Goal: Task Accomplishment & Management: Use online tool/utility

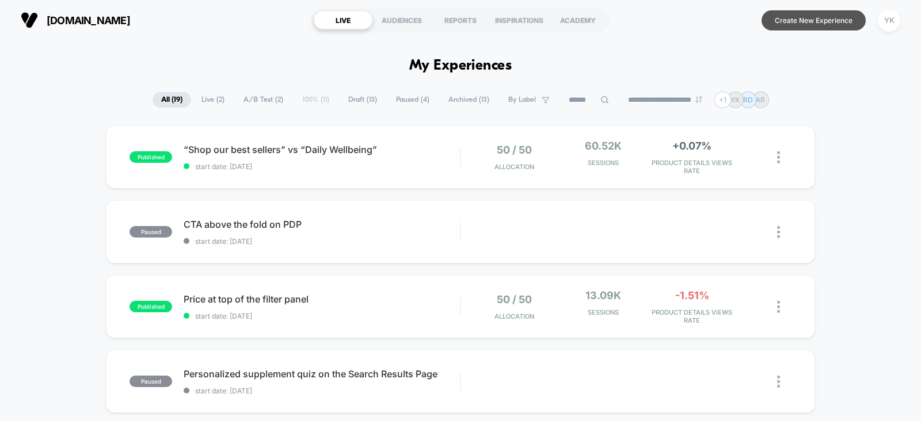
click at [816, 25] on button "Create New Experience" at bounding box center [814, 20] width 104 height 20
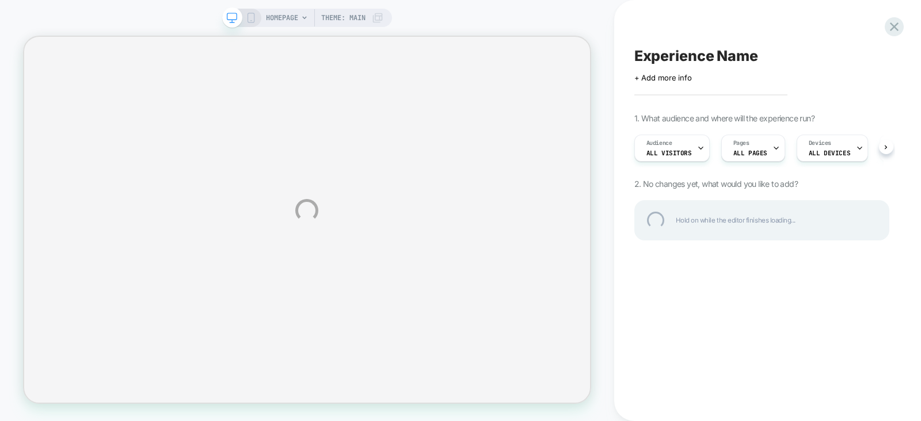
click at [746, 50] on div "Experience Name" at bounding box center [761, 55] width 255 height 17
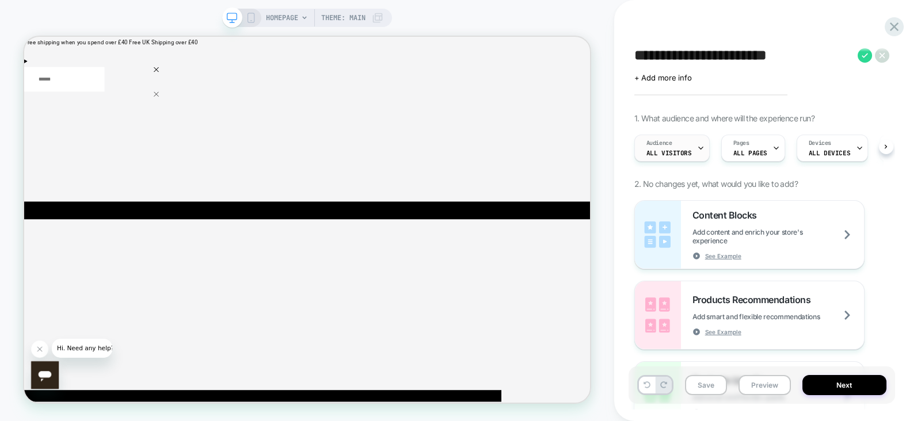
type textarea "**********"
click at [691, 145] on div "Audience All Visitors" at bounding box center [669, 148] width 69 height 26
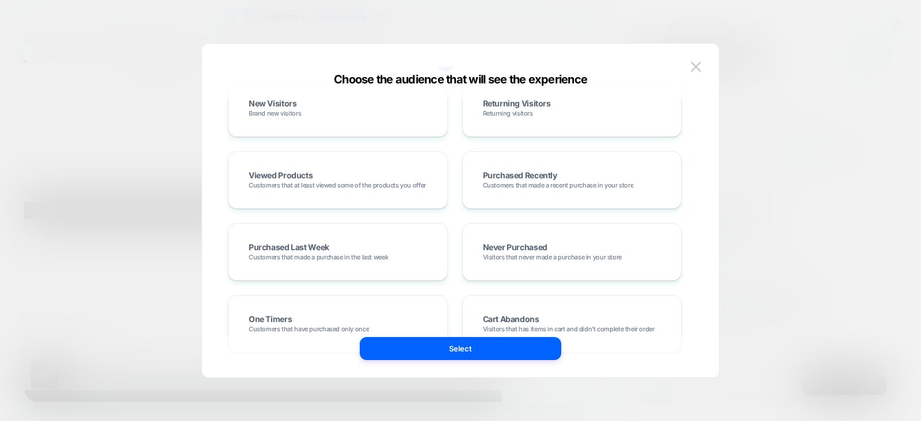
scroll to position [181, 0]
click at [705, 70] on div "Choose the audience that will see the experience Custom Audience Build your own…" at bounding box center [460, 216] width 517 height 322
click at [700, 69] on img at bounding box center [696, 67] width 10 height 10
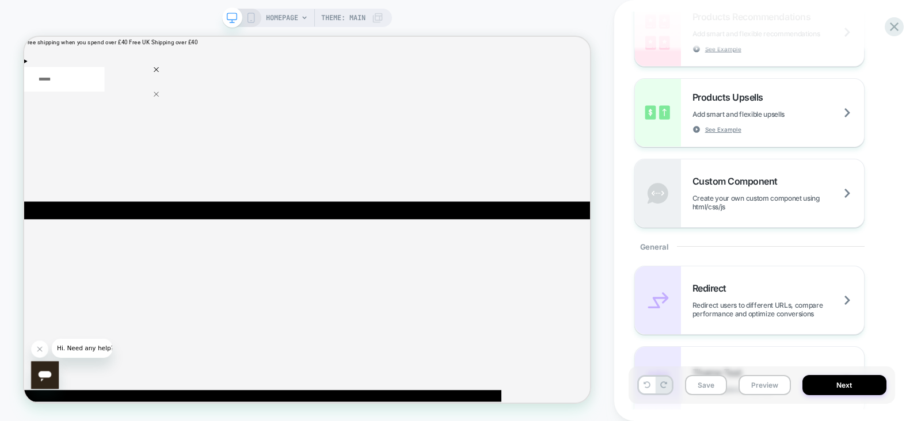
scroll to position [0, 0]
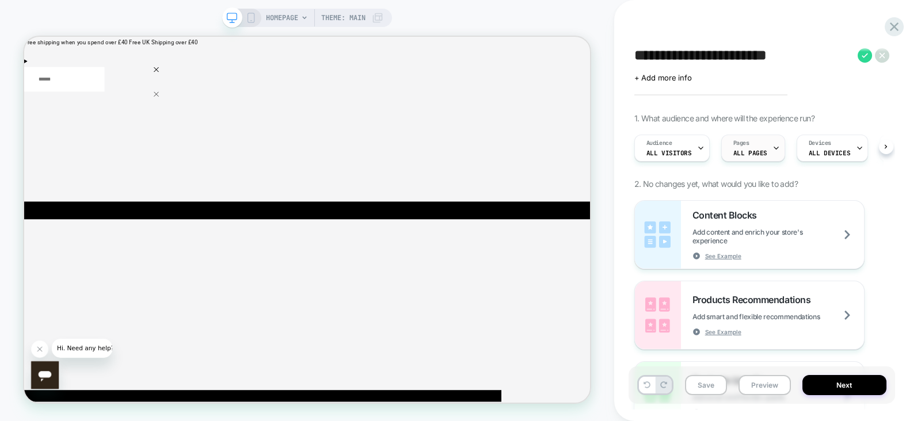
click at [758, 156] on span "ALL PAGES" at bounding box center [750, 153] width 34 height 8
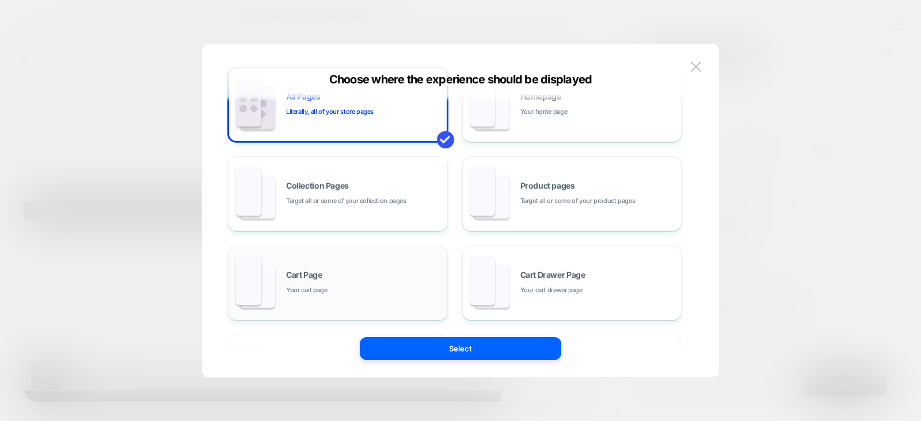
scroll to position [11, 0]
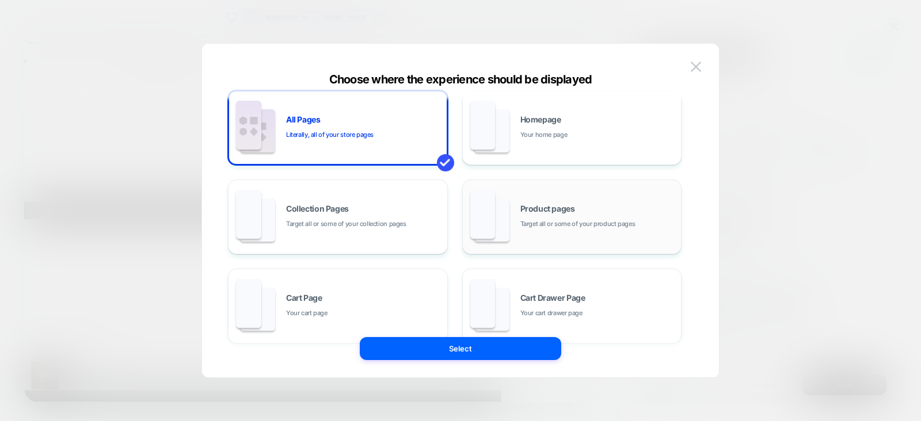
click at [557, 221] on span "Target all or some of your product pages" at bounding box center [577, 224] width 115 height 11
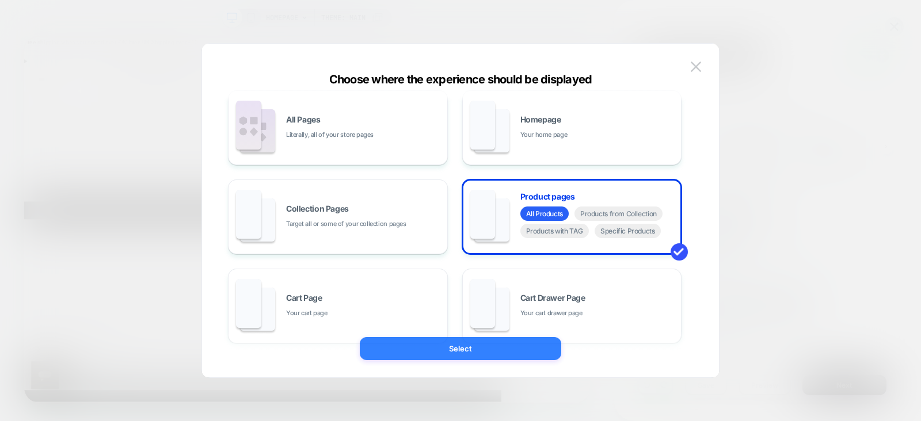
click at [489, 356] on button "Select" at bounding box center [460, 348] width 201 height 23
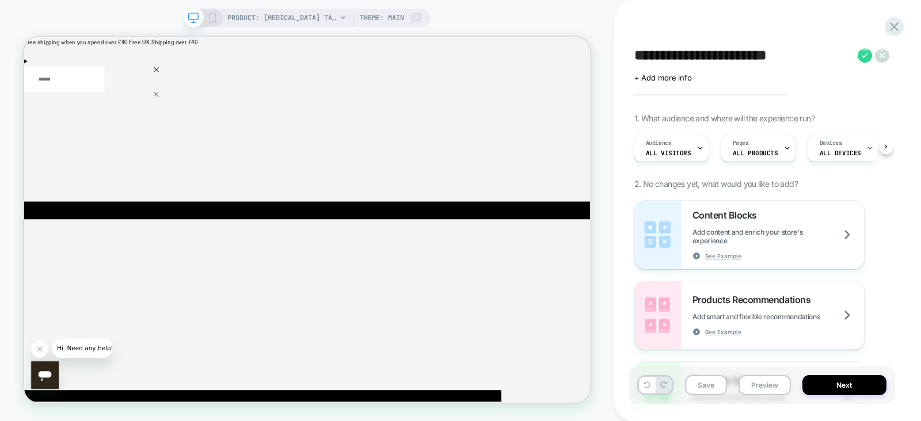
scroll to position [0, 0]
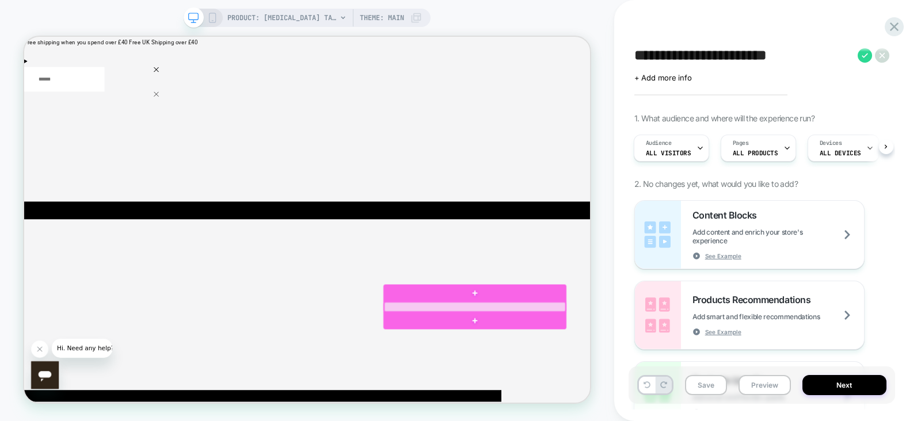
click at [702, 395] on div at bounding box center [625, 397] width 242 height 13
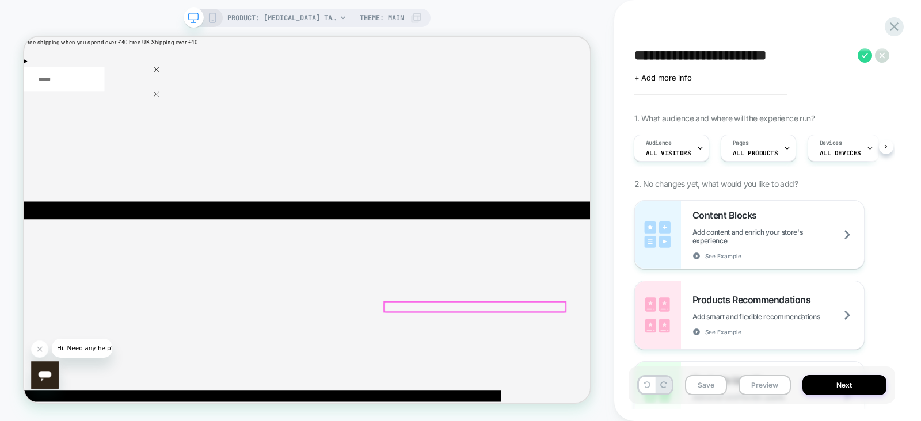
click at [702, 395] on div at bounding box center [625, 397] width 242 height 13
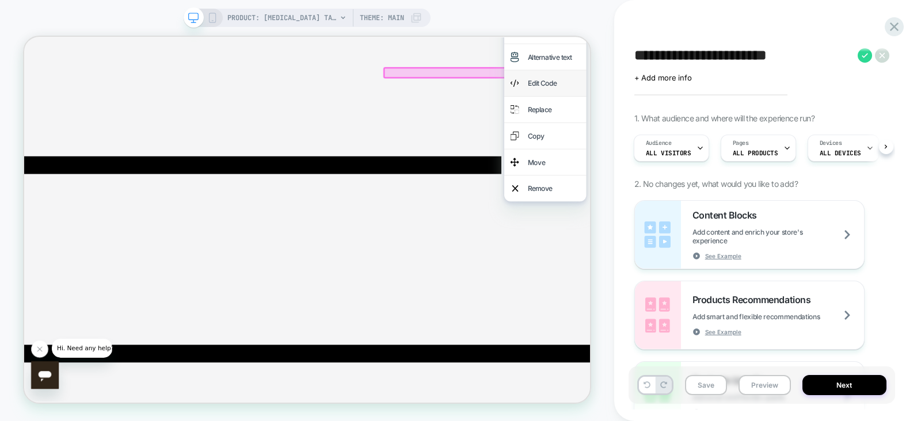
scroll to position [313, 0]
click at [723, 249] on div "Remove" at bounding box center [730, 239] width 70 height 18
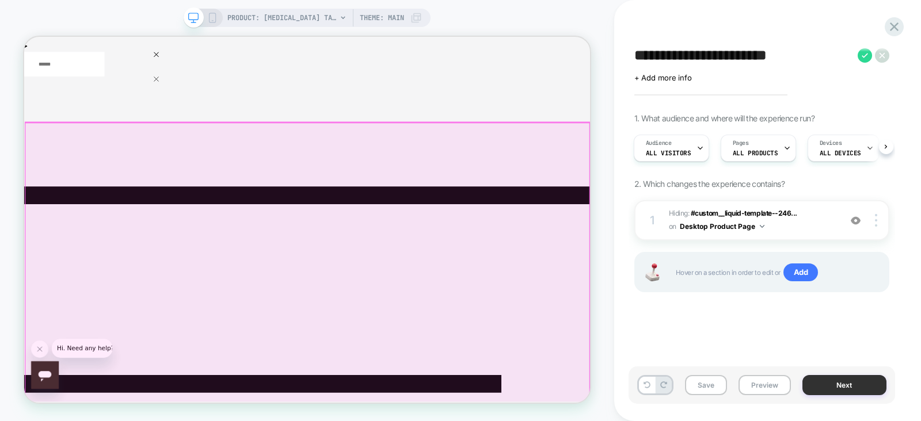
scroll to position [19, 0]
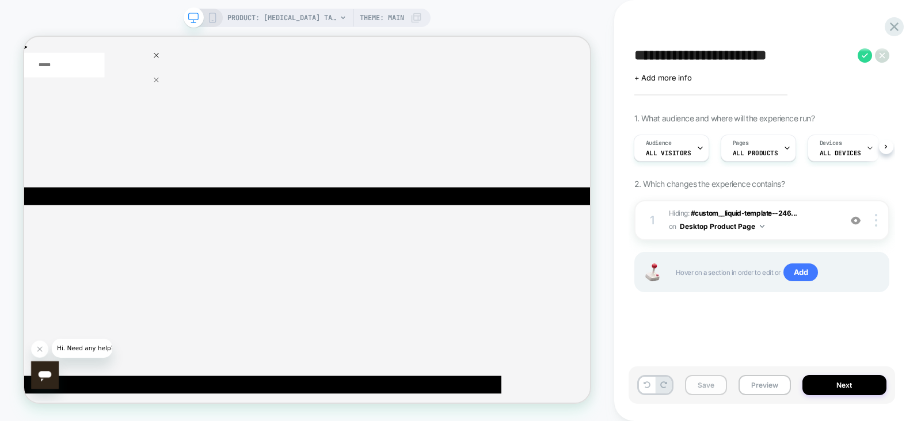
click at [716, 386] on button "Save" at bounding box center [706, 385] width 42 height 20
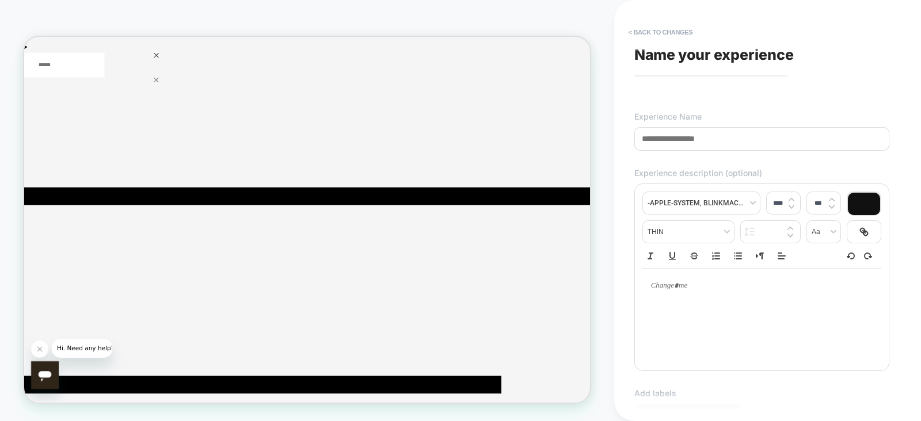
click at [720, 133] on input at bounding box center [761, 139] width 255 height 24
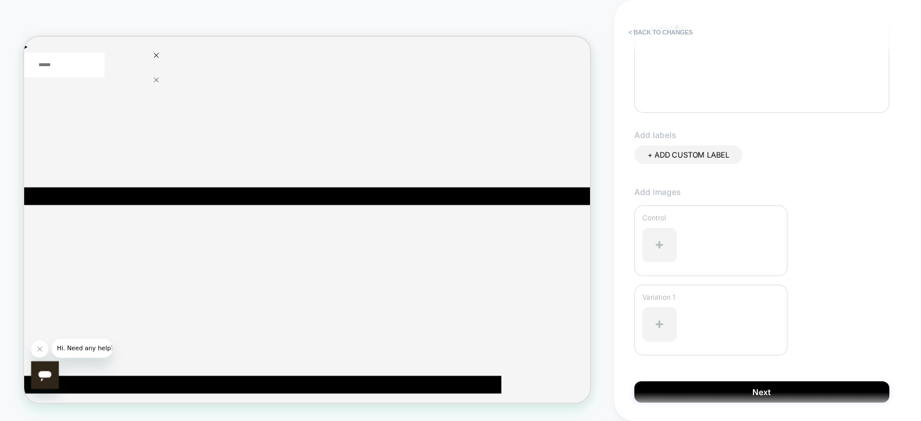
scroll to position [260, 0]
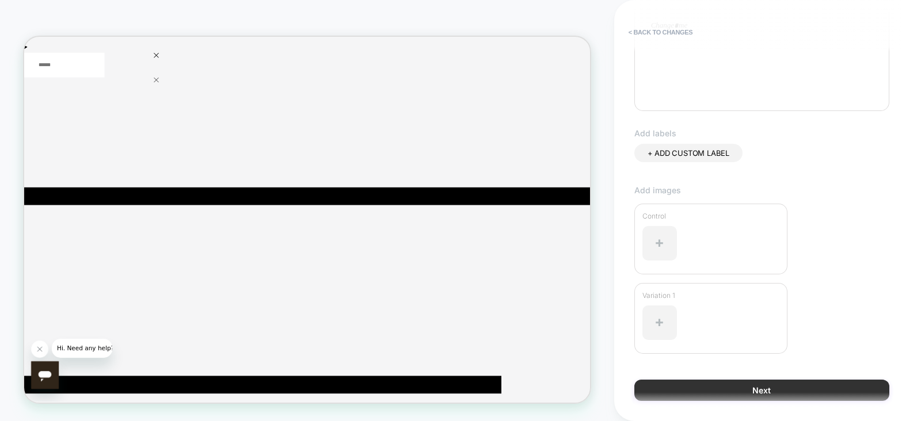
type input "**********"
click at [725, 380] on button "Next" at bounding box center [761, 390] width 255 height 21
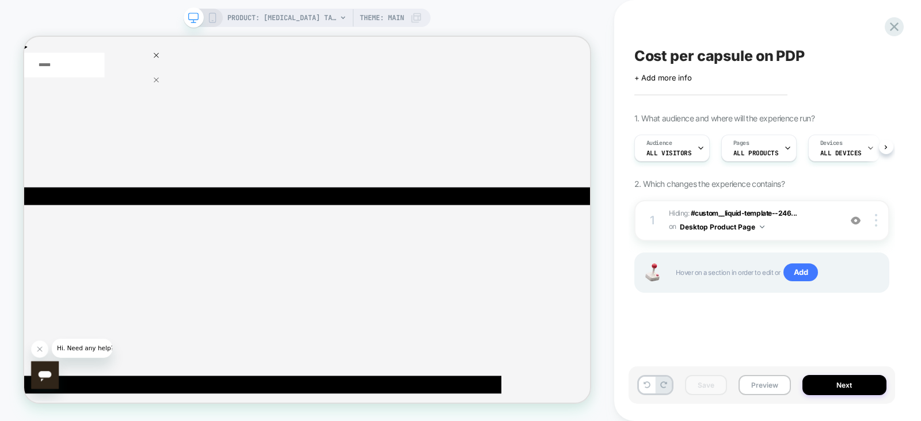
scroll to position [0, 0]
click at [860, 381] on button "Next" at bounding box center [845, 385] width 84 height 20
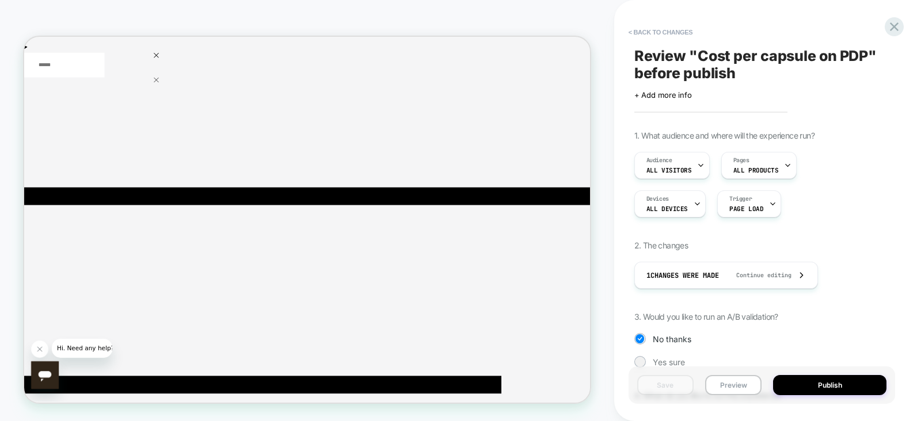
click at [649, 355] on div "1. What audience and where will the experience run? Audience All Visitors Pages…" at bounding box center [761, 297] width 255 height 333
click at [638, 364] on div at bounding box center [640, 362] width 9 height 9
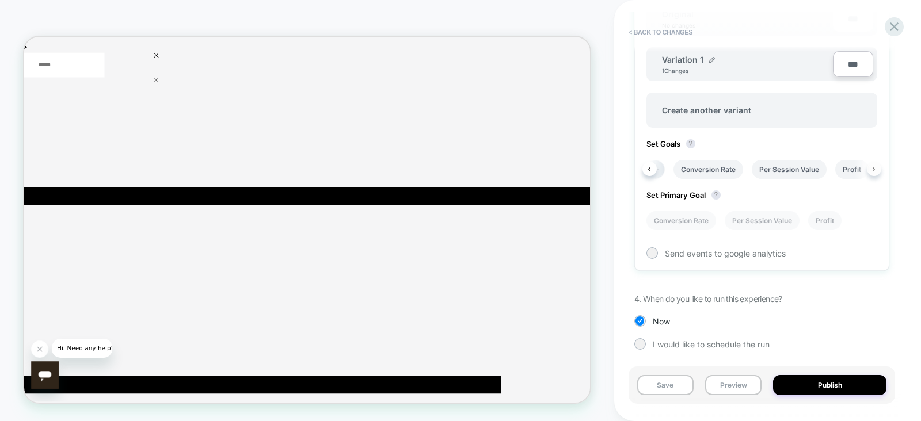
scroll to position [0, 22]
click at [880, 170] on div "Set Variants Allocation Original No changes *** Variation 1 1 Changes *** Creat…" at bounding box center [761, 120] width 255 height 302
click at [657, 251] on div "Send events to google analytics" at bounding box center [762, 254] width 231 height 12
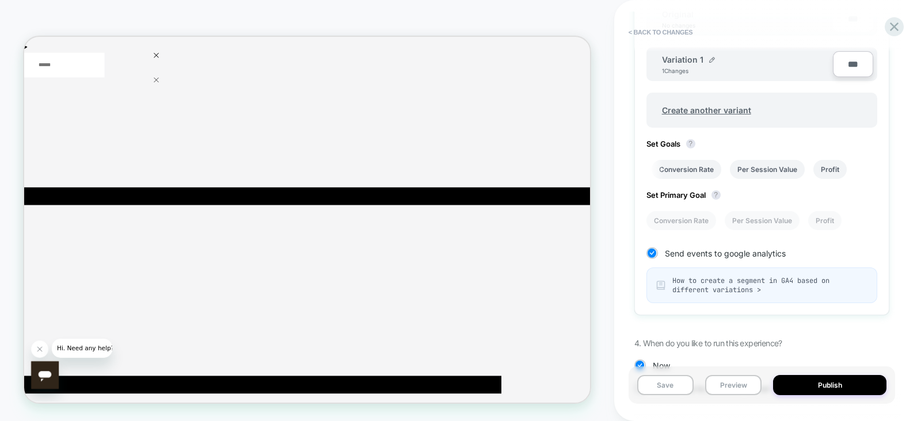
click at [691, 147] on div "Set Goals ? Conversion Rate Per Session Value Profit" at bounding box center [762, 159] width 231 height 40
click at [648, 161] on li at bounding box center [656, 169] width 19 height 19
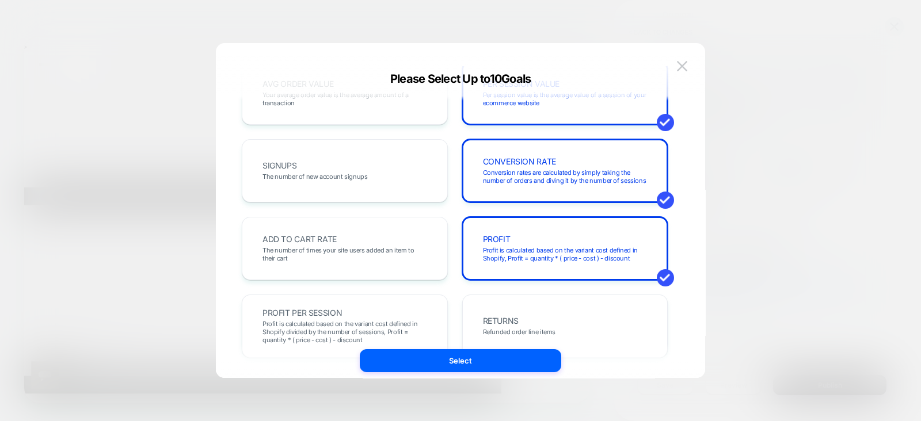
scroll to position [111, 0]
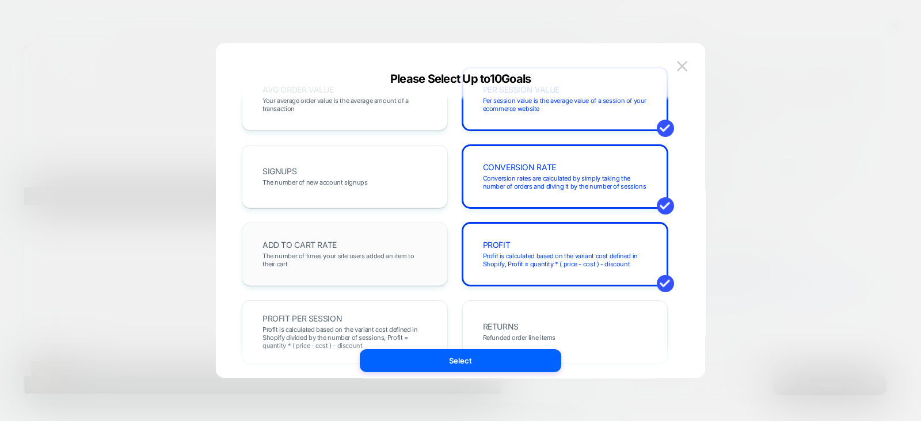
click at [348, 271] on div "ADD TO CART RATE The number of times your site users added an item to their cart" at bounding box center [345, 254] width 182 height 39
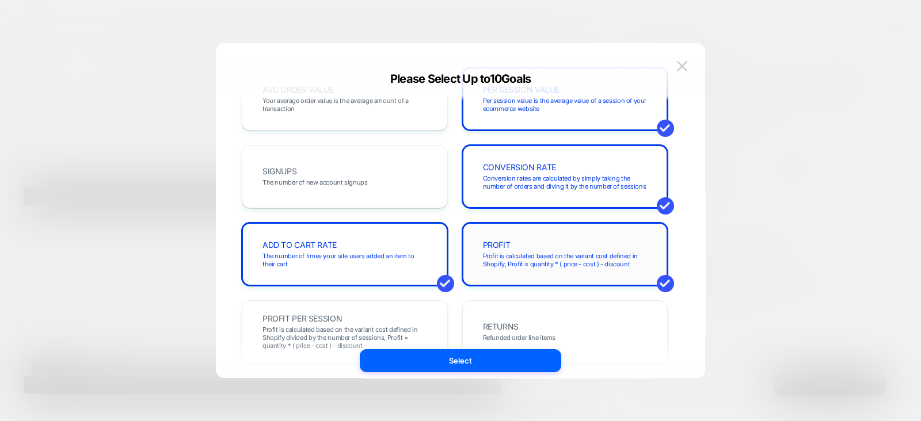
click at [570, 257] on span "Profit is calculated based on the variant cost defined in Shopify, Profit = qua…" at bounding box center [565, 260] width 165 height 16
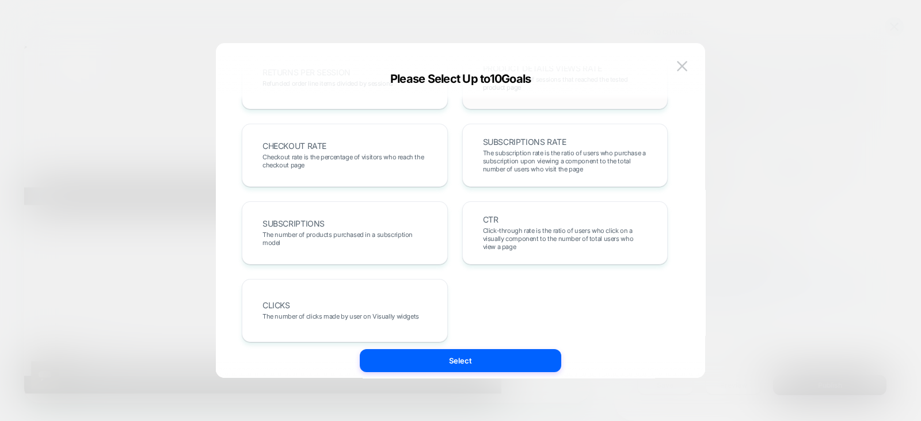
scroll to position [443, 0]
click at [553, 151] on span "The subscription rate is the ratio of users who purchase a subscription upon vi…" at bounding box center [565, 162] width 165 height 24
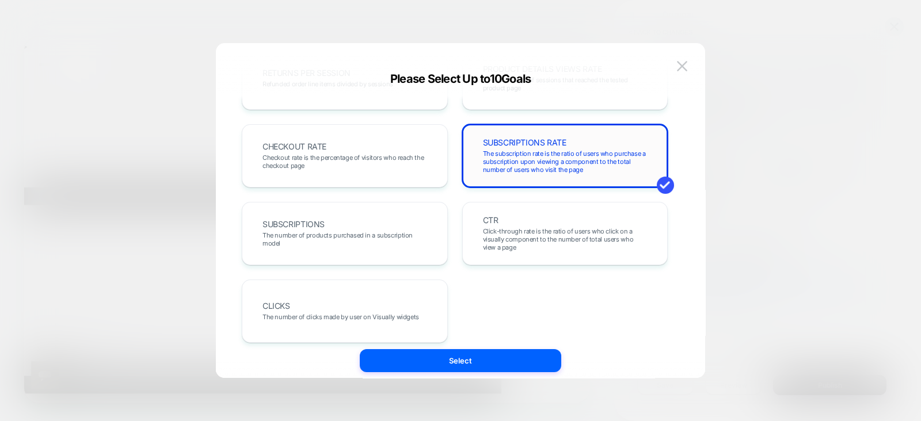
click at [553, 151] on span "The subscription rate is the ratio of users who purchase a subscription upon vi…" at bounding box center [565, 162] width 165 height 24
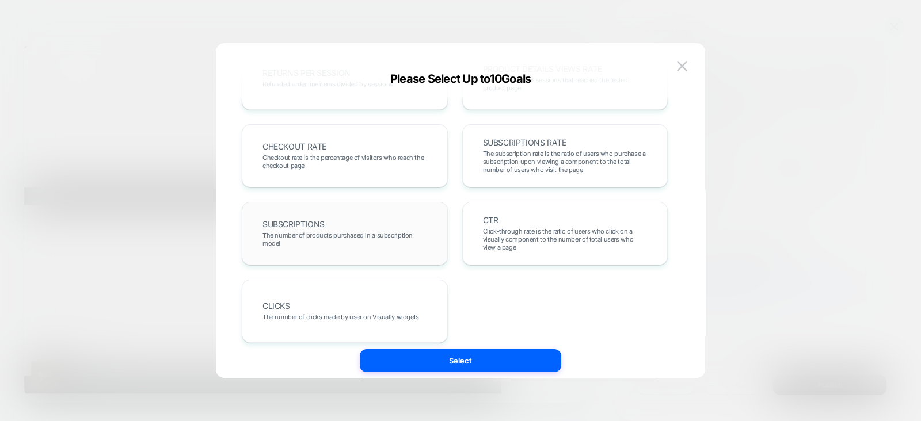
click at [419, 240] on span "The number of products purchased in a subscription model" at bounding box center [345, 239] width 165 height 16
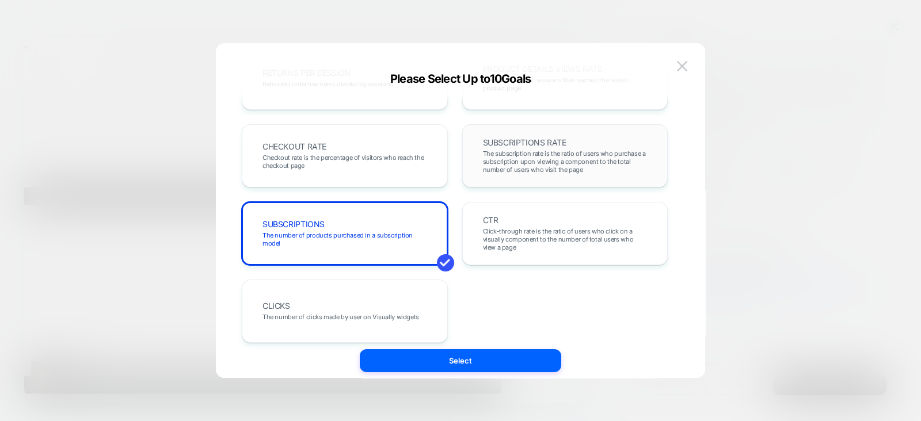
click at [576, 164] on span "The subscription rate is the ratio of users who purchase a subscription upon vi…" at bounding box center [565, 162] width 165 height 24
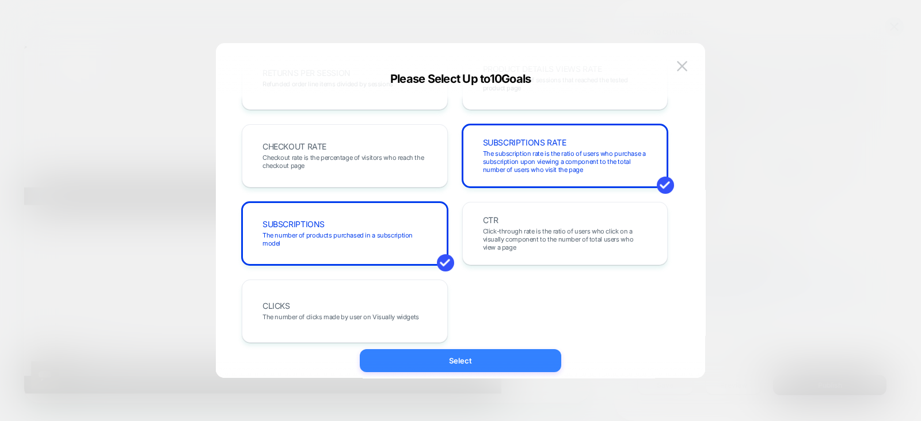
click at [488, 369] on button "Select" at bounding box center [460, 360] width 201 height 23
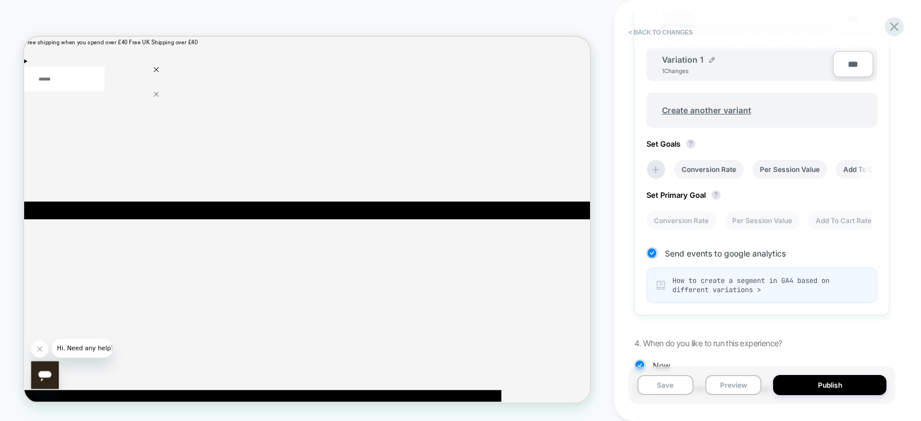
scroll to position [454, 0]
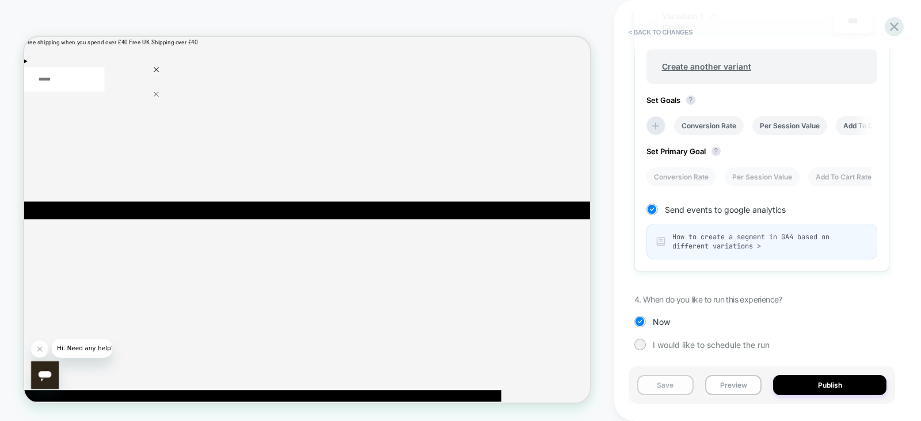
click at [662, 390] on button "Save" at bounding box center [665, 385] width 56 height 20
click at [647, 340] on div "I would like to schedule the run" at bounding box center [761, 345] width 255 height 12
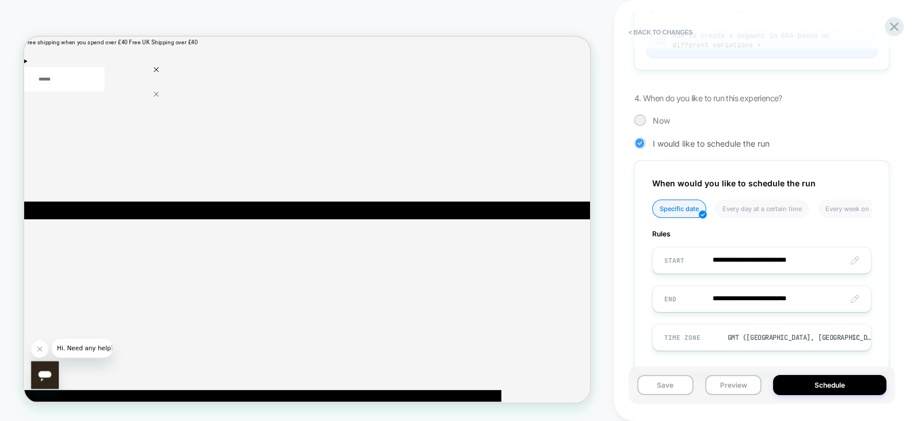
scroll to position [679, 0]
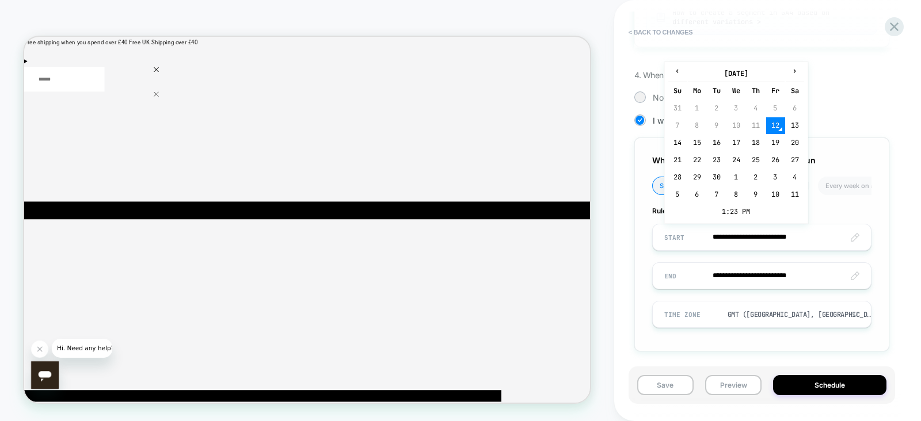
click at [858, 236] on input "**********" at bounding box center [762, 237] width 218 height 27
click at [761, 154] on td "25" at bounding box center [756, 160] width 18 height 16
type input "**********"
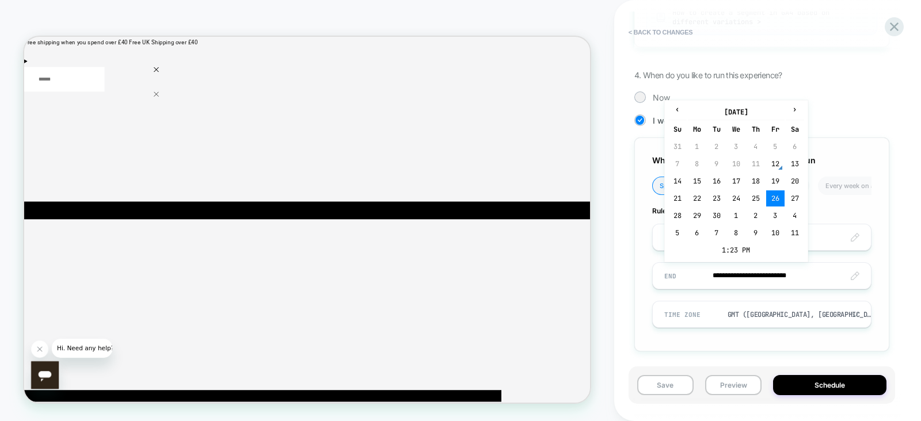
click at [850, 279] on input "**********" at bounding box center [762, 276] width 218 height 27
click at [791, 112] on th "›" at bounding box center [795, 112] width 18 height 16
click at [678, 105] on span "‹" at bounding box center [677, 109] width 17 height 9
click at [788, 200] on td "25" at bounding box center [795, 199] width 18 height 16
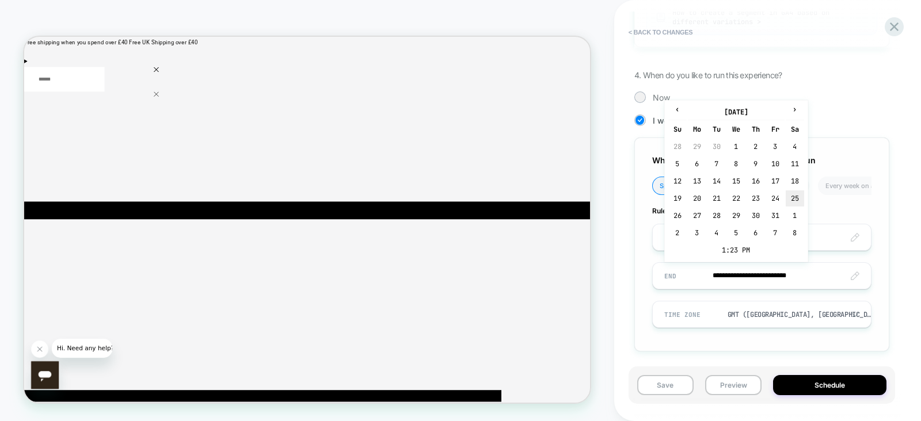
type input "**********"
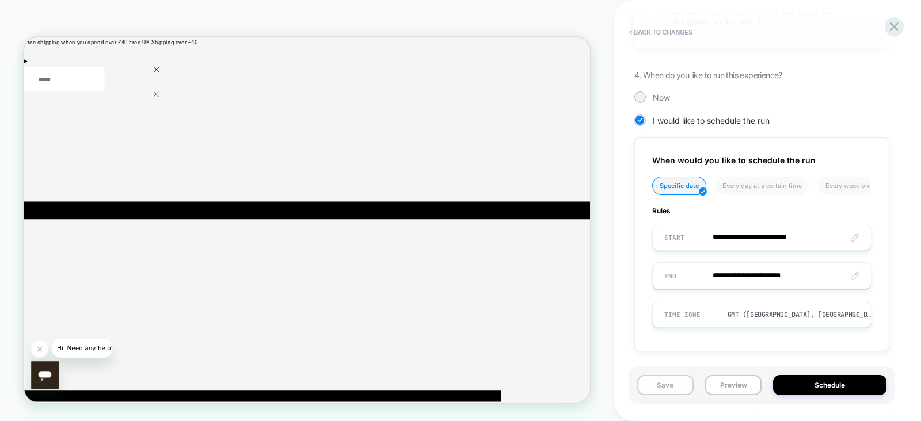
click at [666, 386] on button "Save" at bounding box center [665, 385] width 56 height 20
click at [666, 33] on button "< Back to changes" at bounding box center [661, 32] width 76 height 18
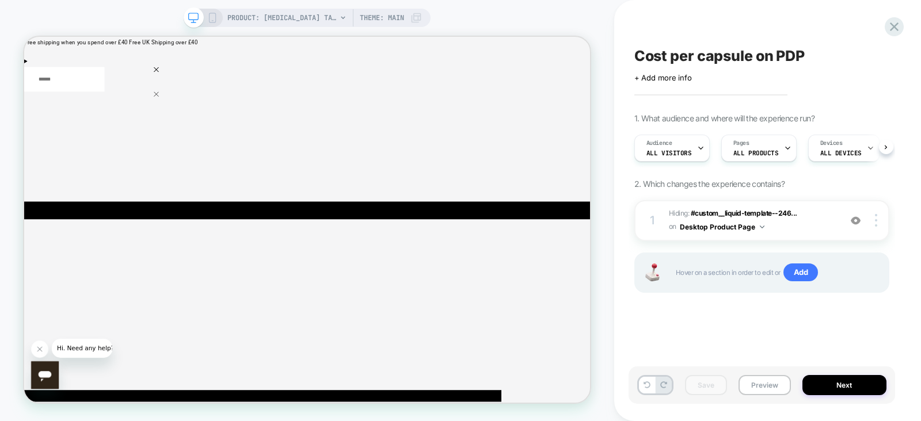
scroll to position [0, 0]
click at [208, 15] on icon at bounding box center [212, 18] width 10 height 10
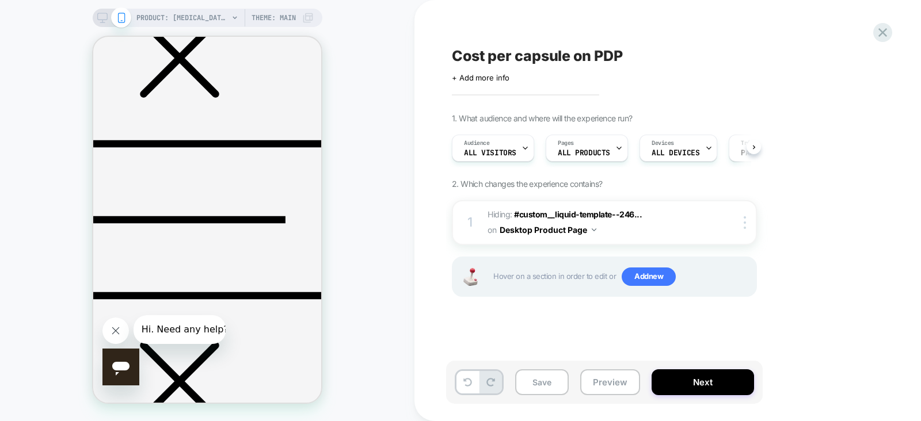
scroll to position [334, 0]
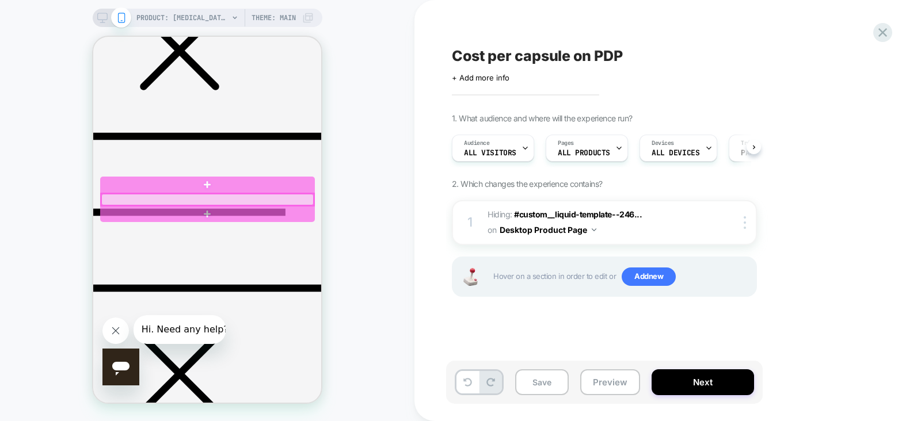
click at [214, 203] on div at bounding box center [207, 200] width 212 height 12
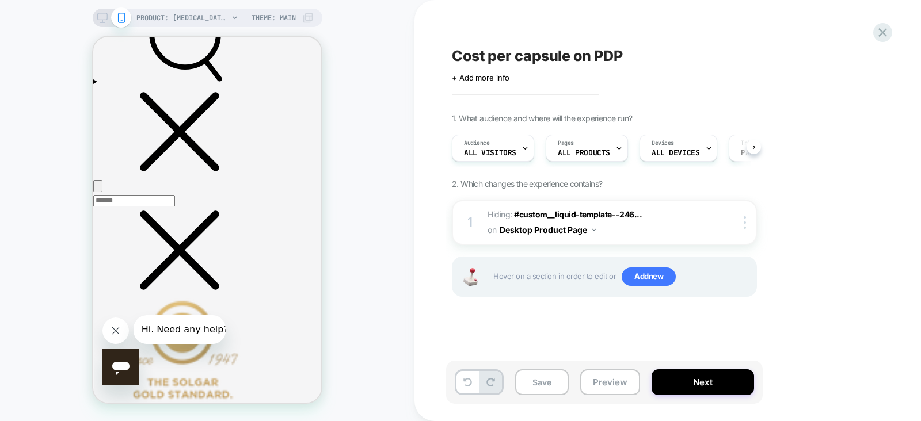
scroll to position [785, 0]
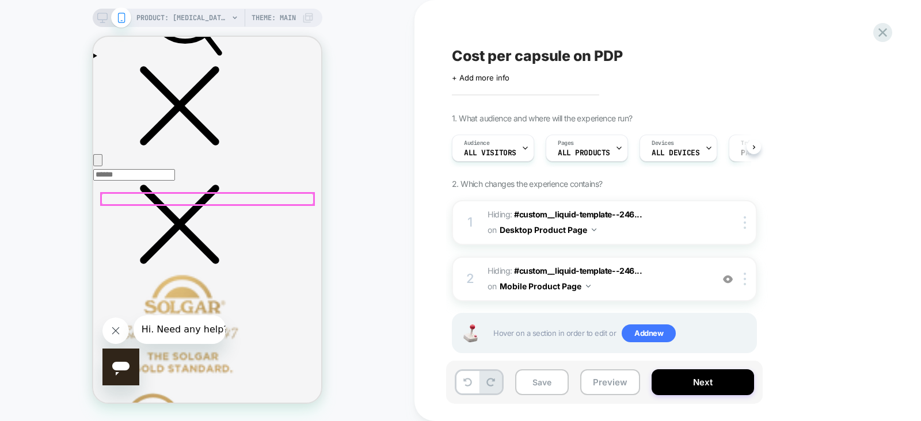
scroll to position [762, 0]
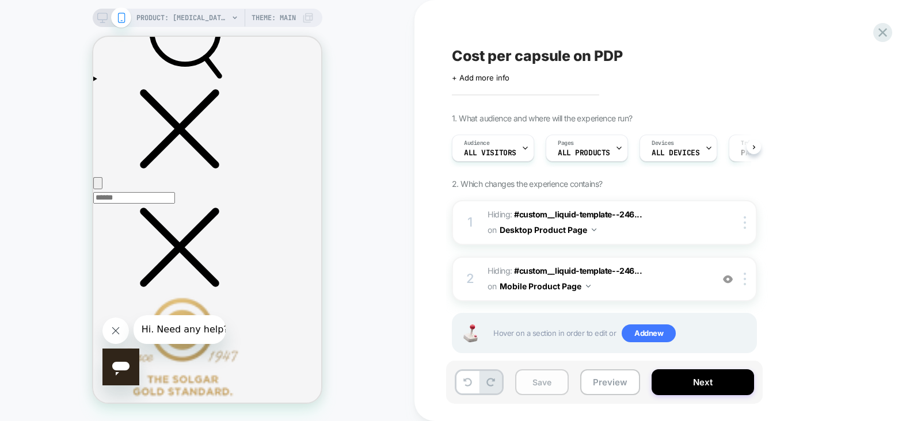
click at [553, 389] on button "Save" at bounding box center [542, 383] width 54 height 26
click at [671, 391] on button "Next" at bounding box center [703, 383] width 102 height 26
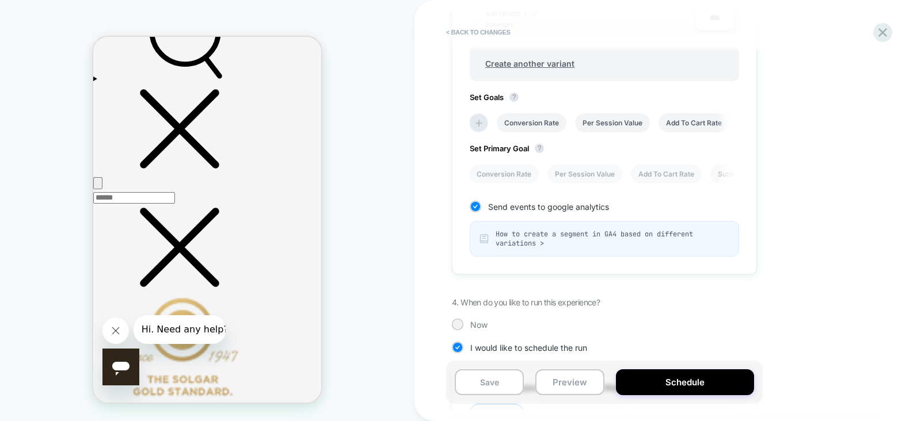
scroll to position [444, 0]
drag, startPoint x: 692, startPoint y: 121, endPoint x: 687, endPoint y: 172, distance: 50.9
click at [687, 172] on div "Set Variants Allocation Original No changes *** Variation 1 2 Changes *** Creat…" at bounding box center [604, 97] width 305 height 358
click at [685, 171] on li "Add To Cart Rate" at bounding box center [666, 175] width 71 height 19
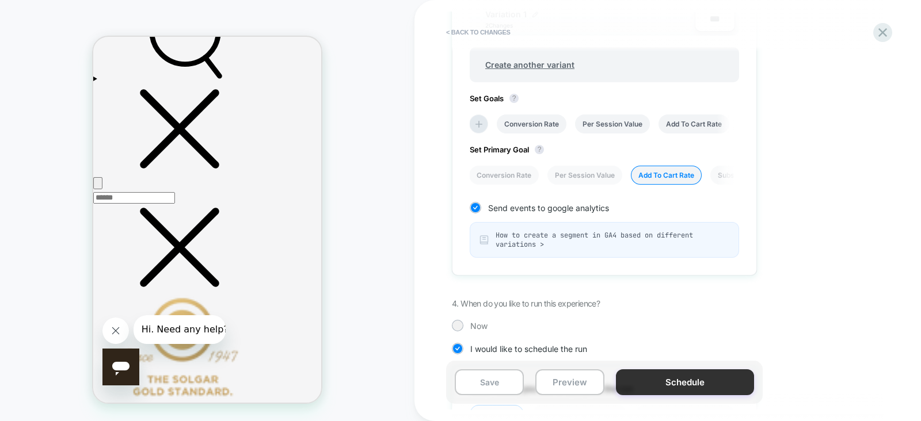
click at [680, 371] on button "Schedule" at bounding box center [685, 383] width 138 height 26
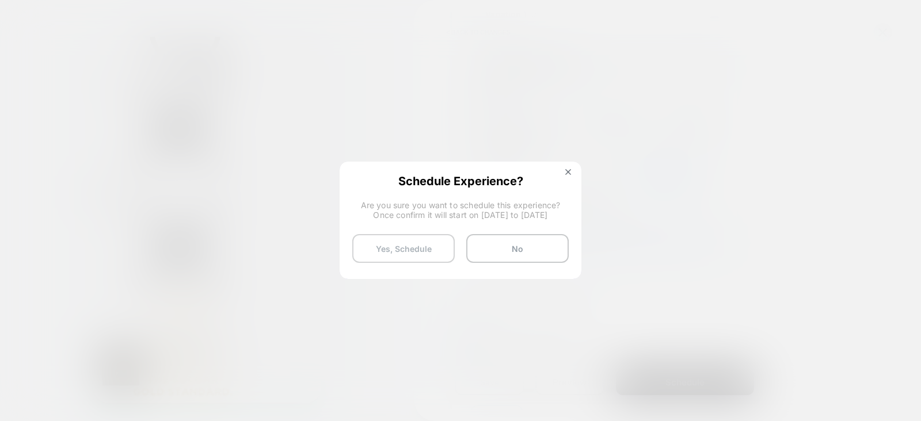
click at [435, 250] on button "Yes, Schedule" at bounding box center [403, 248] width 102 height 29
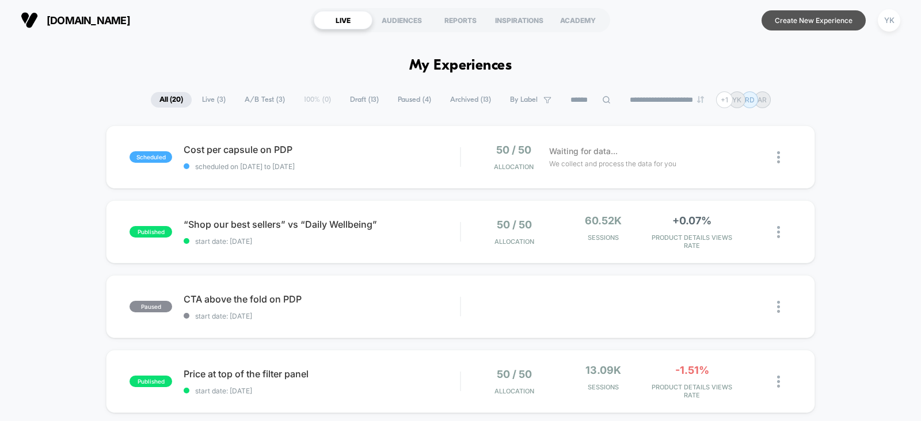
click at [804, 24] on button "Create New Experience" at bounding box center [814, 20] width 104 height 20
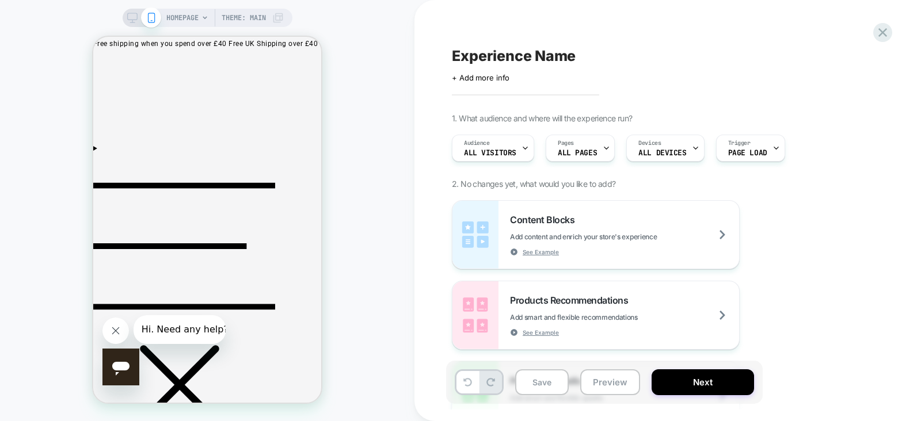
click at [482, 59] on span "Experience Name" at bounding box center [514, 55] width 124 height 17
click at [468, 59] on textarea at bounding box center [460, 55] width 16 height 17
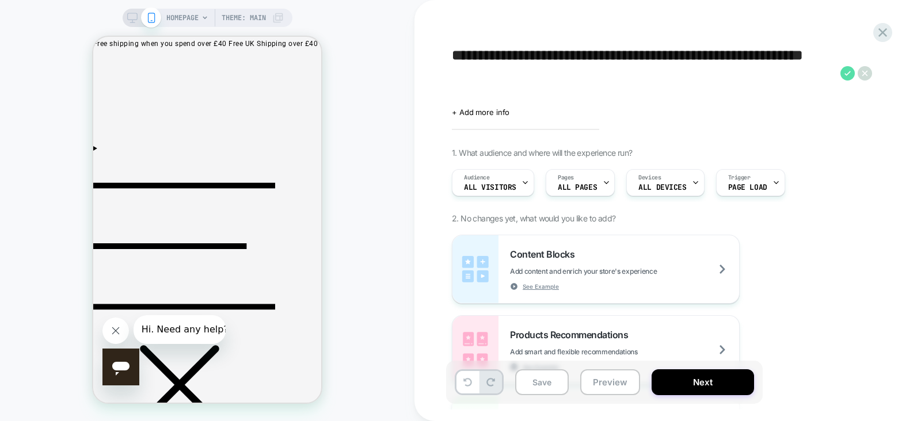
type textarea "**********"
click at [849, 71] on icon at bounding box center [848, 73] width 6 height 5
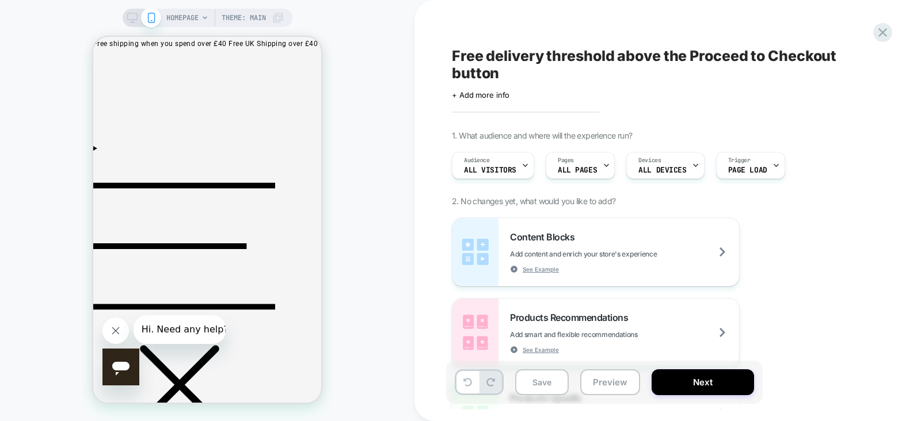
click at [127, 19] on rect at bounding box center [132, 16] width 10 height 6
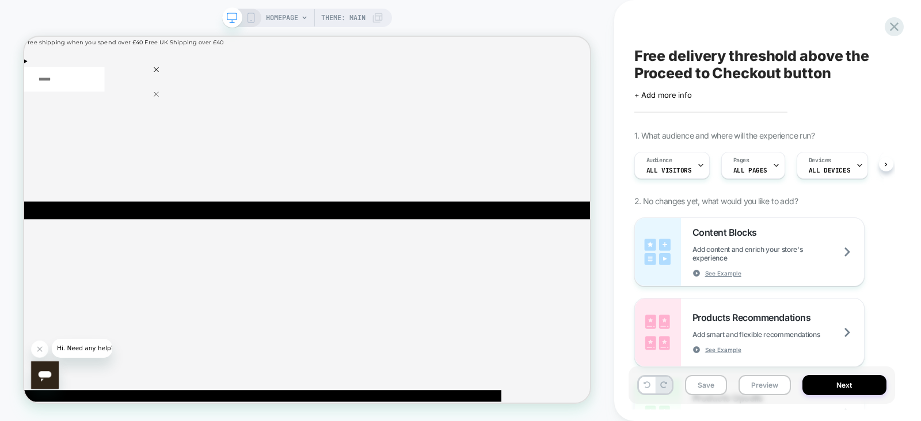
click at [763, 178] on div "Pages ALL PAGES" at bounding box center [753, 165] width 64 height 27
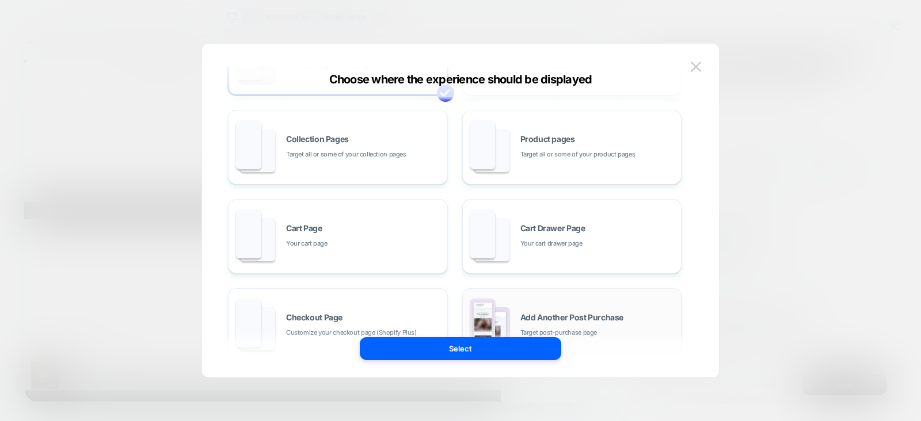
scroll to position [80, 0]
click at [519, 235] on div "Cart Drawer Page Your cart drawer page" at bounding box center [572, 237] width 207 height 63
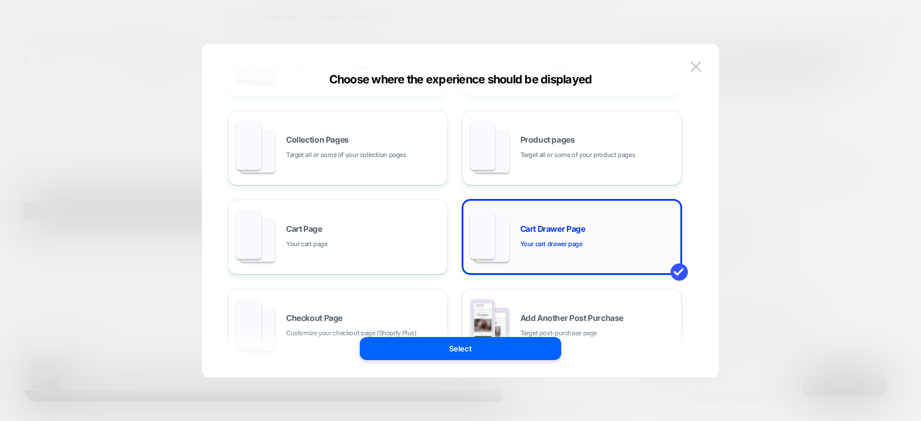
scroll to position [213, 0]
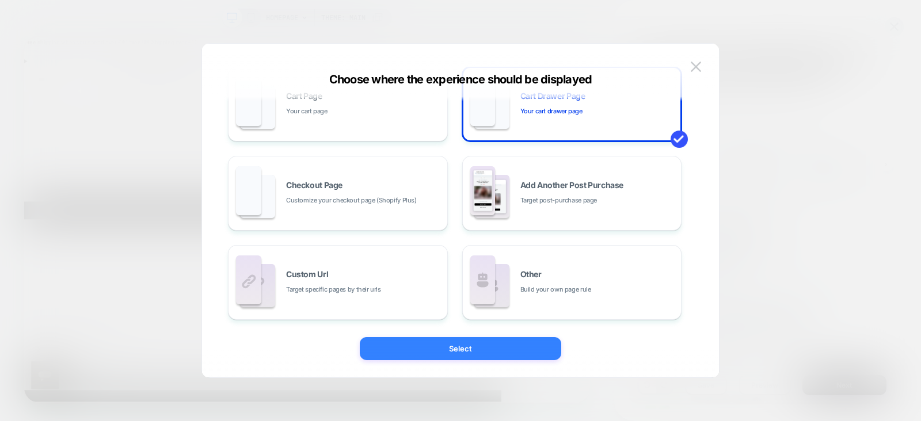
click at [466, 348] on button "Select" at bounding box center [460, 348] width 201 height 23
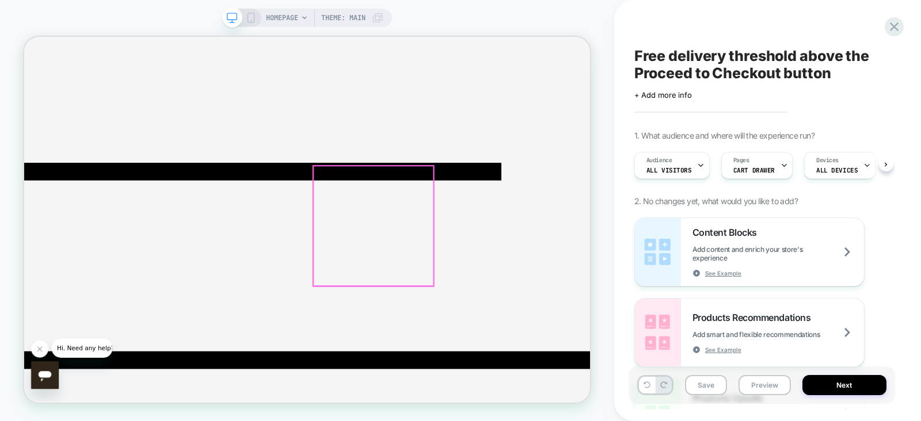
scroll to position [304, 0]
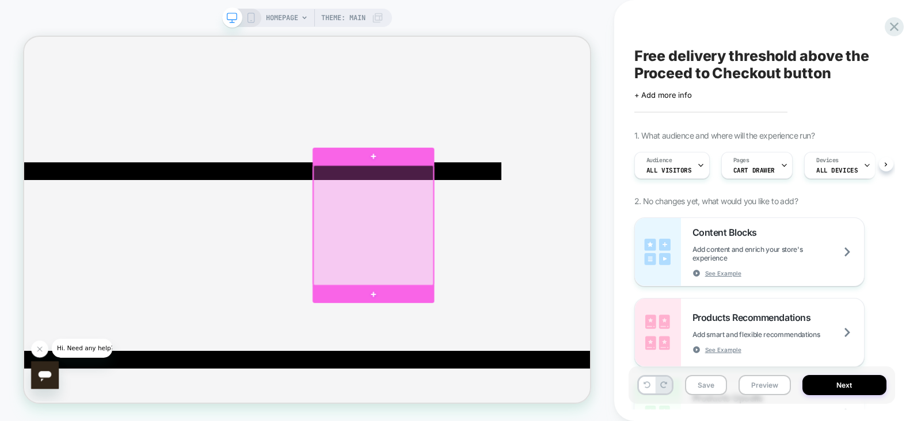
click at [486, 291] on div at bounding box center [490, 288] width 160 height 160
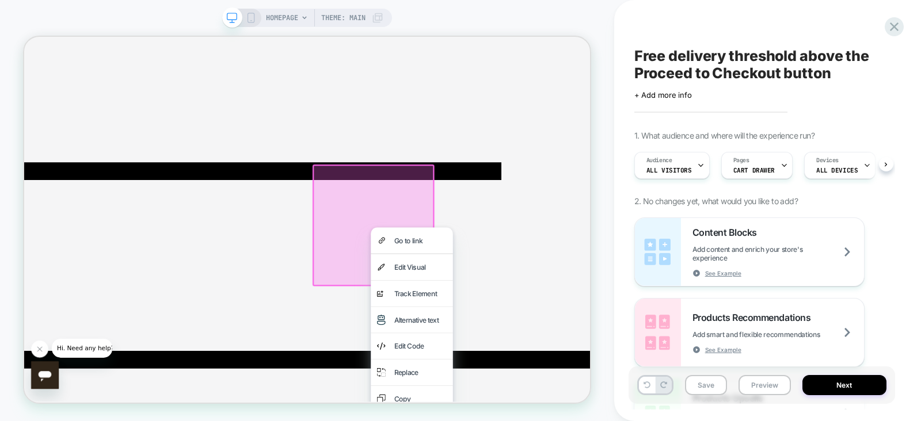
click at [454, 252] on div at bounding box center [490, 288] width 162 height 162
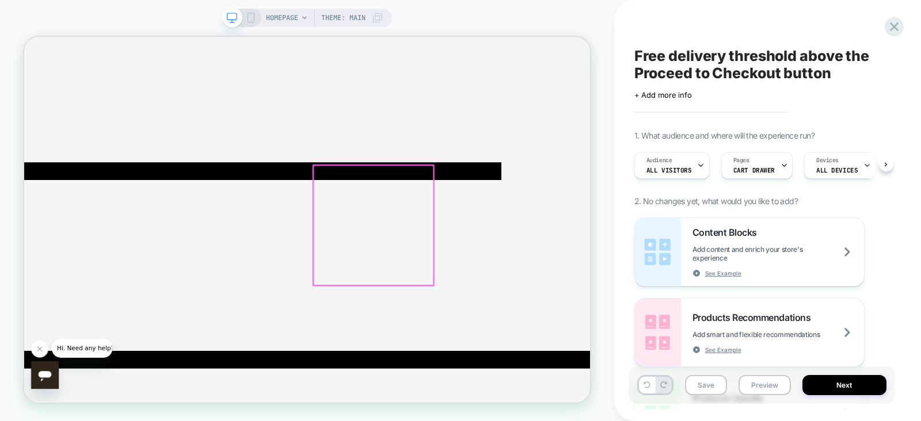
click at [515, 313] on div at bounding box center [490, 288] width 160 height 160
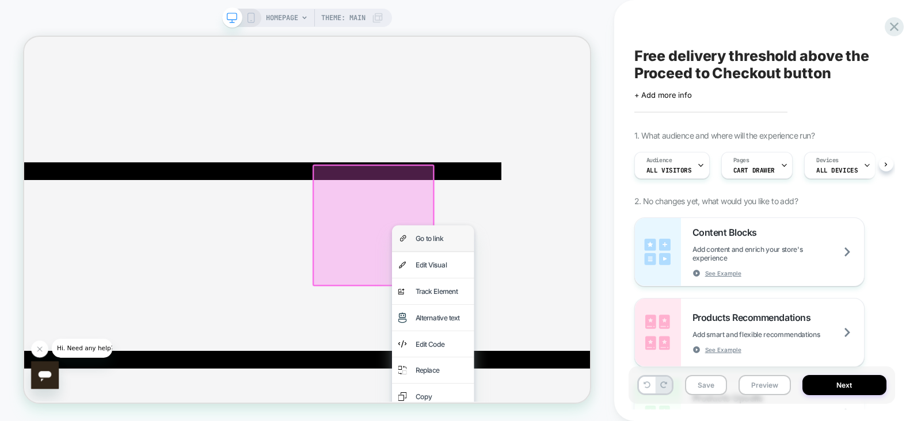
click at [533, 318] on img at bounding box center [529, 306] width 9 height 24
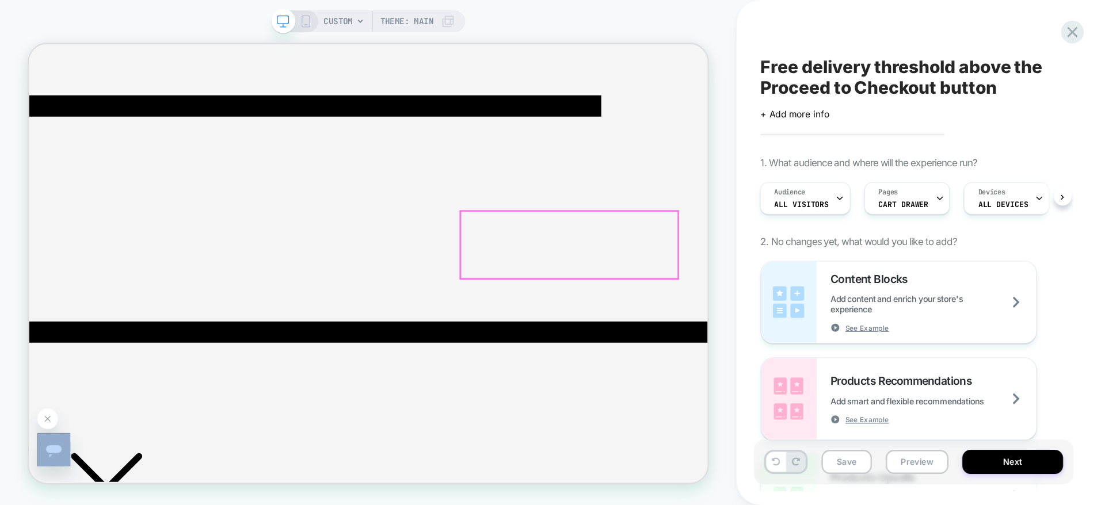
scroll to position [0, 0]
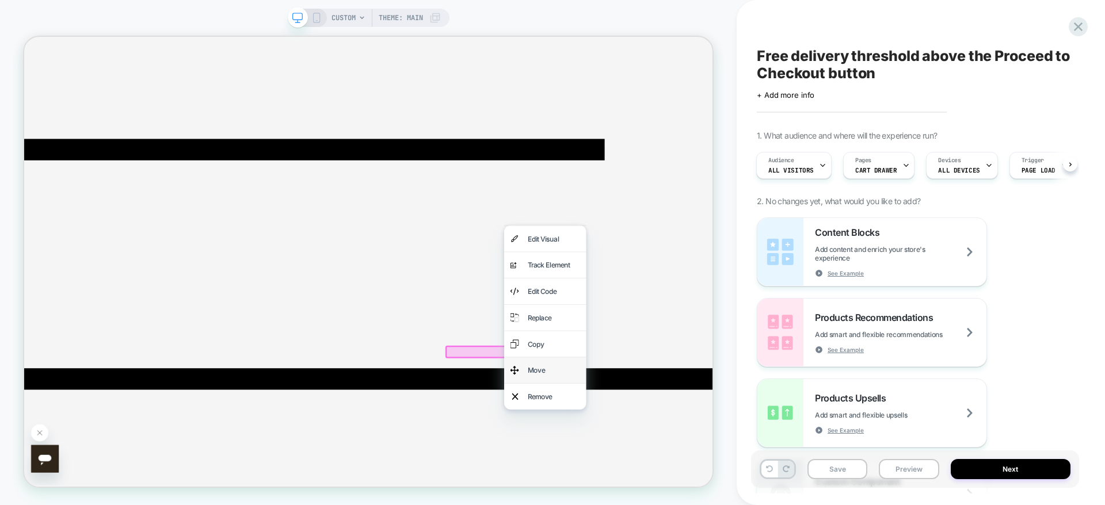
drag, startPoint x: 745, startPoint y: 390, endPoint x: 713, endPoint y: 608, distance: 219.9
click at [713, 421] on div "Move" at bounding box center [730, 482] width 70 height 18
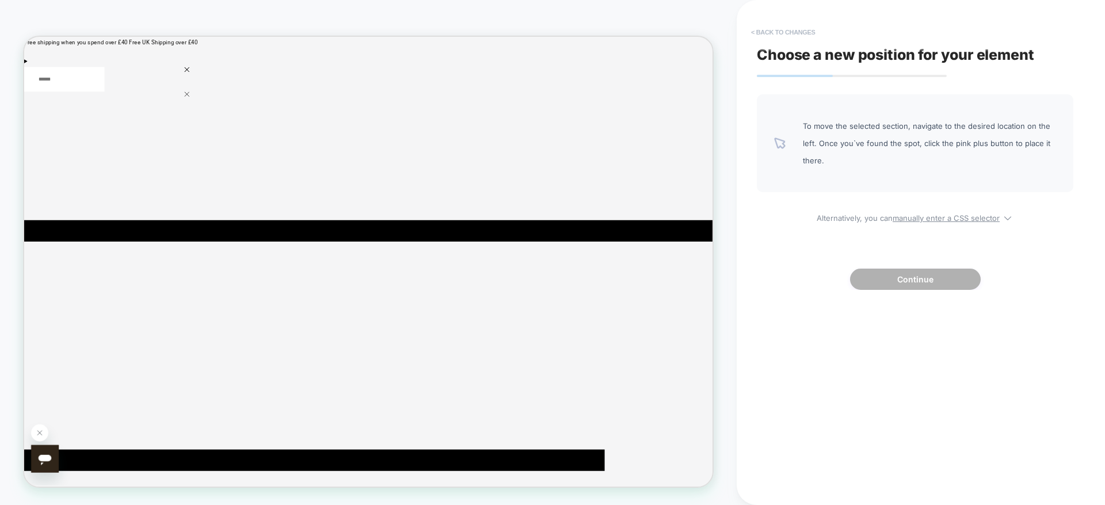
click at [775, 33] on button "< Back to changes" at bounding box center [784, 32] width 76 height 18
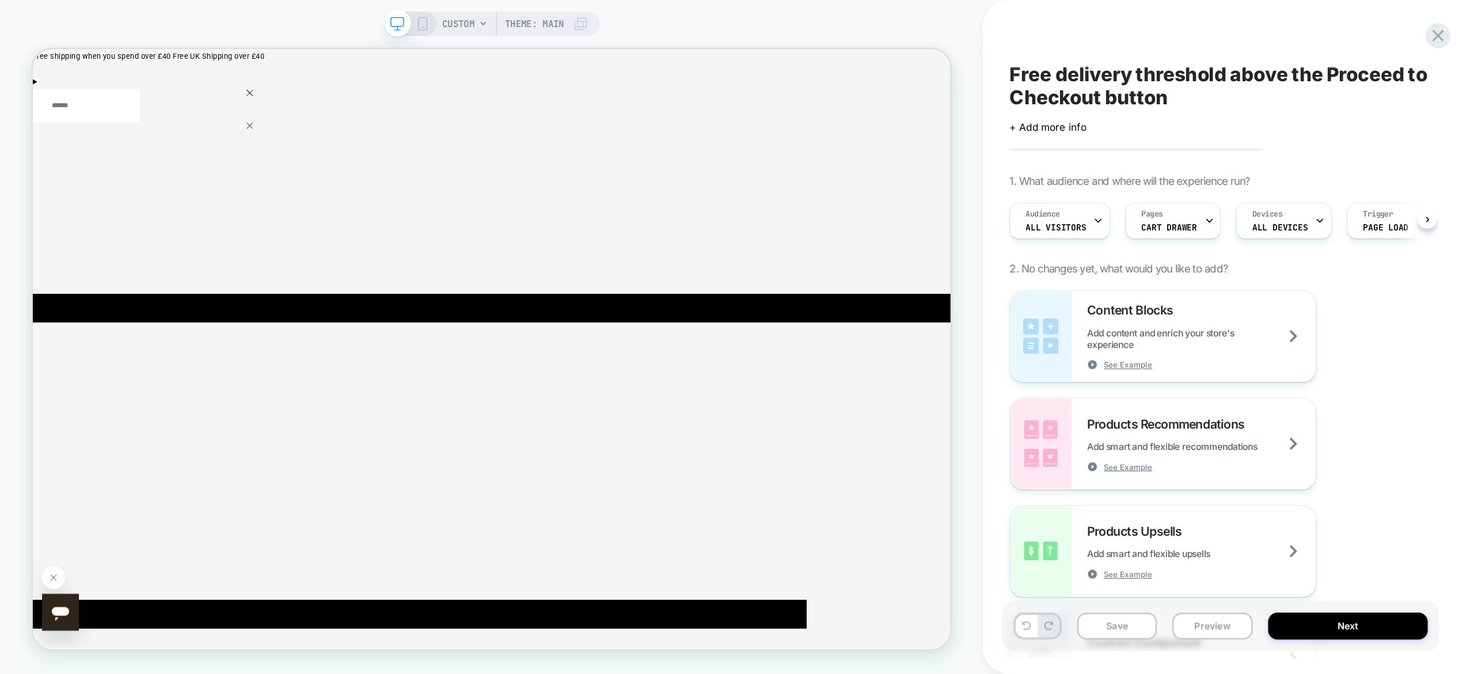
scroll to position [0, 1]
click at [858, 421] on div at bounding box center [816, 566] width 132 height 6
click at [767, 421] on div at bounding box center [816, 566] width 135 height 9
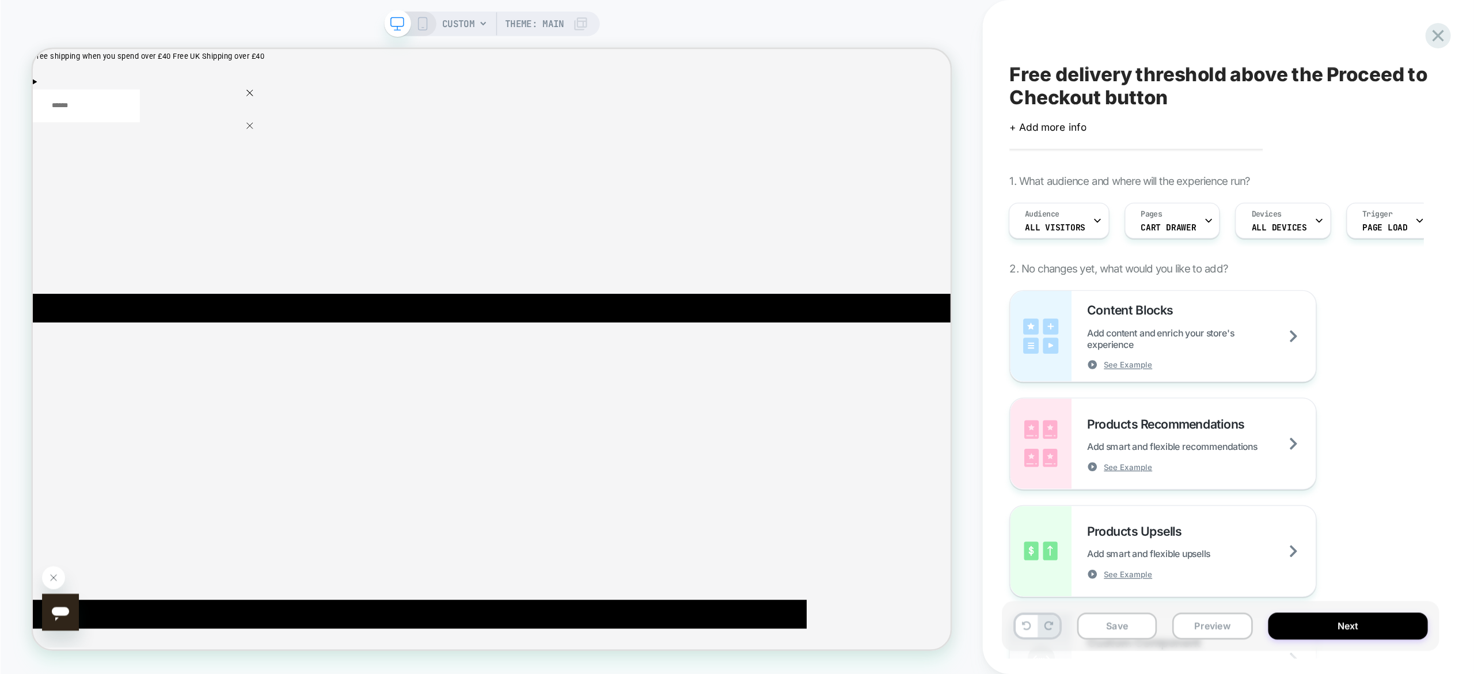
scroll to position [0, 0]
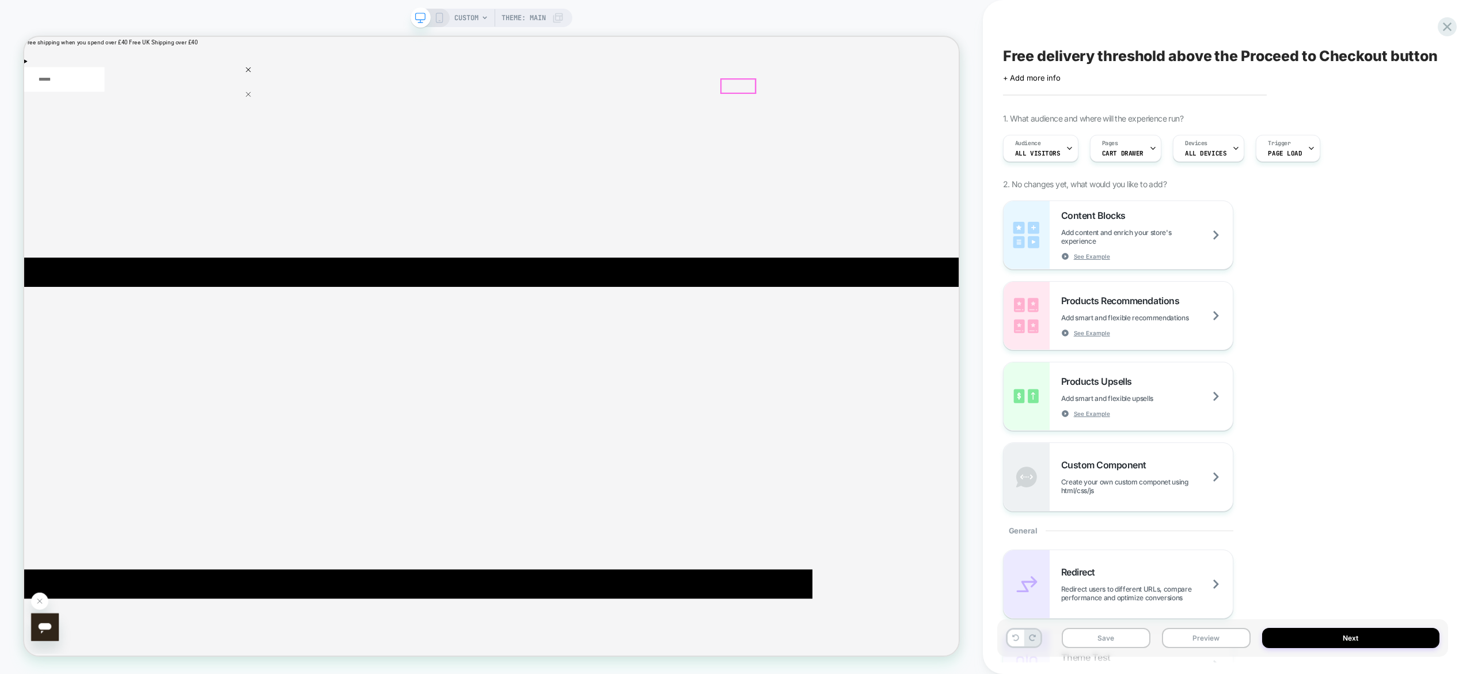
drag, startPoint x: 1107, startPoint y: 37, endPoint x: 978, endPoint y: 101, distance: 144.7
drag, startPoint x: 2970, startPoint y: 37, endPoint x: 1097, endPoint y: 682, distance: 1980.7
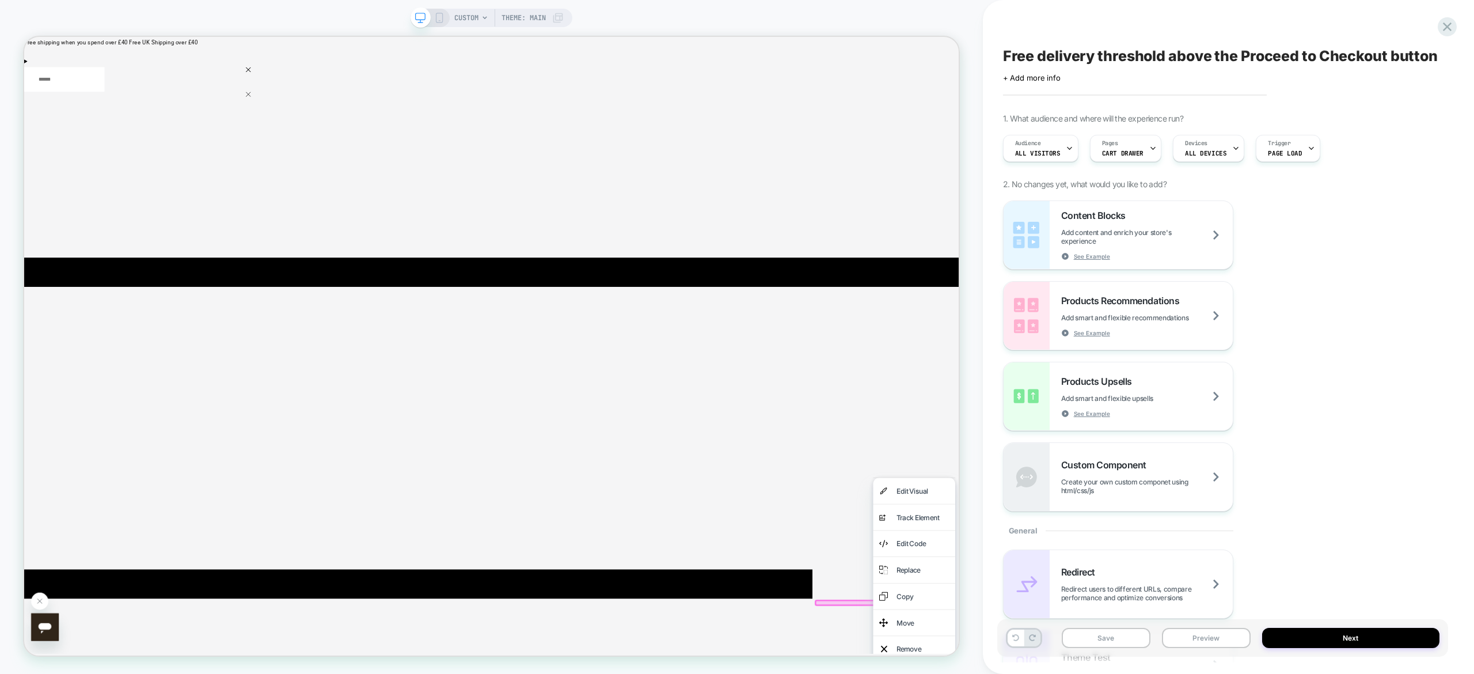
drag, startPoint x: 1154, startPoint y: 795, endPoint x: 1097, endPoint y: 774, distance: 60.1
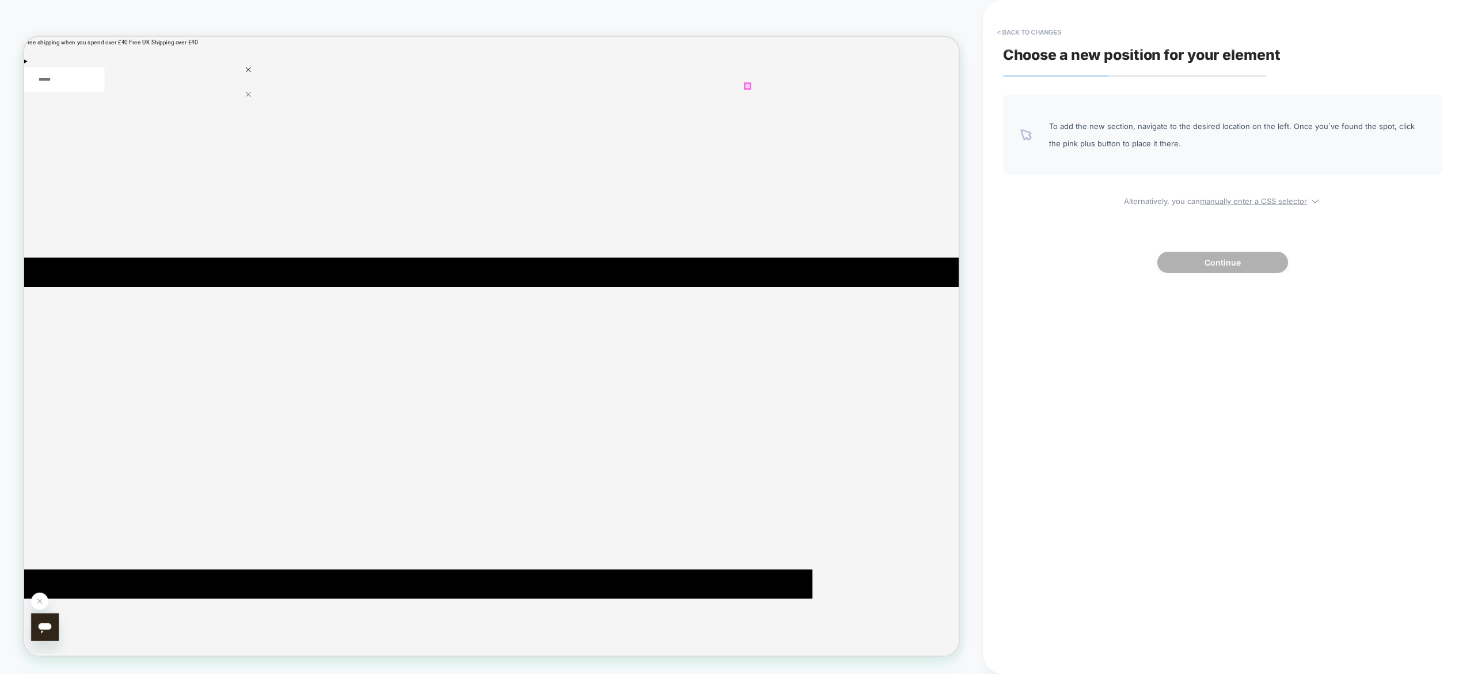
click at [921, 101] on div at bounding box center [988, 102] width 7 height 7
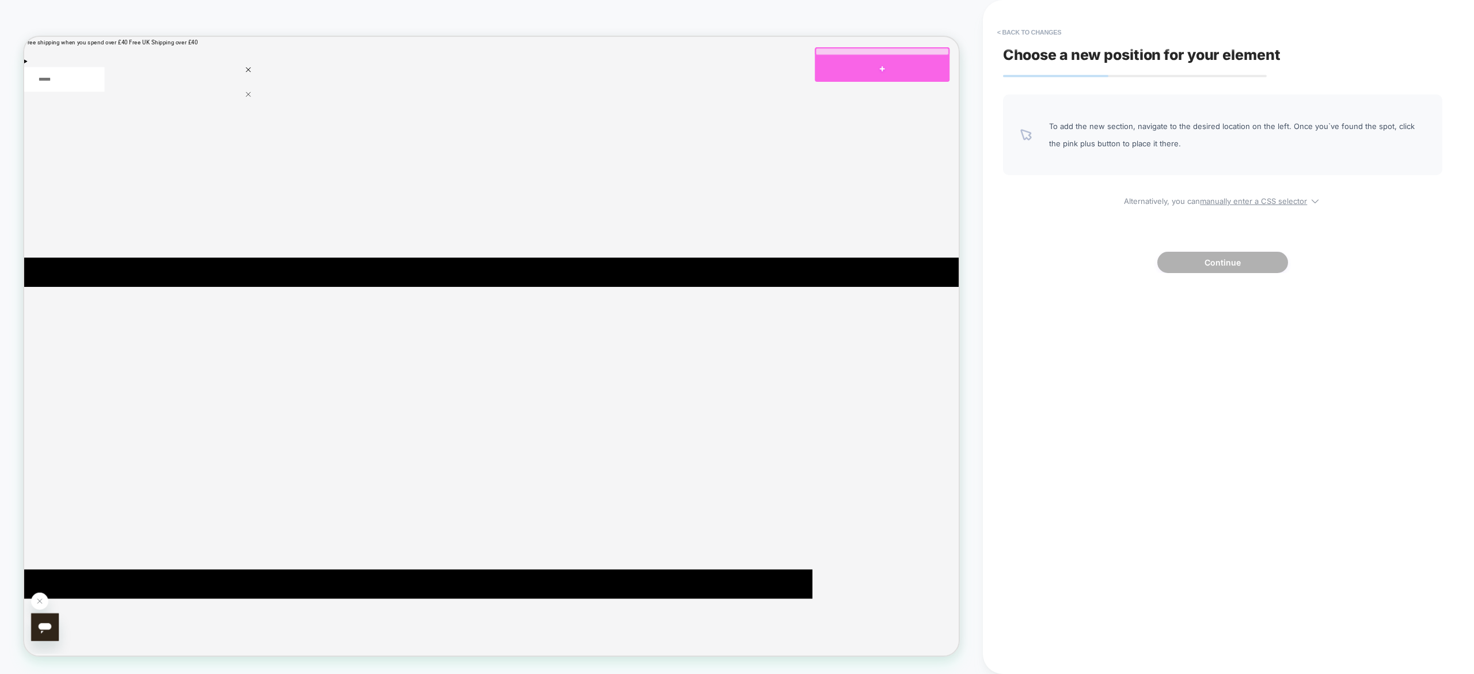
click at [921, 74] on div at bounding box center [1168, 79] width 180 height 35
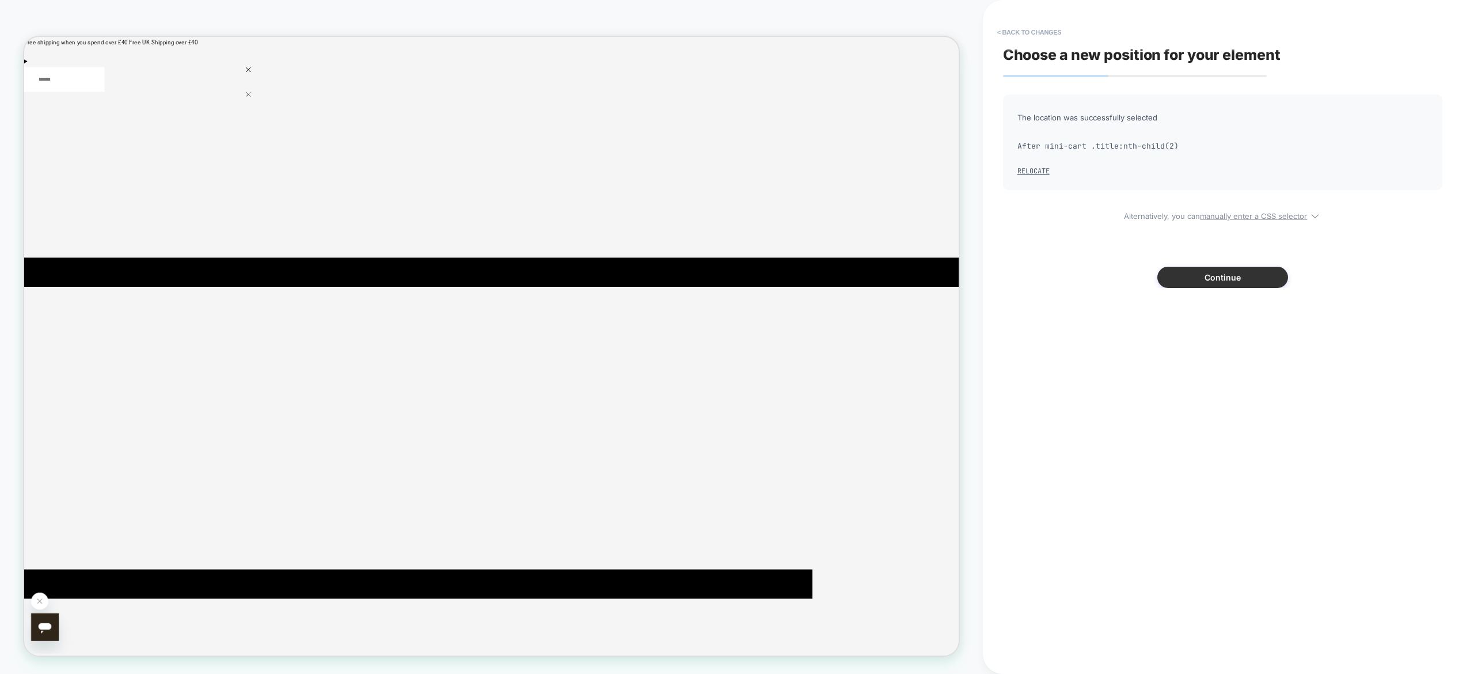
click at [921, 276] on button "Continue" at bounding box center [1222, 277] width 131 height 21
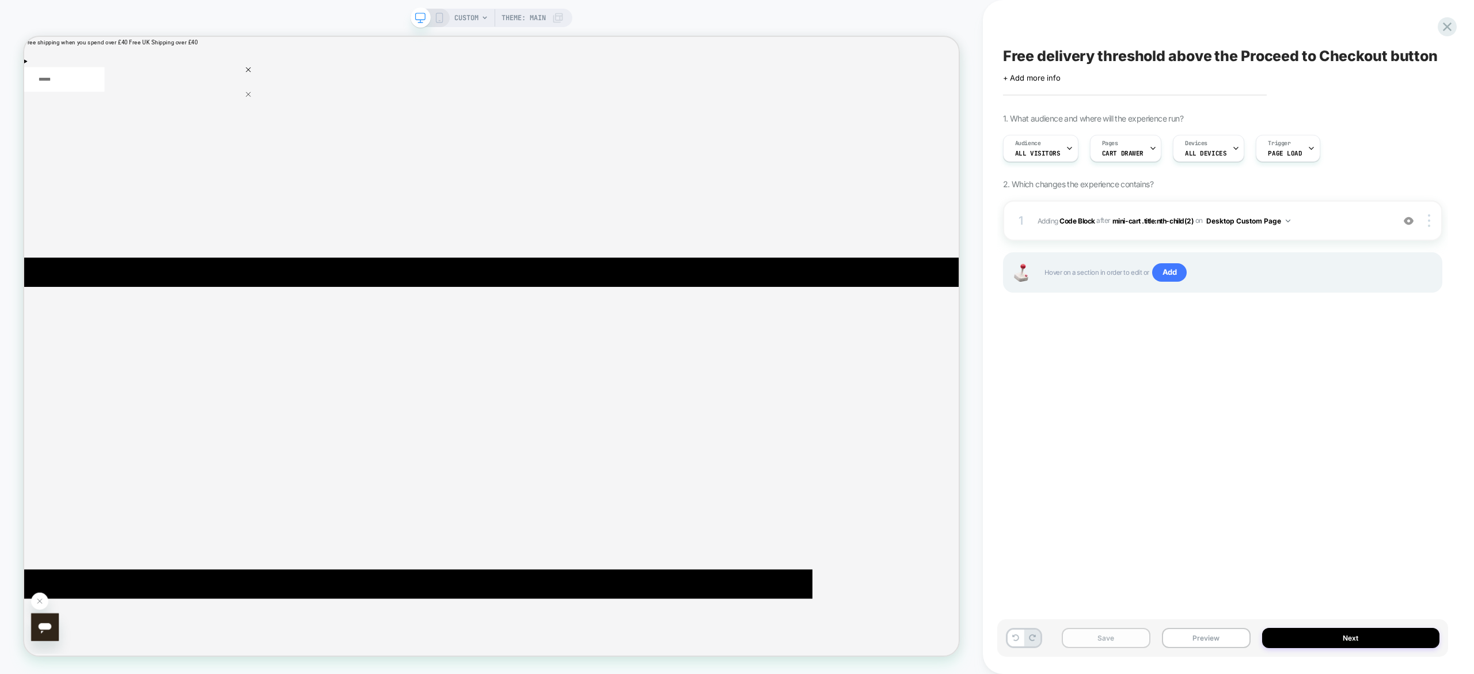
click at [921, 421] on button "Save" at bounding box center [1106, 638] width 89 height 20
click at [442, 20] on icon at bounding box center [439, 18] width 10 height 10
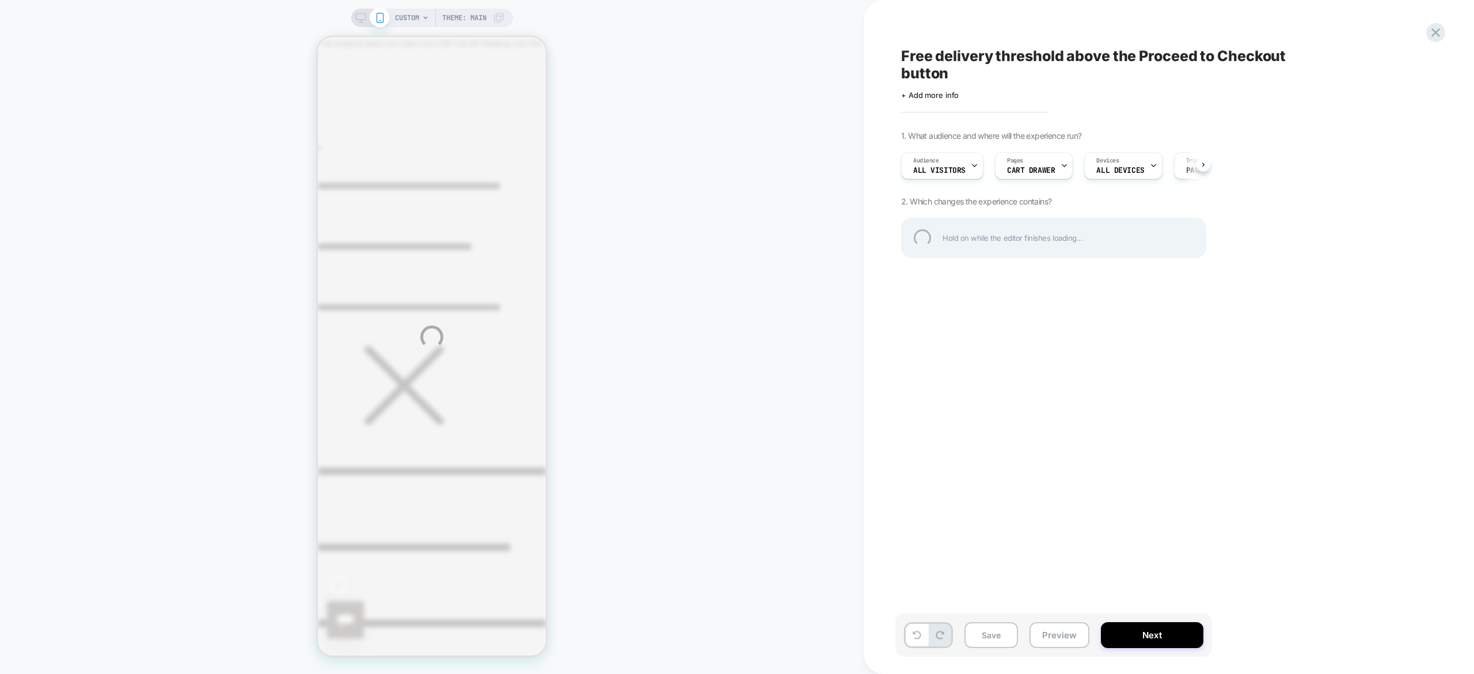
click at [442, 20] on div "CUSTOM Theme: MAIN Free delivery threshold above the Proceed to Checkout button…" at bounding box center [737, 337] width 1474 height 674
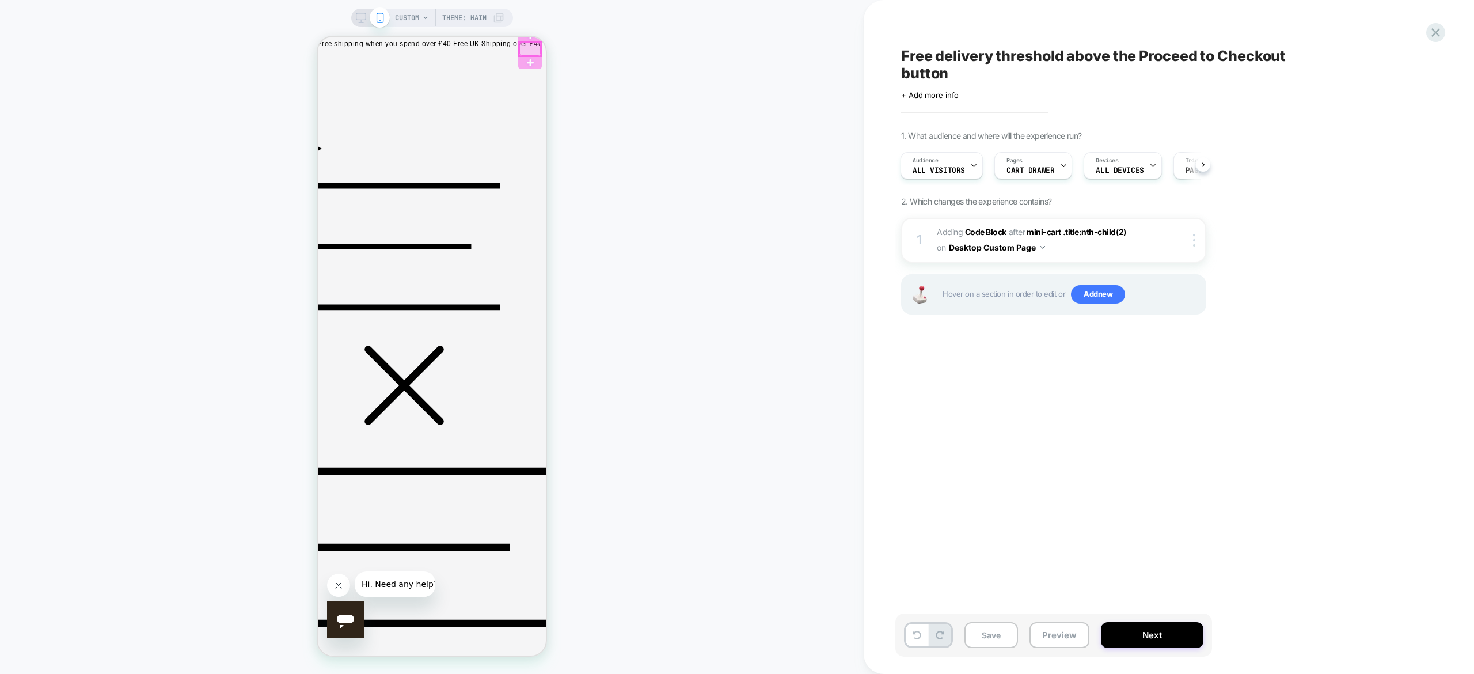
click at [527, 51] on div at bounding box center [530, 49] width 22 height 13
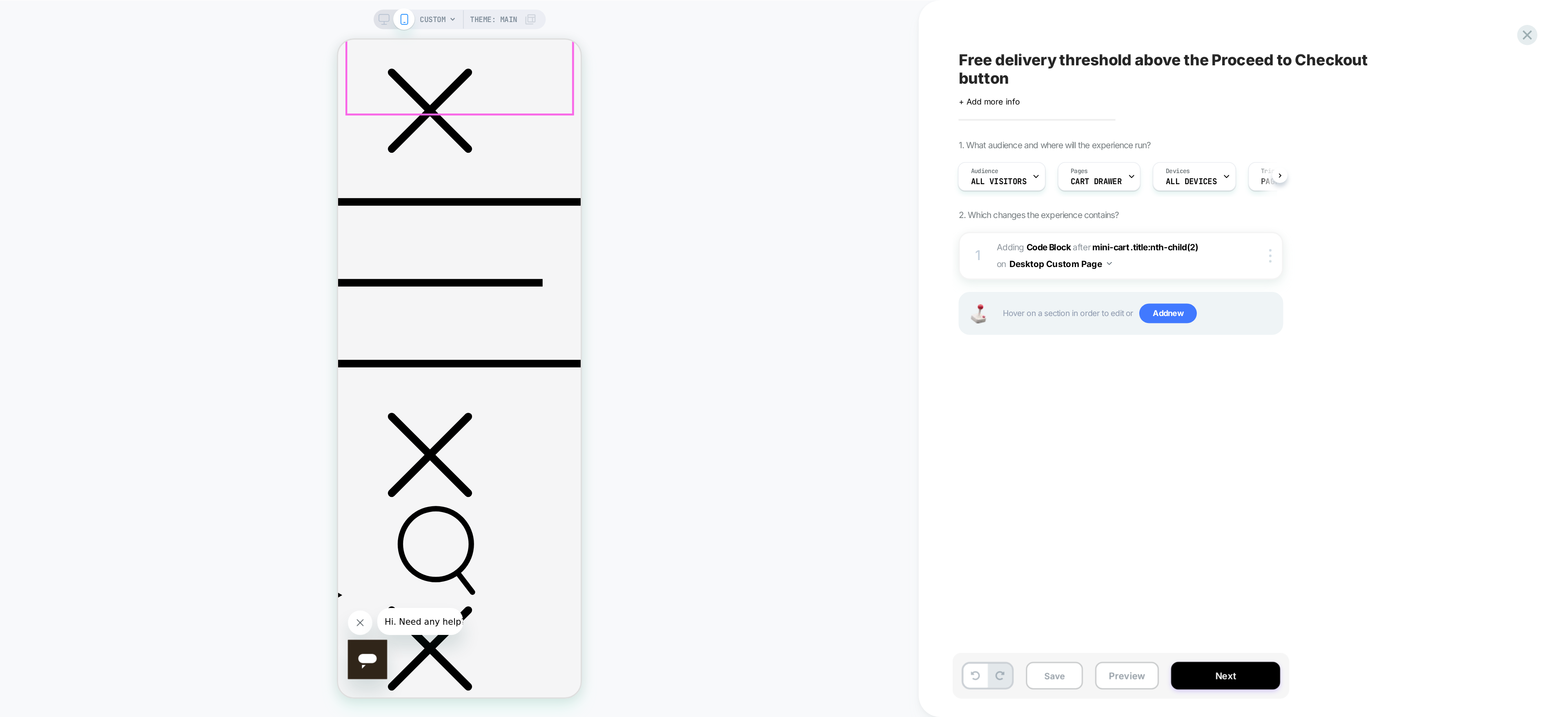
scroll to position [204, 0]
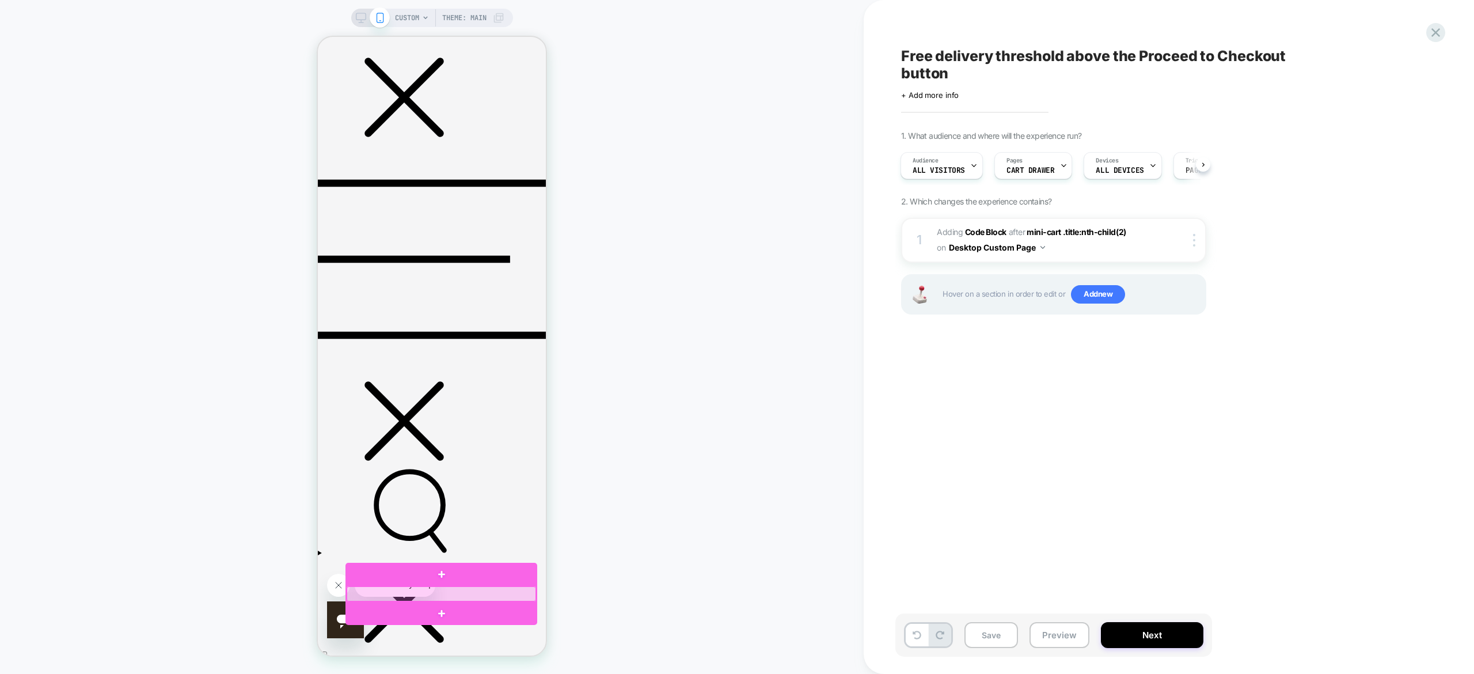
click at [472, 421] on div at bounding box center [441, 594] width 189 height 16
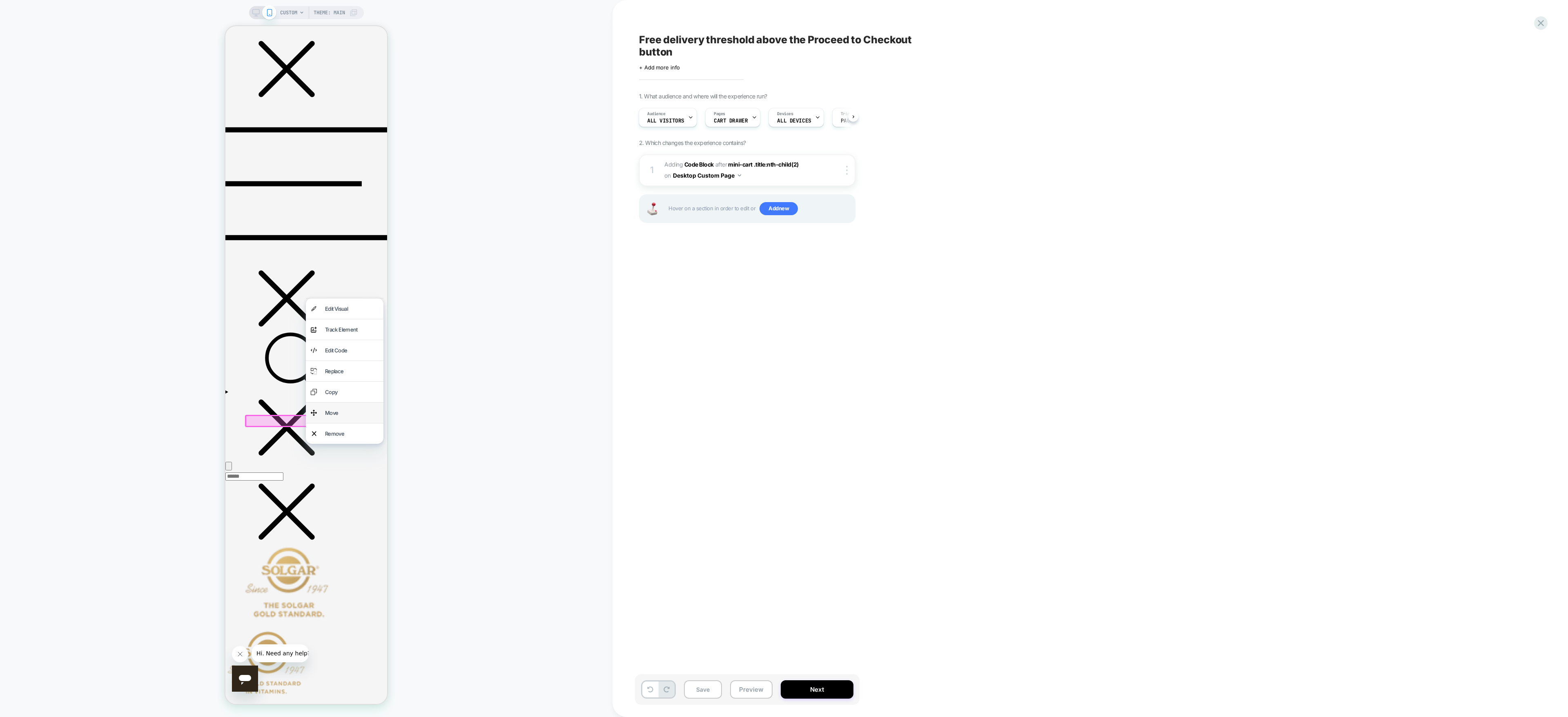
drag, startPoint x: 1245, startPoint y: 27, endPoint x: 340, endPoint y: 492, distance: 1017.5
click at [340, 299] on div "Move" at bounding box center [351, 413] width 53 height 11
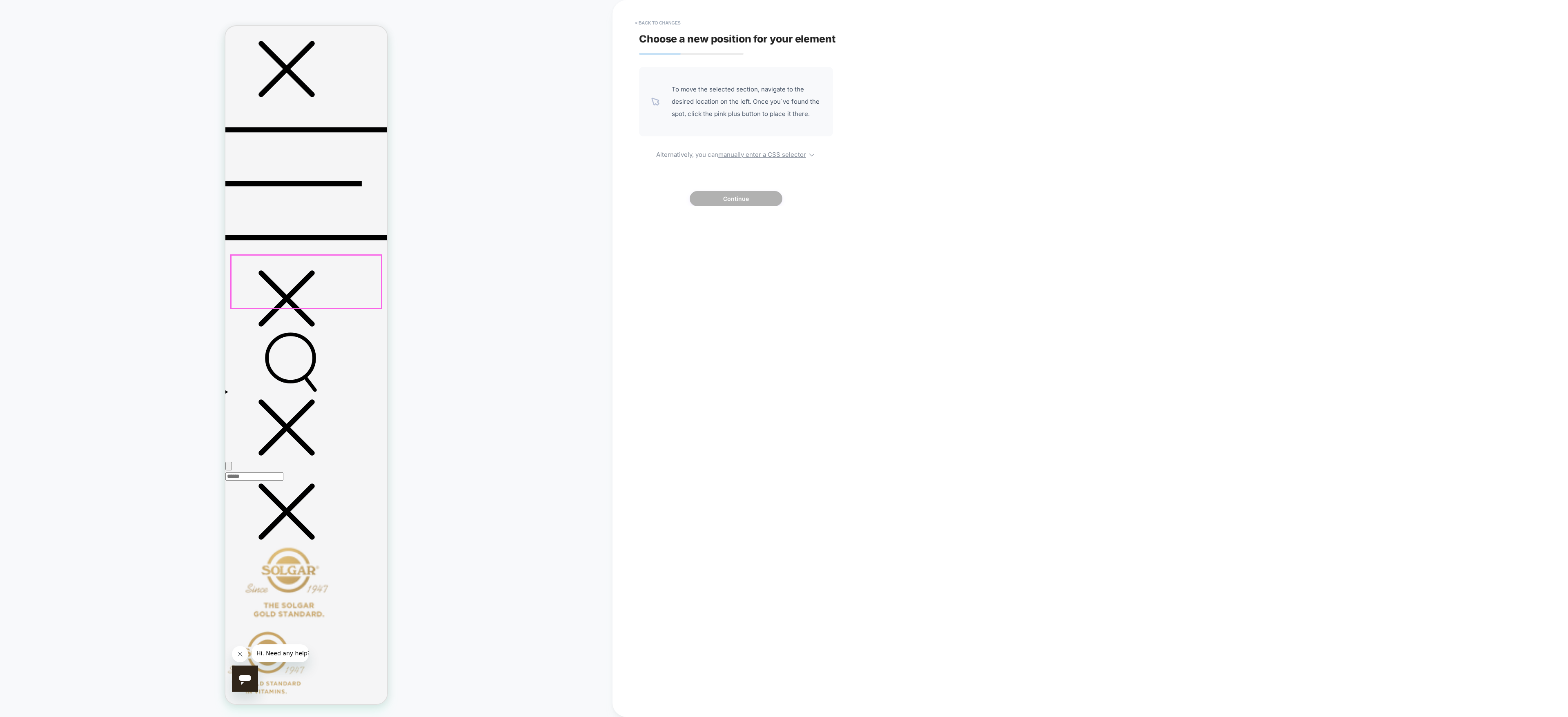
scroll to position [0, 0]
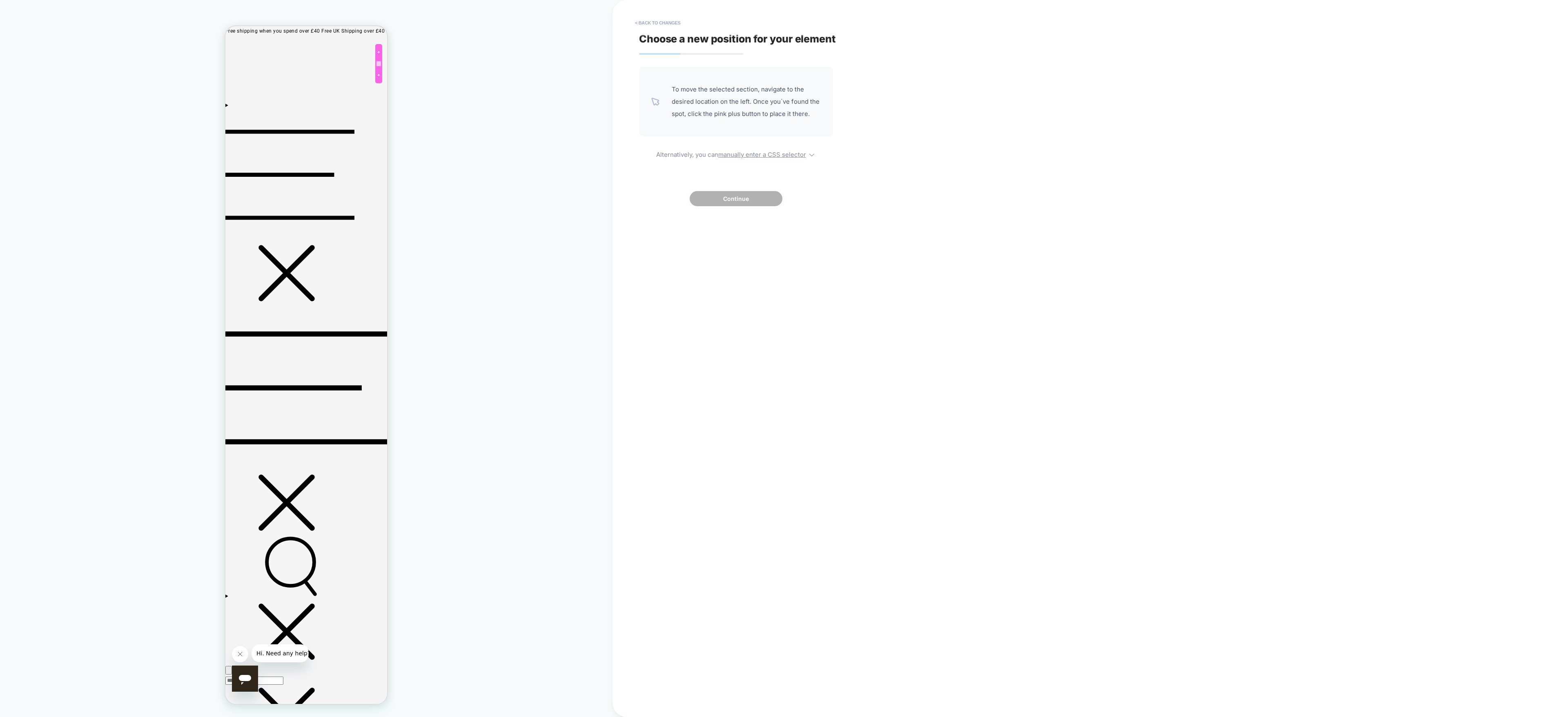
click at [381, 62] on div at bounding box center [378, 63] width 5 height 5
click at [309, 48] on div at bounding box center [312, 52] width 135 height 25
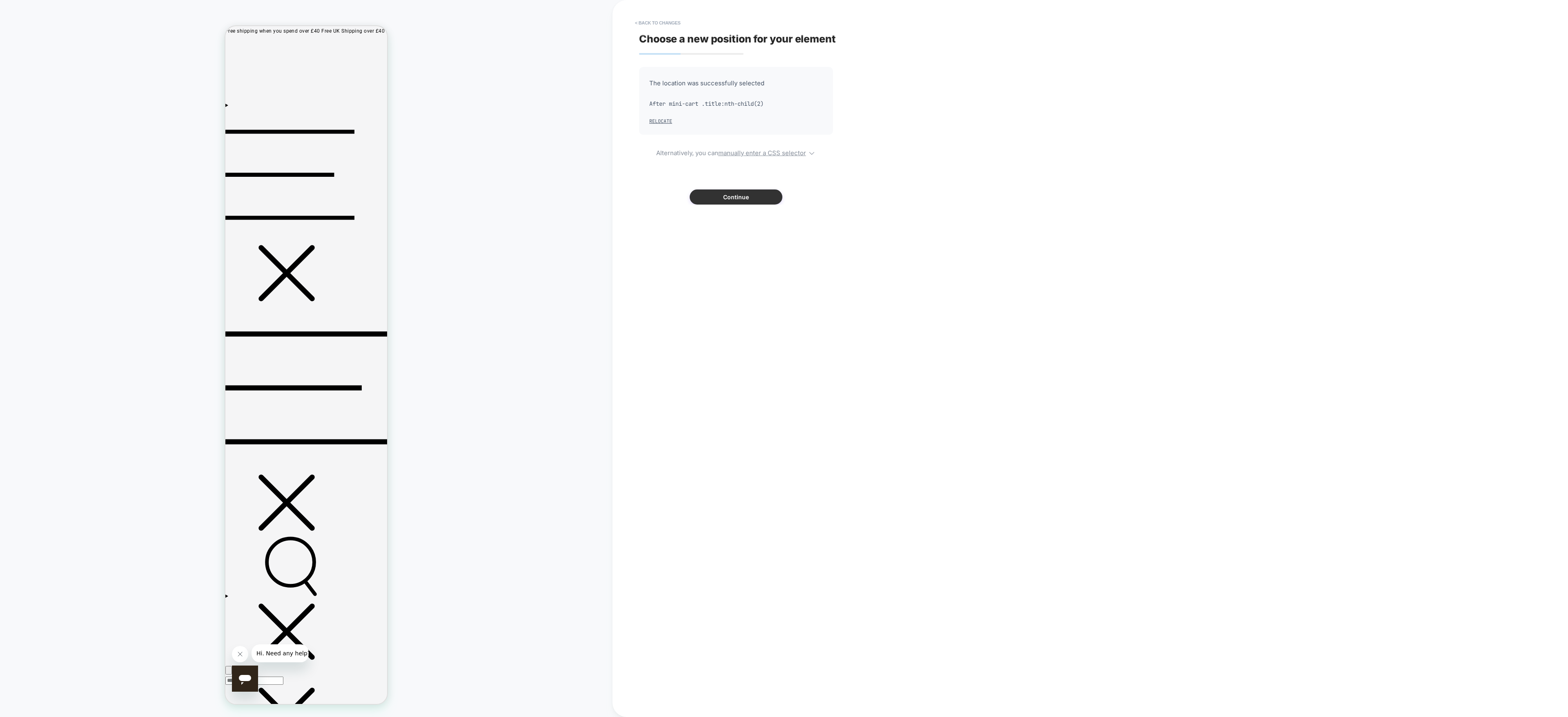
click at [653, 203] on button "Continue" at bounding box center [735, 196] width 93 height 15
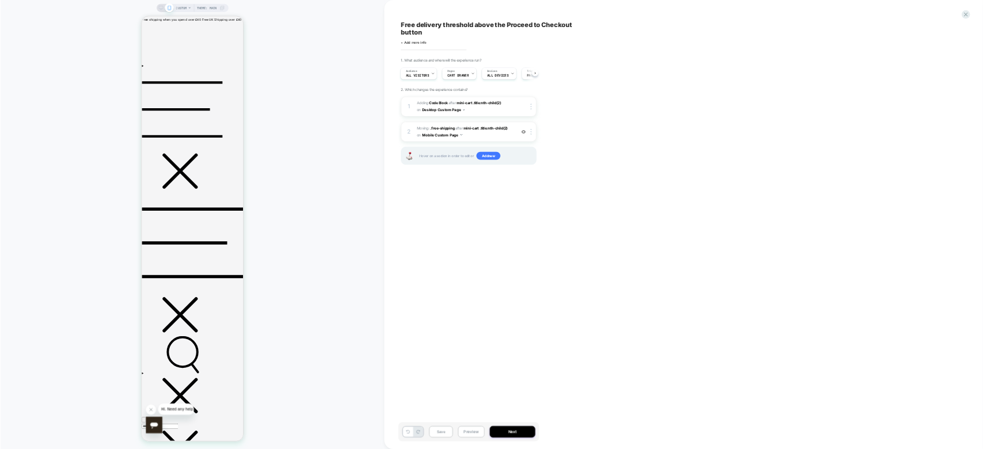
scroll to position [0, 2]
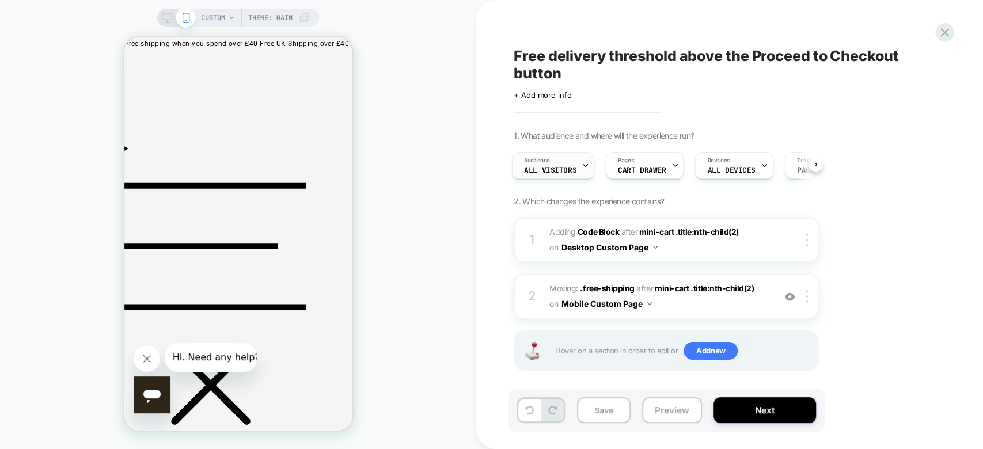
drag, startPoint x: 1664, startPoint y: 20, endPoint x: 585, endPoint y: 164, distance: 1088.4
click at [585, 164] on icon at bounding box center [584, 165] width 7 height 7
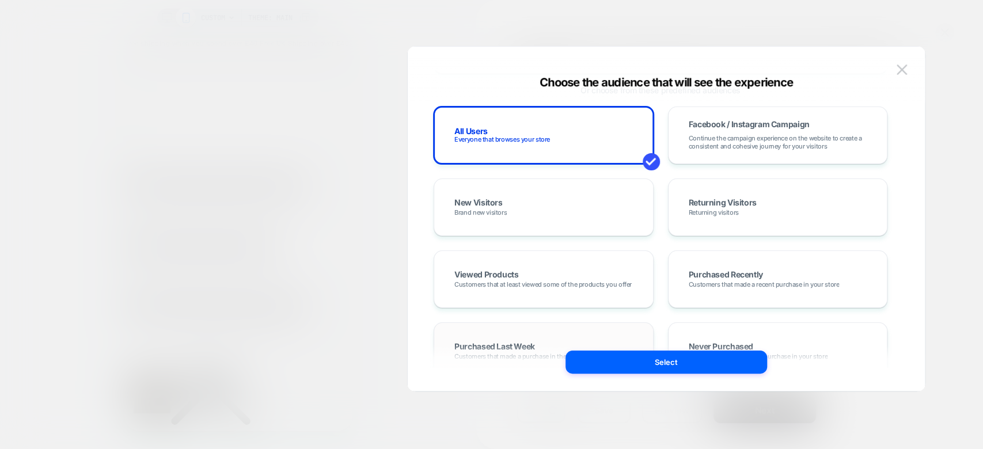
scroll to position [82, 0]
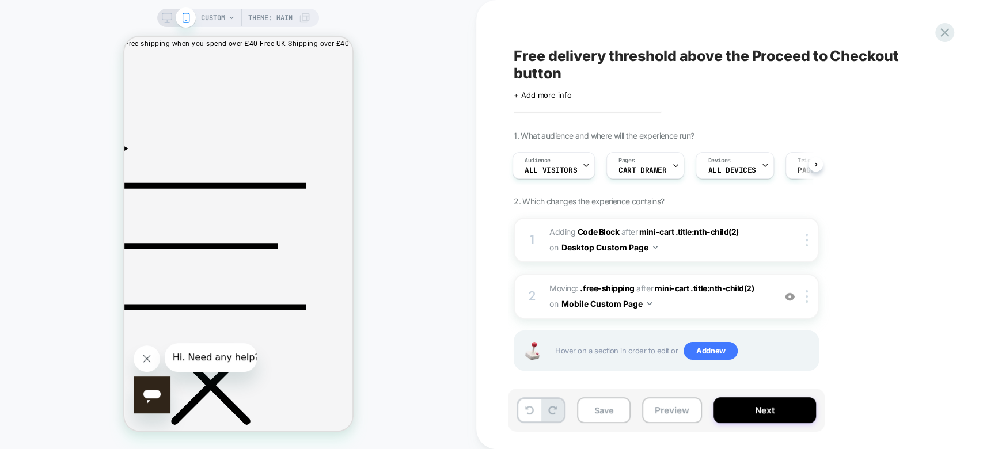
scroll to position [7, 0]
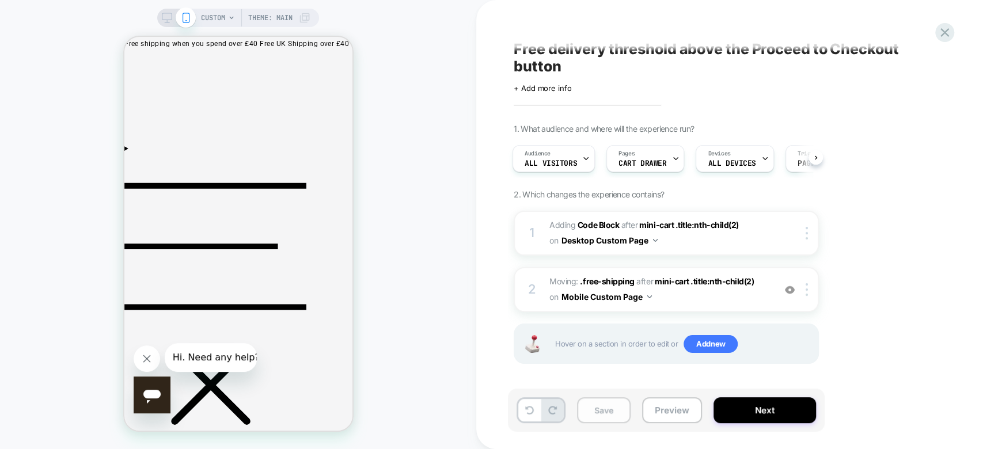
click at [609, 412] on button "Save" at bounding box center [604, 410] width 54 height 26
click at [765, 423] on div "Save Preview Next" at bounding box center [666, 410] width 317 height 43
click at [761, 409] on button "Next" at bounding box center [764, 410] width 102 height 26
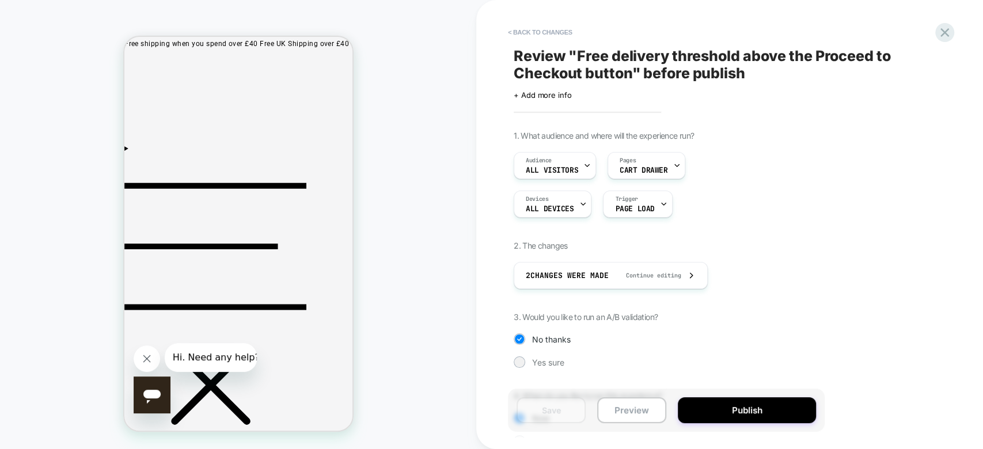
scroll to position [71, 0]
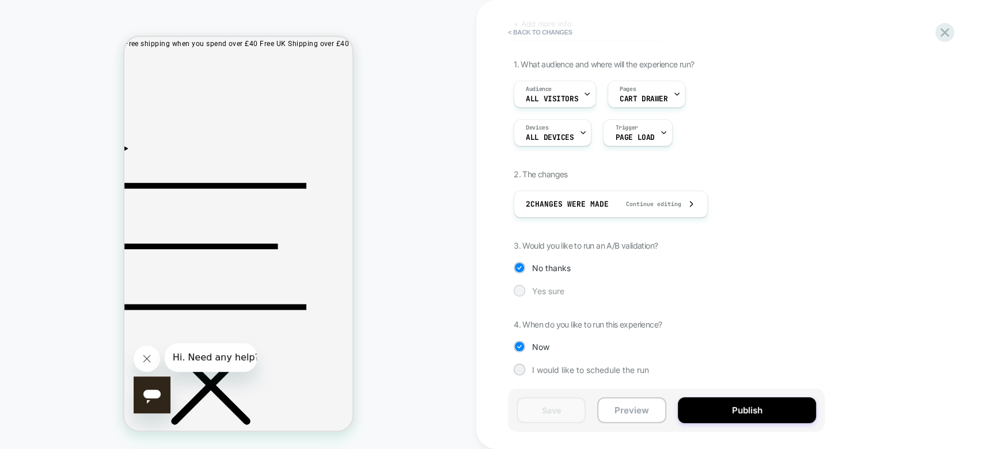
click at [524, 287] on div "Yes sure" at bounding box center [666, 291] width 305 height 12
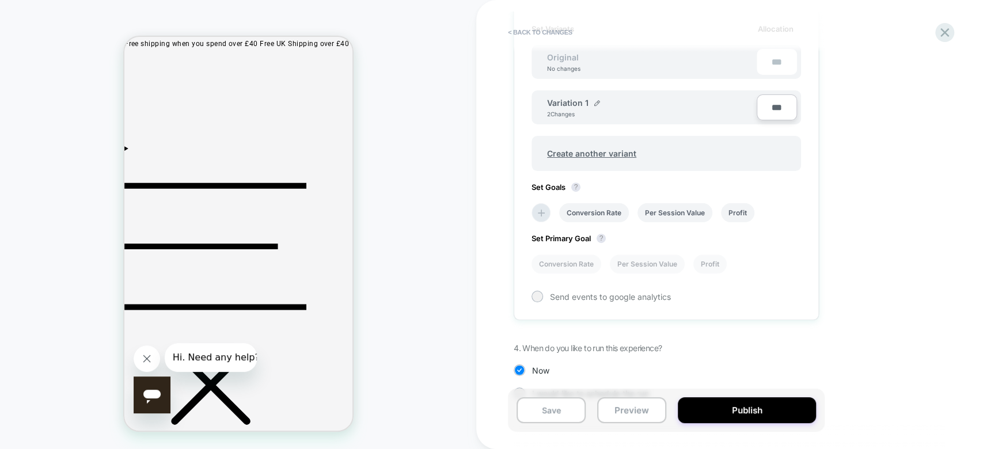
scroll to position [396, 0]
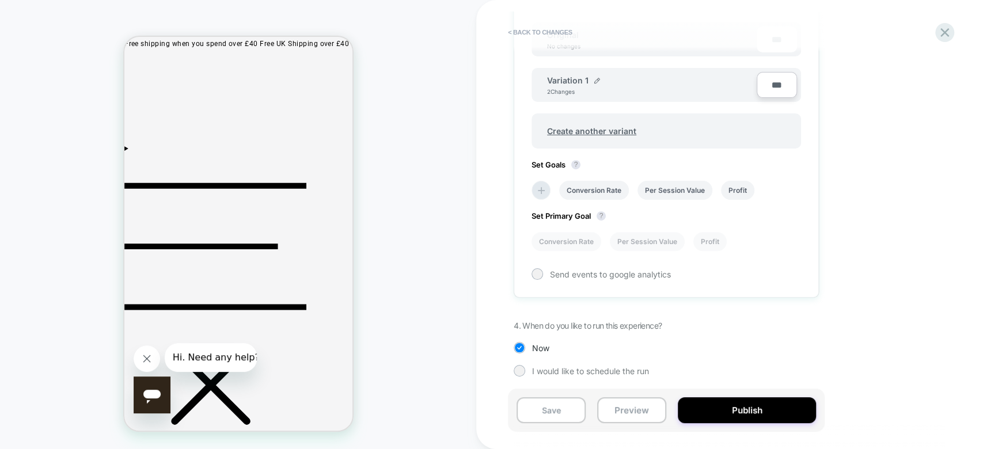
click at [535, 181] on li at bounding box center [540, 190] width 19 height 19
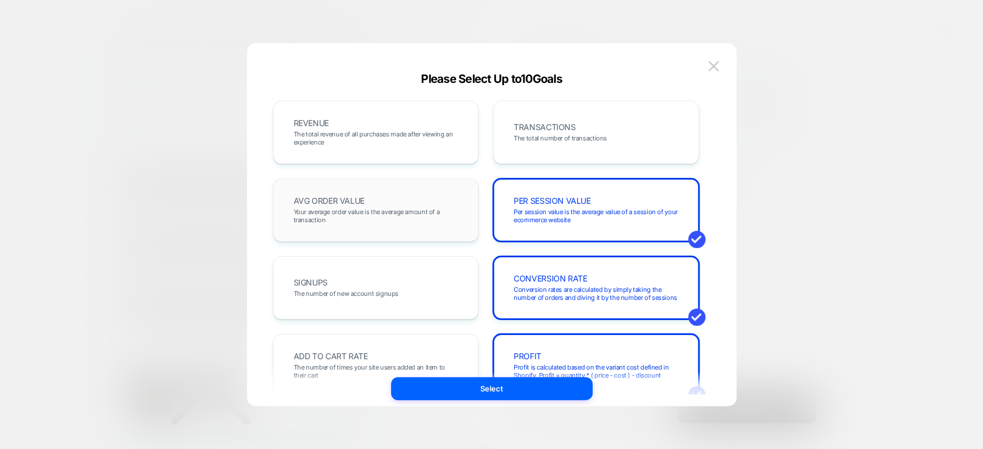
click at [379, 215] on span "Your average order value is the average amount of a transaction" at bounding box center [376, 216] width 165 height 16
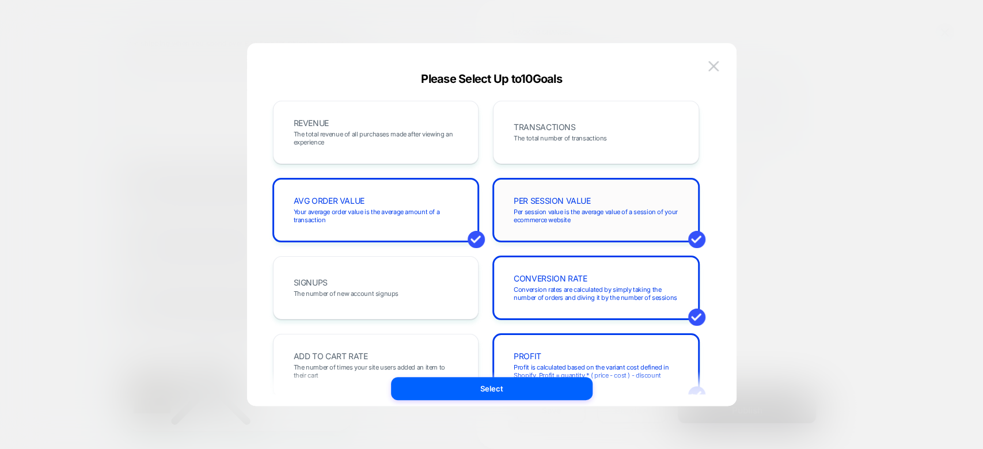
click at [577, 187] on div "PER SESSION VALUE Per session value is the average value of a session of your e…" at bounding box center [596, 209] width 206 height 63
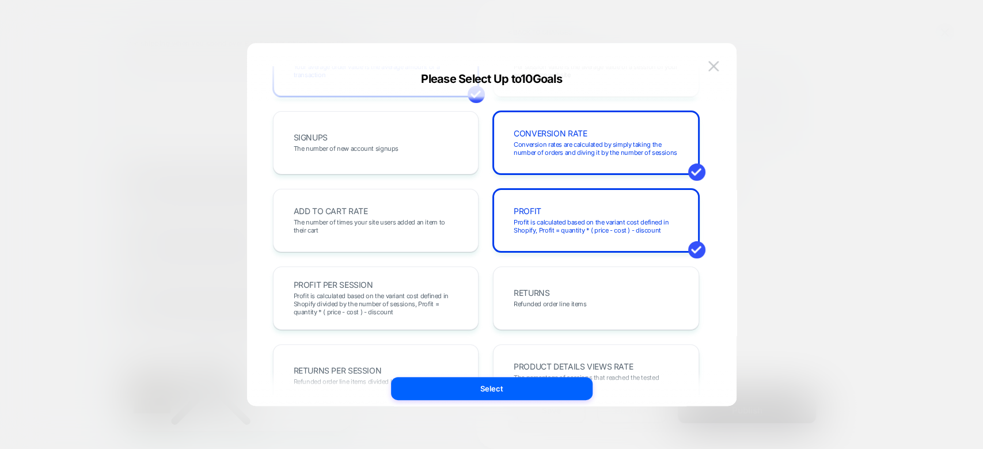
scroll to position [166, 0]
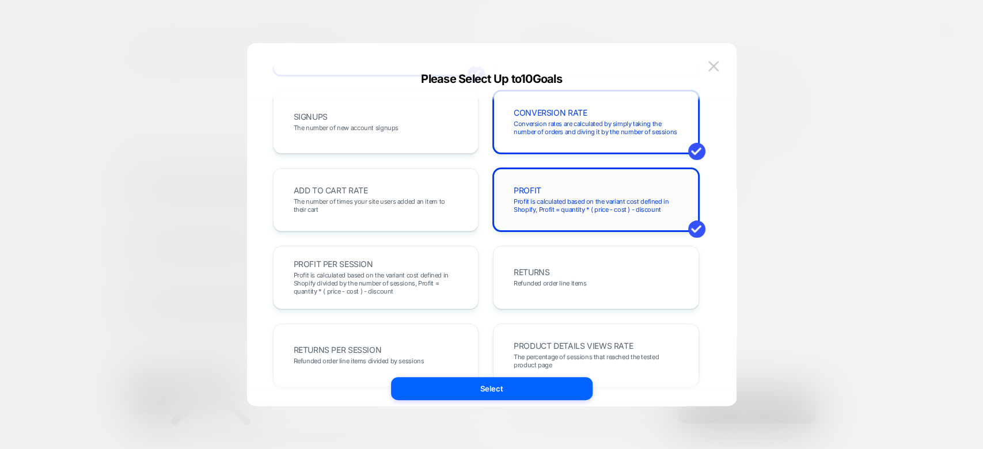
click at [575, 199] on span "Profit is calculated based on the variant cost defined in Shopify, Profit = qua…" at bounding box center [596, 205] width 165 height 16
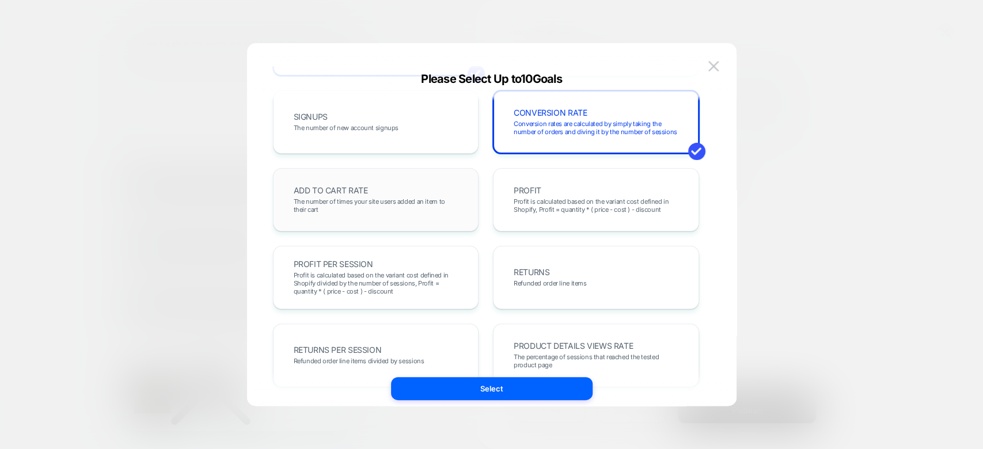
click at [406, 219] on div "ADD TO CART RATE The number of times your site users added an item to their cart" at bounding box center [376, 199] width 182 height 39
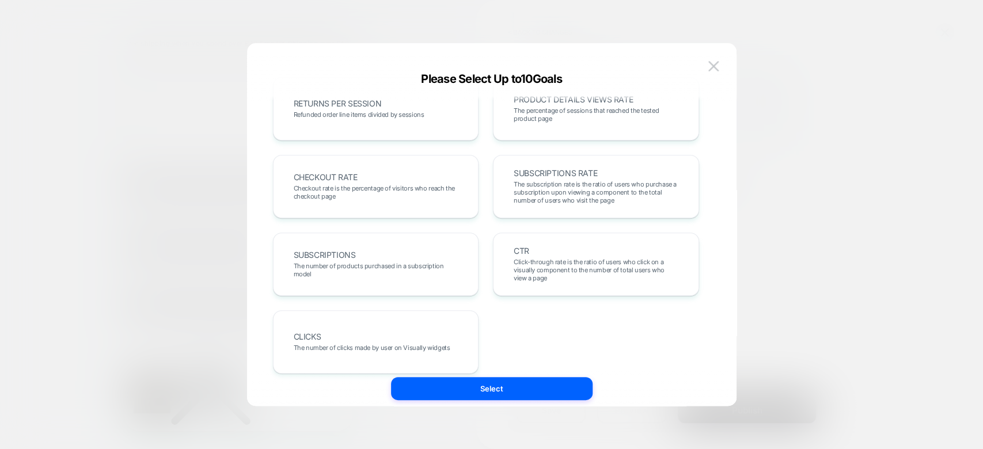
scroll to position [425, 0]
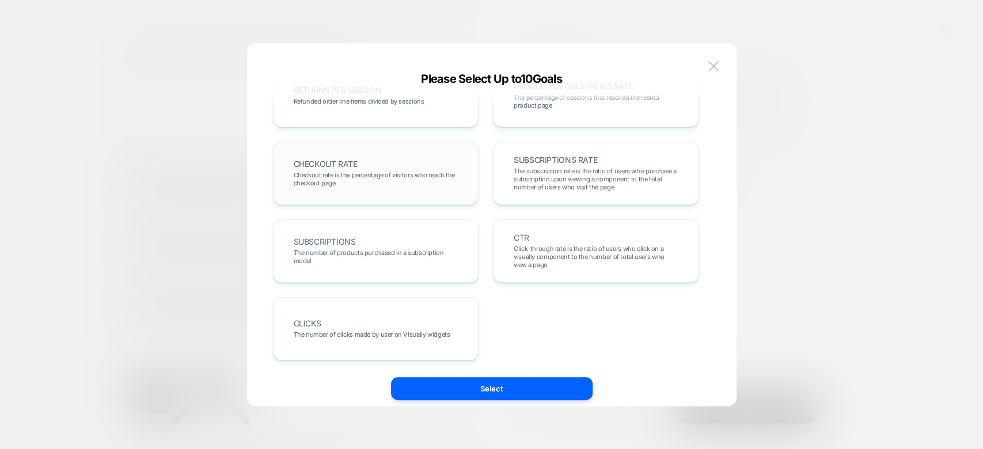
click at [408, 188] on div "CHECKOUT RATE Checkout rate is the percentage of visitors who reach the checkou…" at bounding box center [376, 173] width 182 height 39
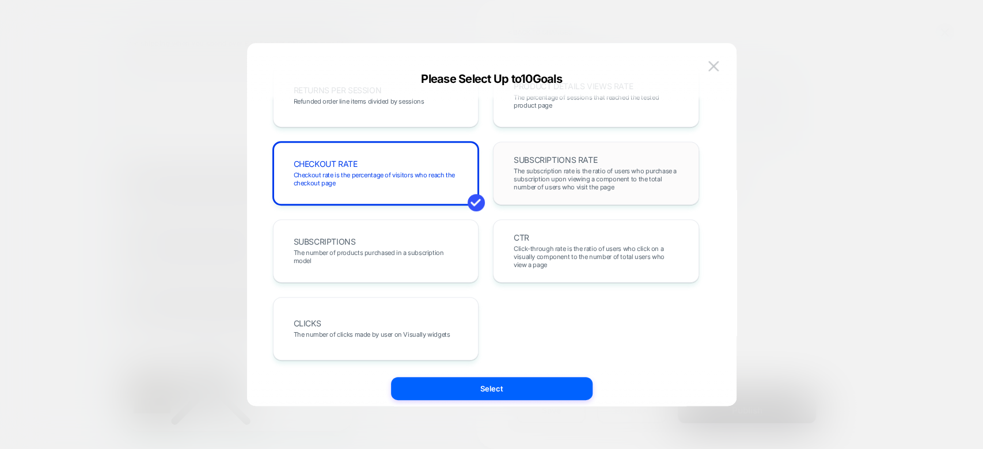
click at [539, 192] on div "SUBSCRIPTIONS RATE The subscription rate is the ratio of users who purchase a s…" at bounding box center [596, 173] width 206 height 63
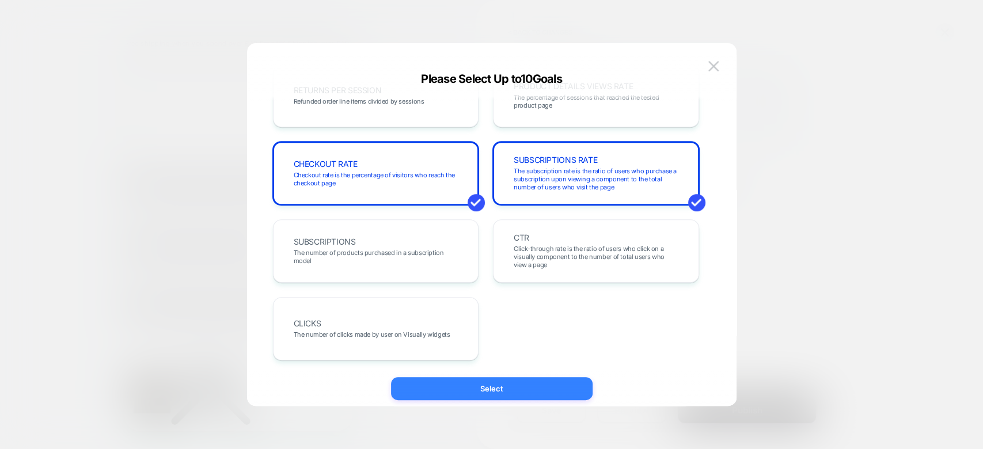
click at [525, 388] on button "Select" at bounding box center [491, 388] width 201 height 23
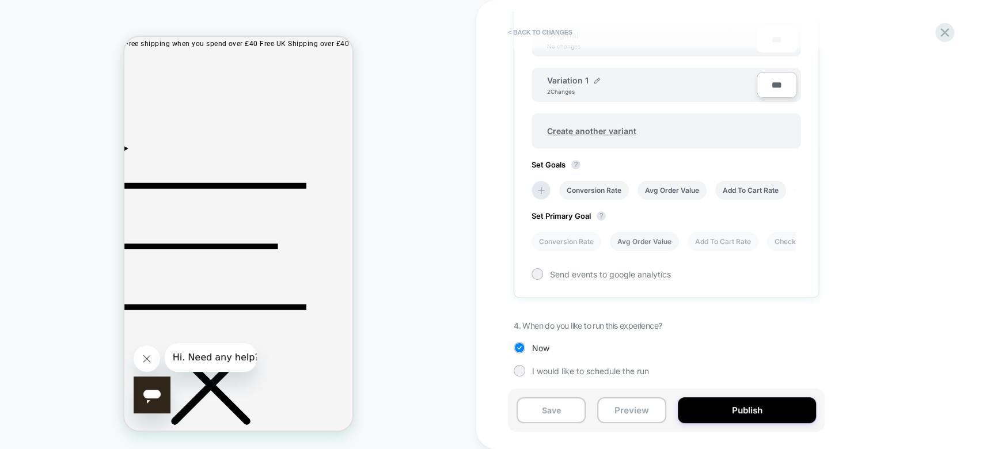
click at [654, 244] on li "Avg Order Value" at bounding box center [644, 241] width 69 height 19
click at [538, 272] on div at bounding box center [537, 273] width 9 height 9
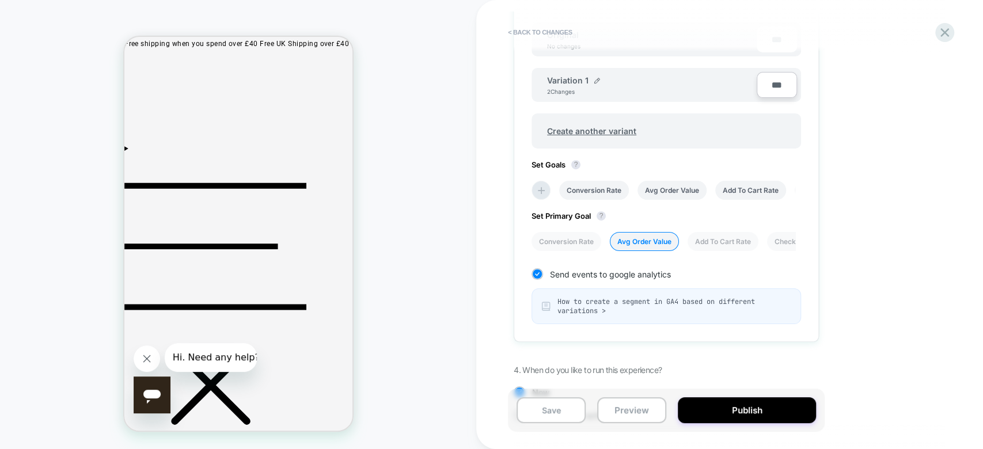
scroll to position [439, 0]
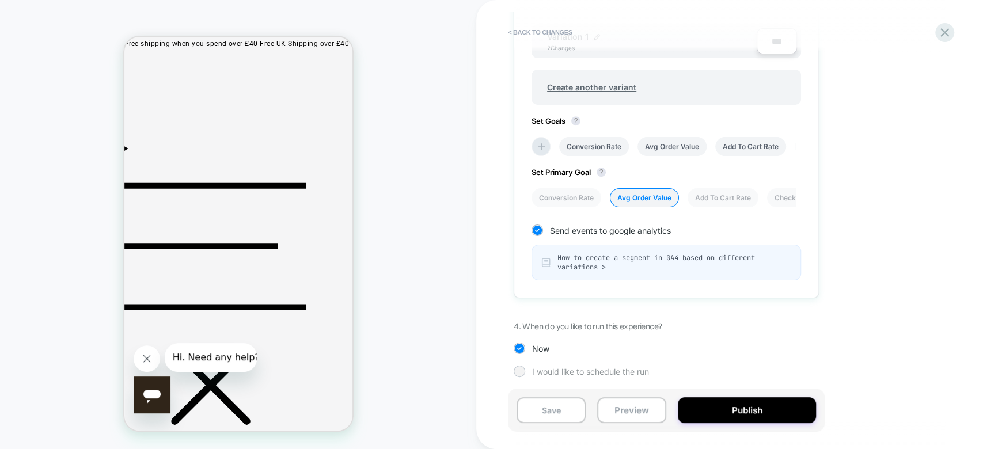
click at [523, 369] on div at bounding box center [519, 371] width 9 height 9
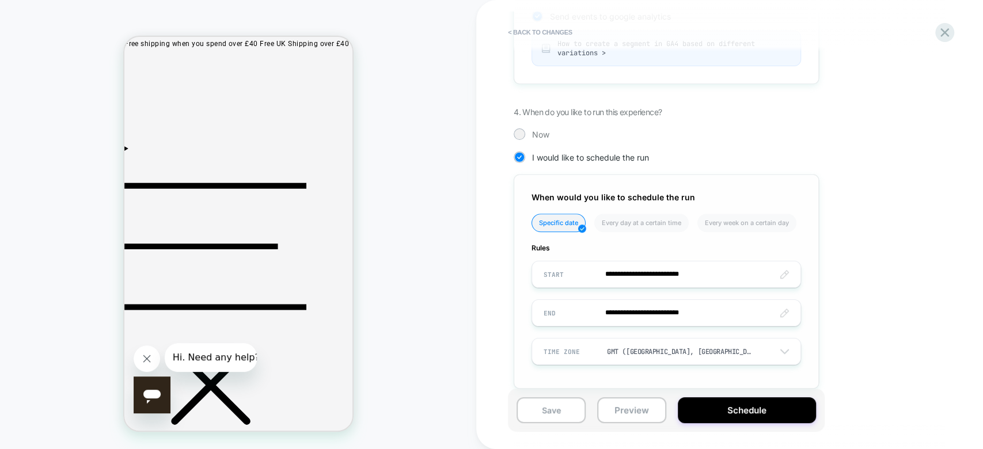
scroll to position [664, 0]
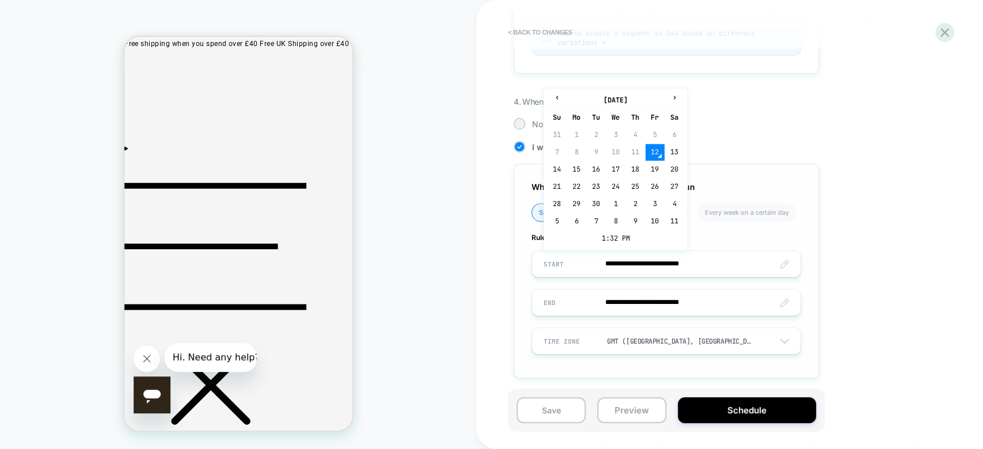
click at [713, 260] on input "**********" at bounding box center [666, 263] width 268 height 27
click at [630, 169] on td "18" at bounding box center [635, 169] width 18 height 16
type input "**********"
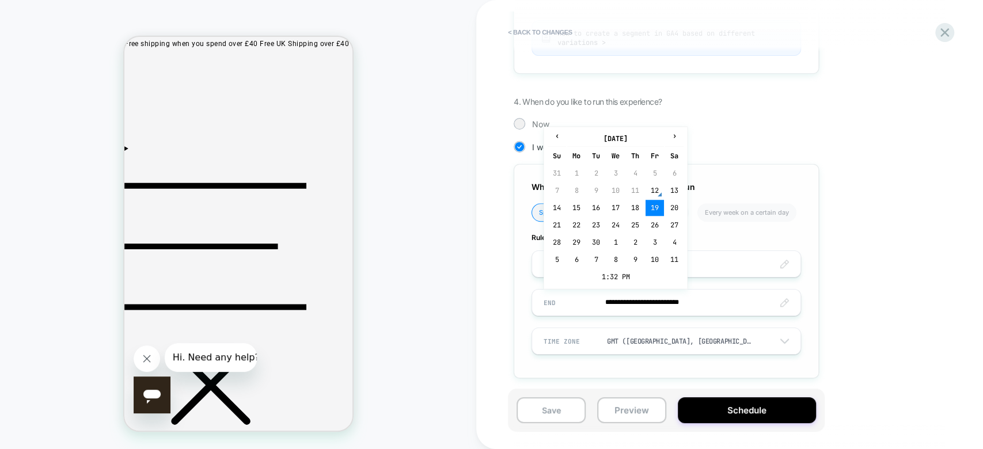
click at [636, 294] on input "**********" at bounding box center [666, 302] width 268 height 27
click at [675, 131] on span "›" at bounding box center [674, 135] width 17 height 9
click at [667, 212] on td "18" at bounding box center [674, 208] width 18 height 16
type input "**********"
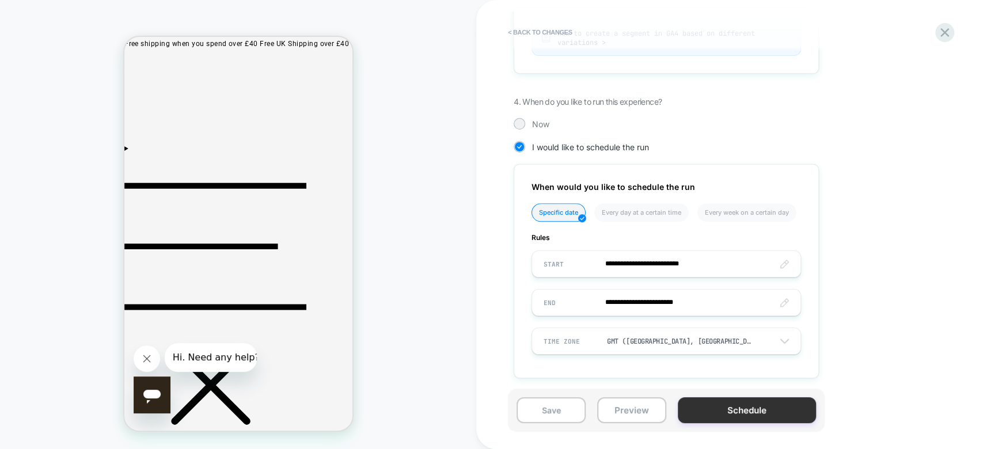
click at [720, 412] on button "Schedule" at bounding box center [747, 410] width 138 height 26
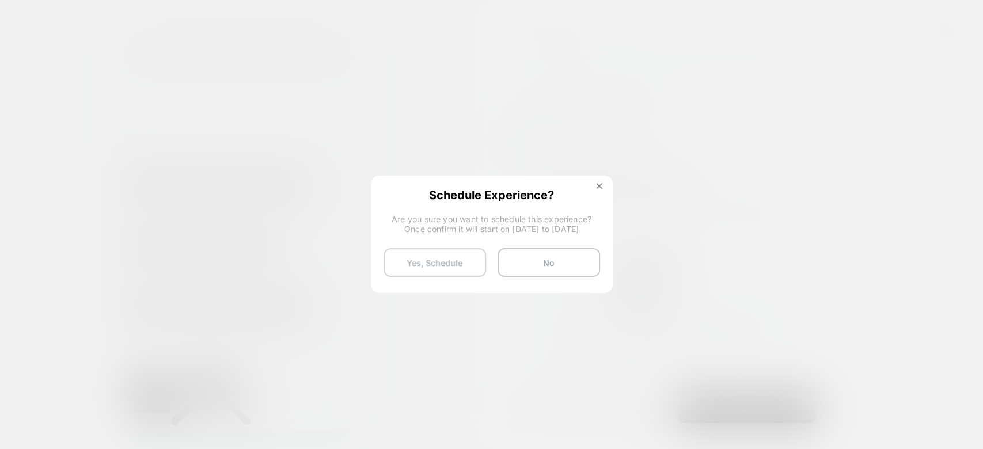
click at [470, 260] on button "Yes, Schedule" at bounding box center [434, 262] width 102 height 29
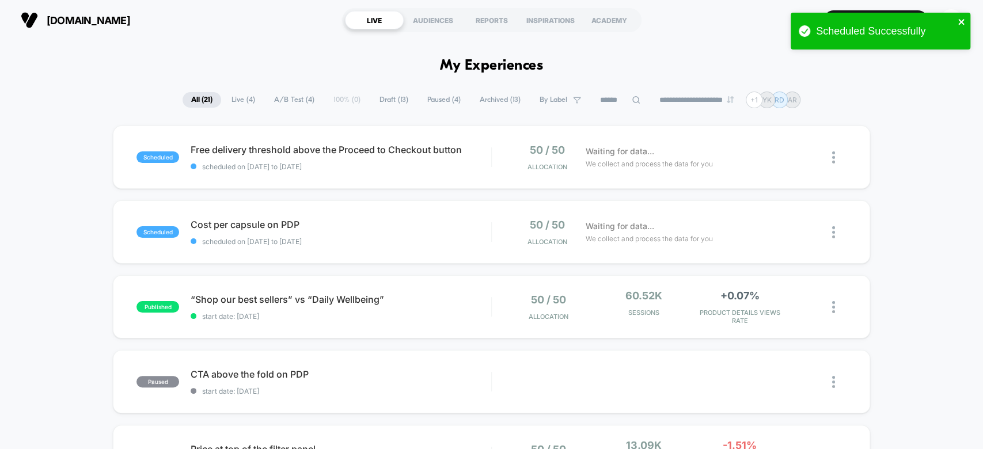
click at [963, 21] on icon "close" at bounding box center [961, 21] width 8 height 9
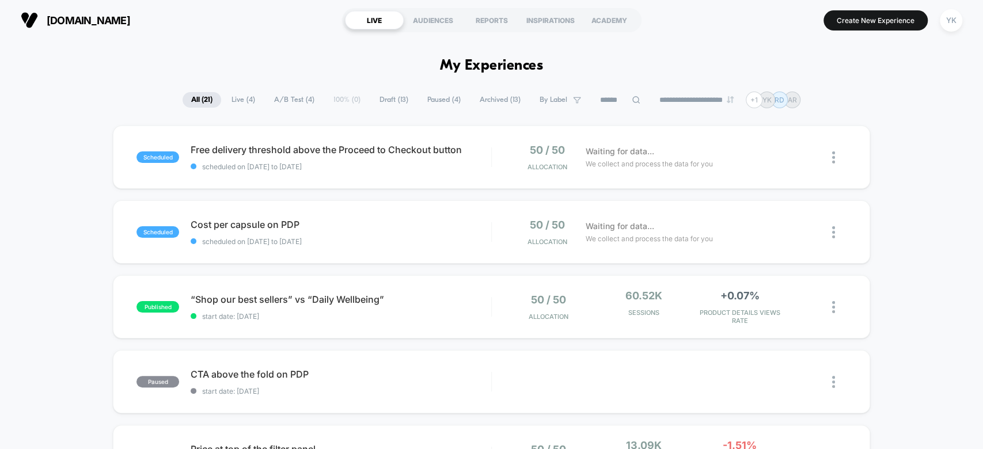
click at [889, 15] on div "Scheduled Successfully" at bounding box center [880, 12] width 184 height 5
click at [889, 19] on button "Create New Experience" at bounding box center [875, 20] width 104 height 20
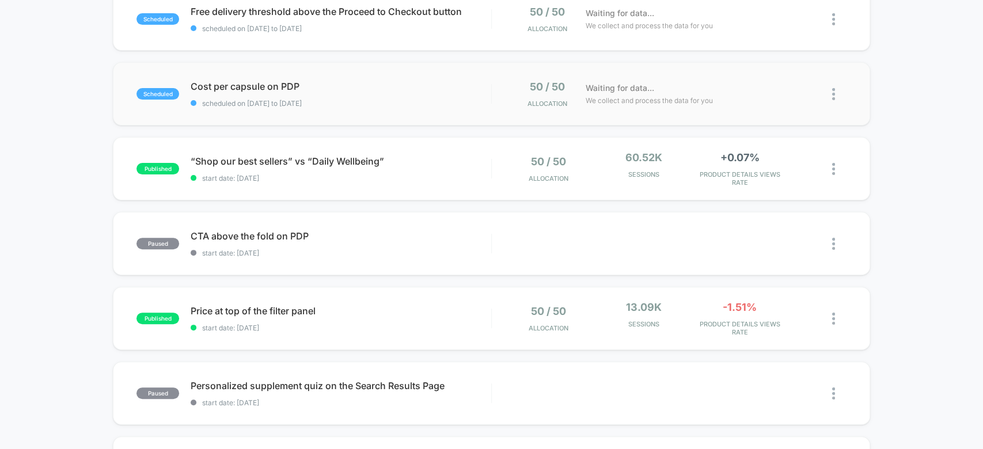
scroll to position [4, 0]
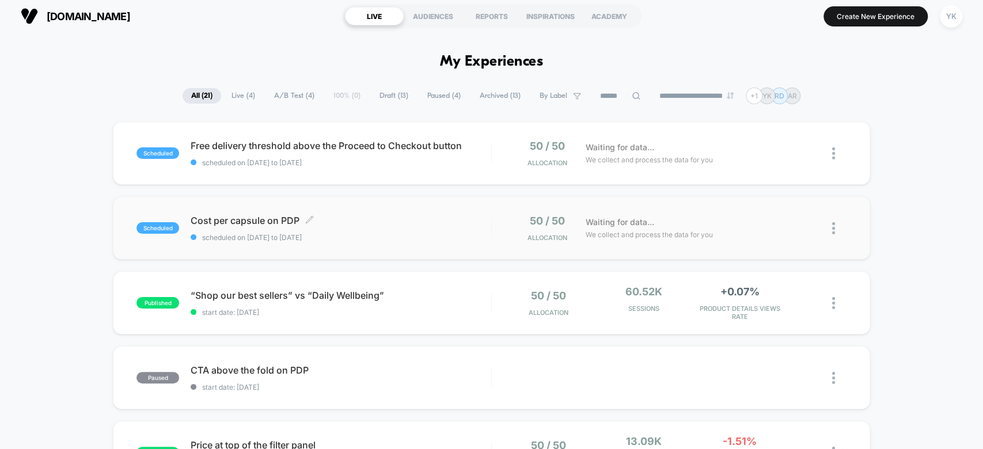
click at [409, 225] on span "Cost per capsule on PDP Click to edit experience details" at bounding box center [341, 221] width 300 height 12
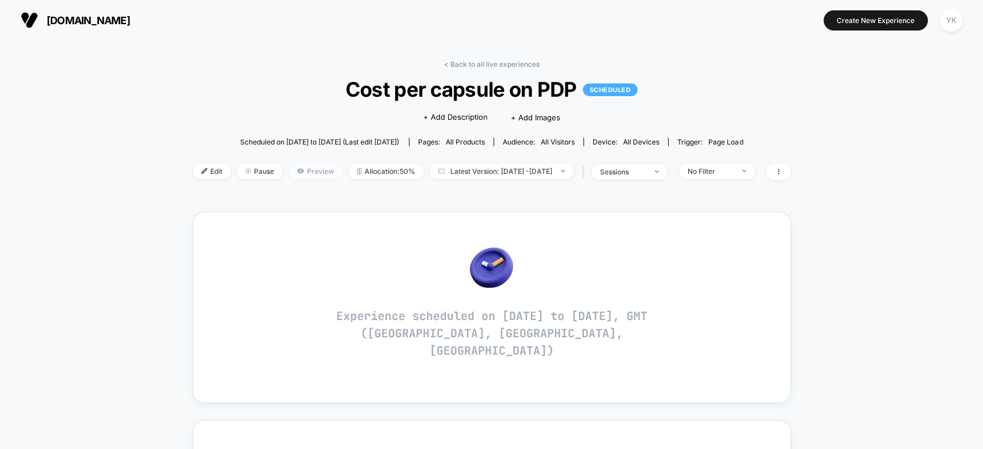
click at [288, 172] on span "Preview" at bounding box center [315, 172] width 54 height 16
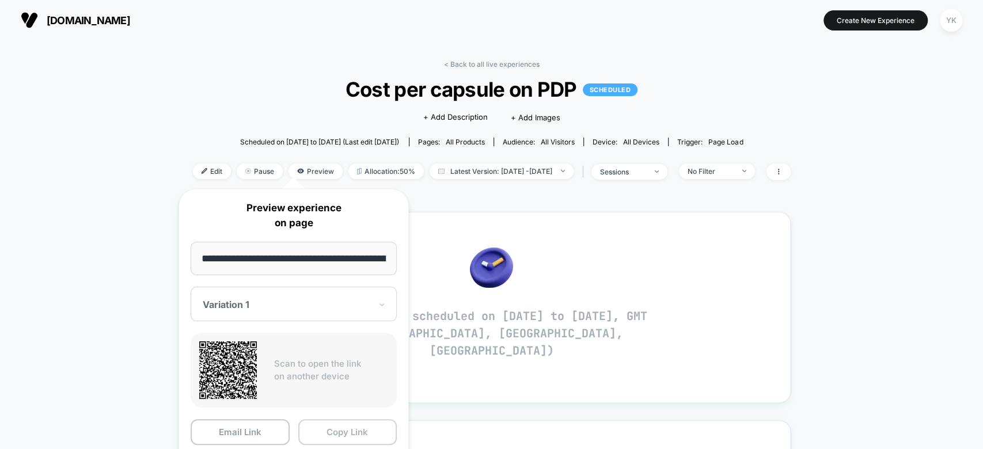
click at [375, 436] on button "Copy Link" at bounding box center [347, 432] width 99 height 26
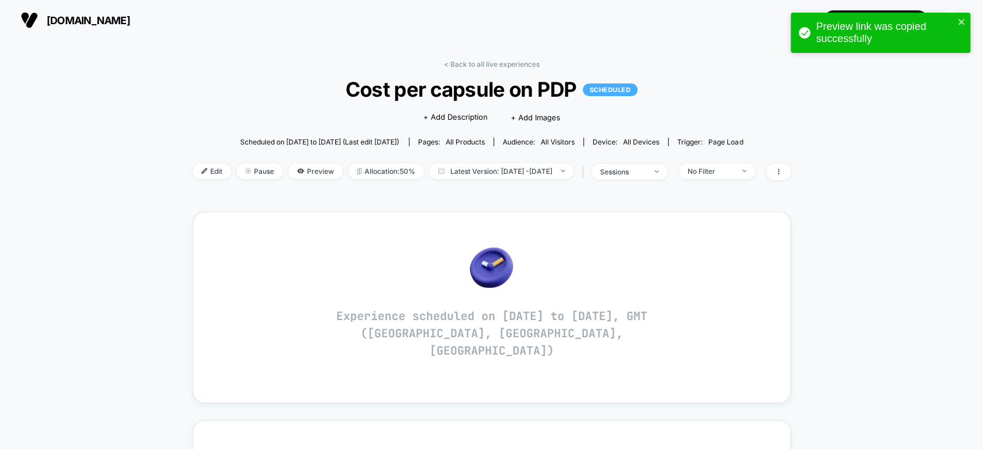
click at [472, 58] on div "< Back to all live experiences Cost per capsule on PDP SCHEDULED Click to edit …" at bounding box center [492, 454] width 598 height 805
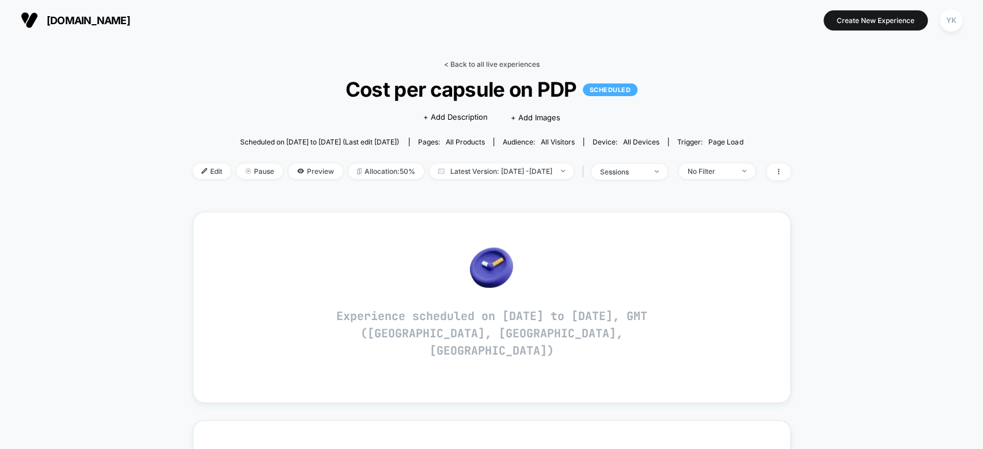
click at [461, 63] on link "< Back to all live experiences" at bounding box center [492, 64] width 96 height 9
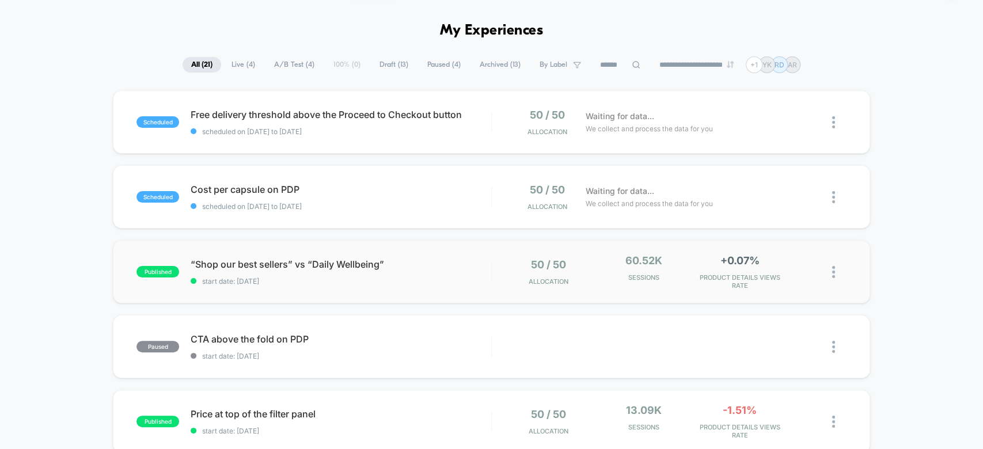
scroll to position [47, 0]
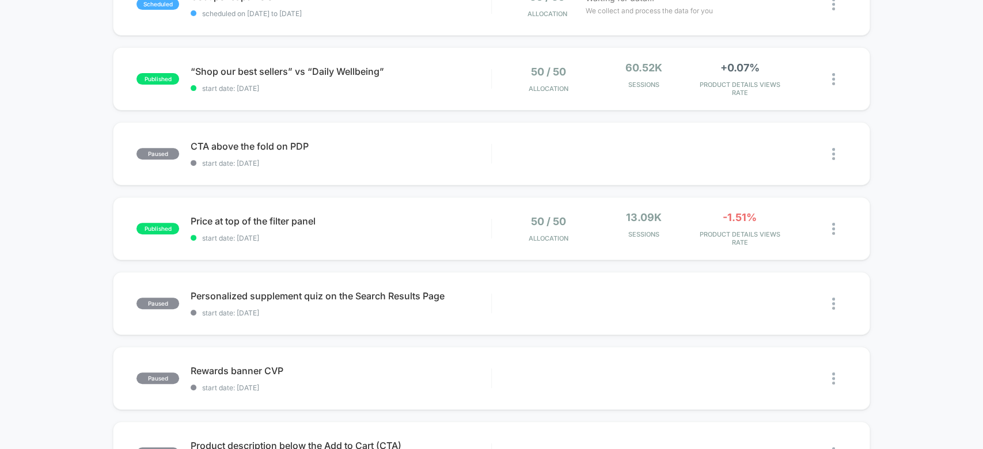
scroll to position [0, 0]
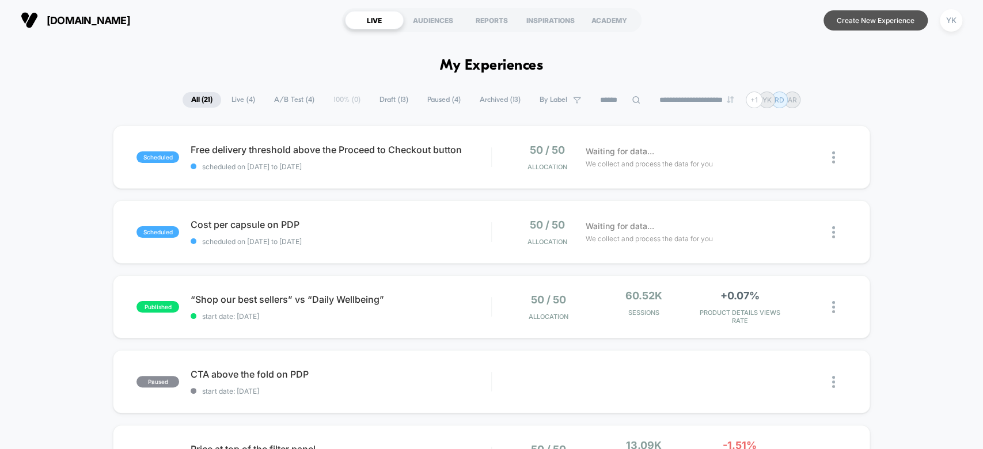
click at [882, 28] on button "Create New Experience" at bounding box center [875, 20] width 104 height 20
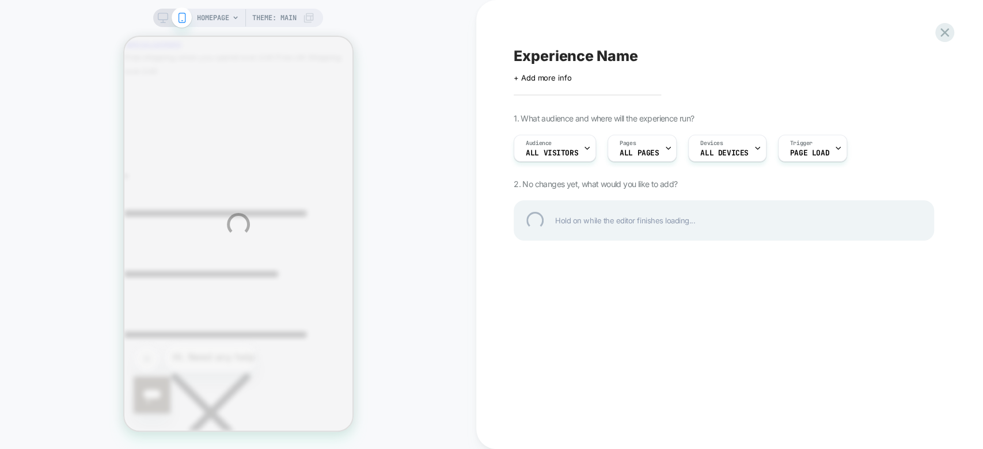
click at [164, 20] on div "HOMEPAGE Theme: MAIN Experience Name Click to edit experience details + Add mor…" at bounding box center [491, 224] width 983 height 449
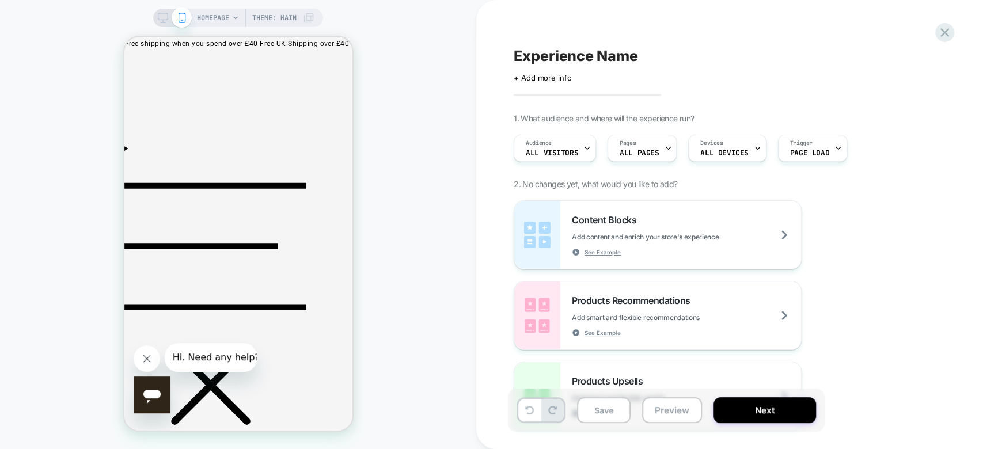
click at [164, 20] on icon at bounding box center [163, 18] width 10 height 10
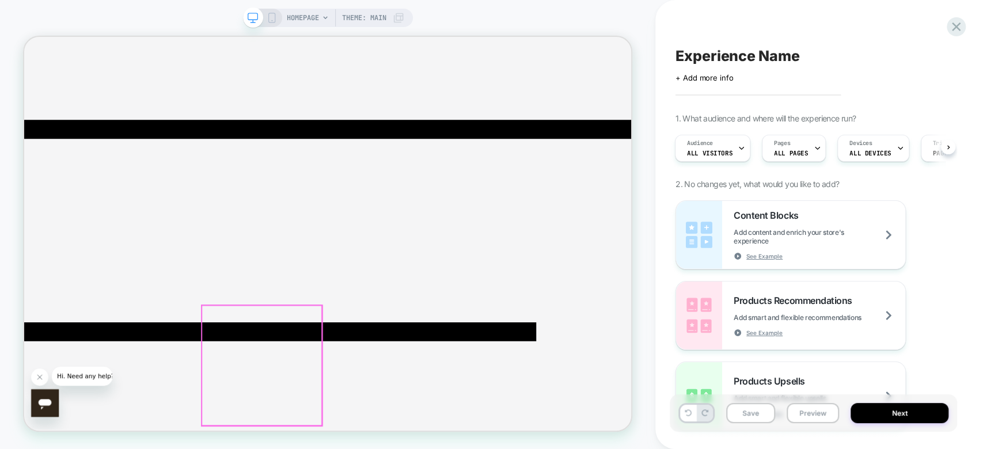
scroll to position [245, 0]
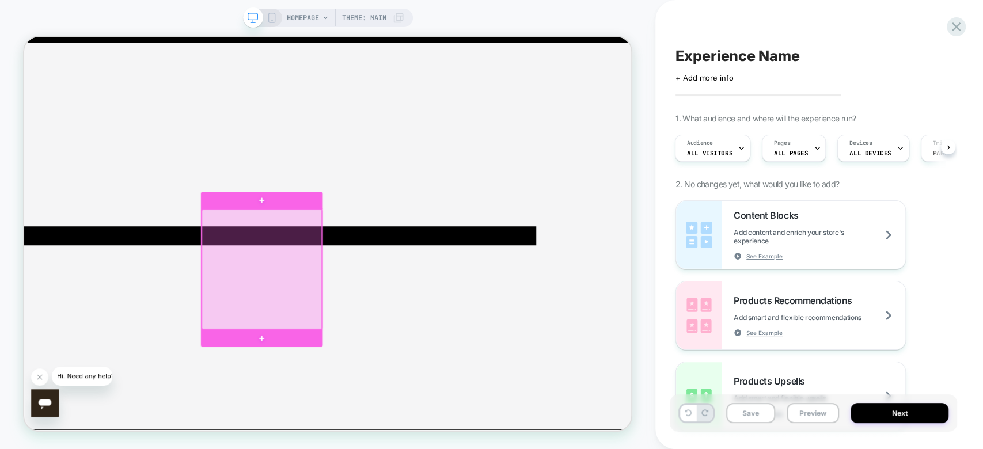
click at [351, 329] on div at bounding box center [341, 347] width 160 height 160
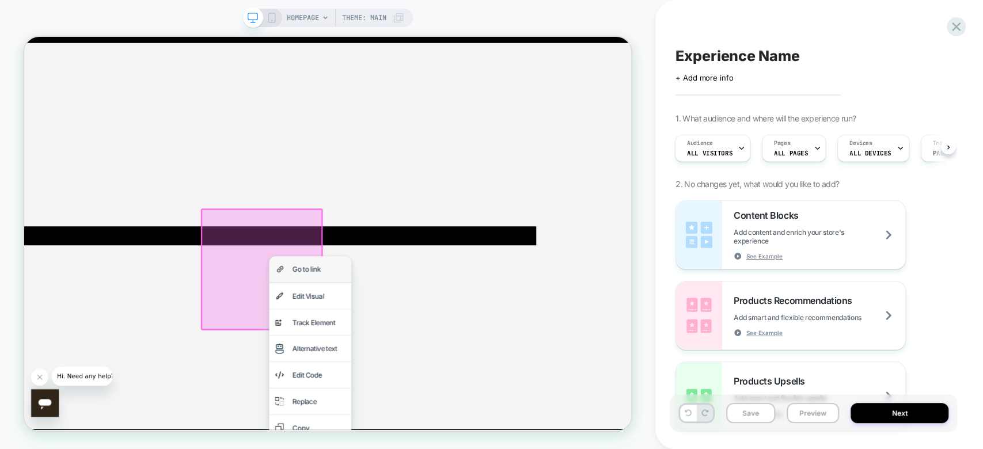
click at [385, 358] on div "Go to link" at bounding box center [405, 346] width 109 height 35
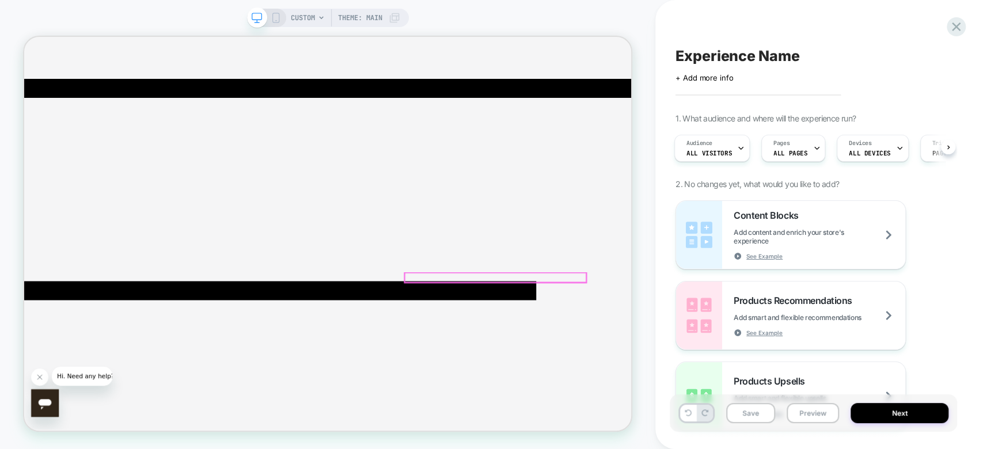
scroll to position [0, 0]
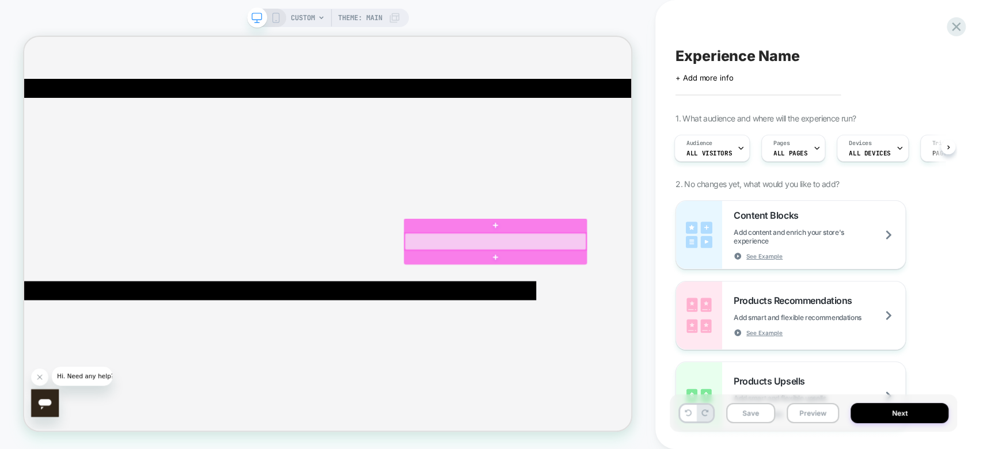
click at [671, 318] on div at bounding box center [652, 309] width 242 height 22
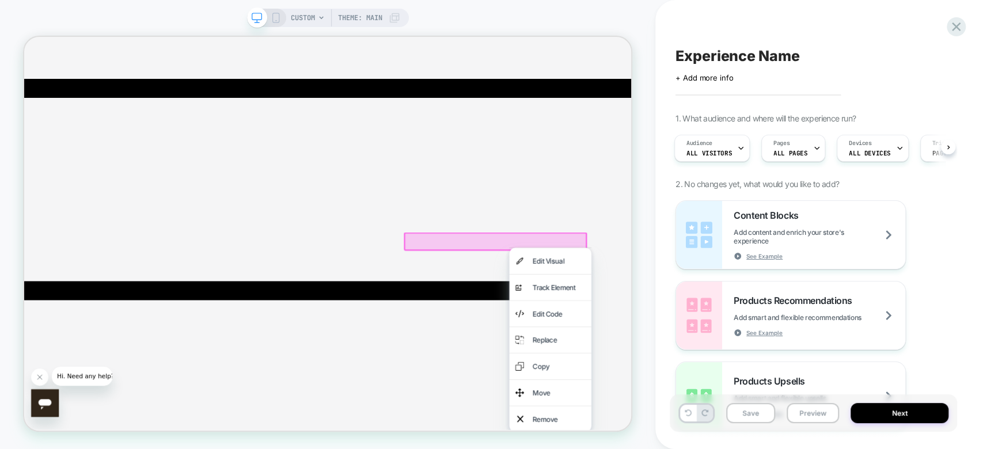
click at [653, 318] on div at bounding box center [652, 309] width 244 height 25
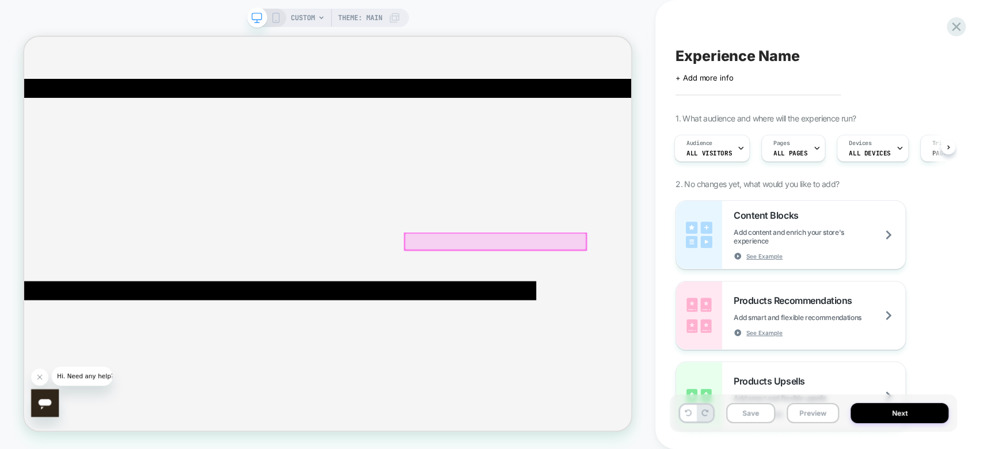
click at [637, 315] on div at bounding box center [652, 309] width 242 height 22
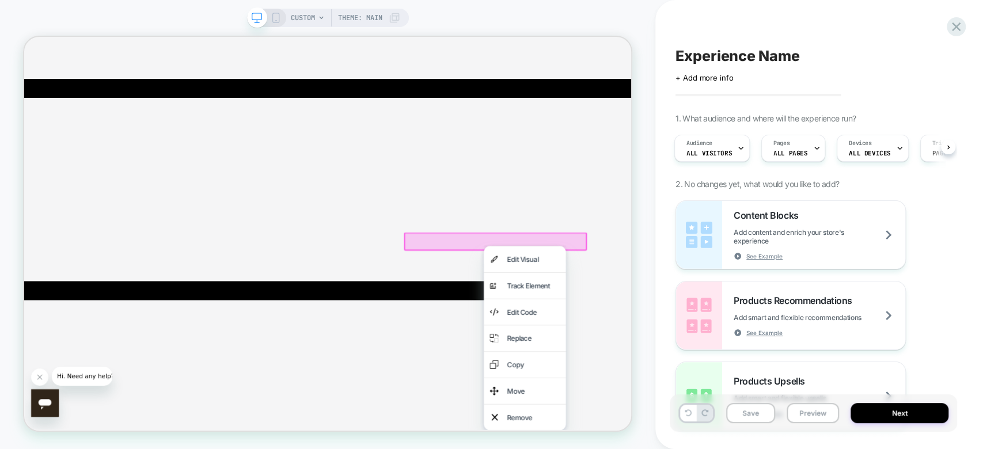
click at [607, 317] on div at bounding box center [652, 309] width 244 height 25
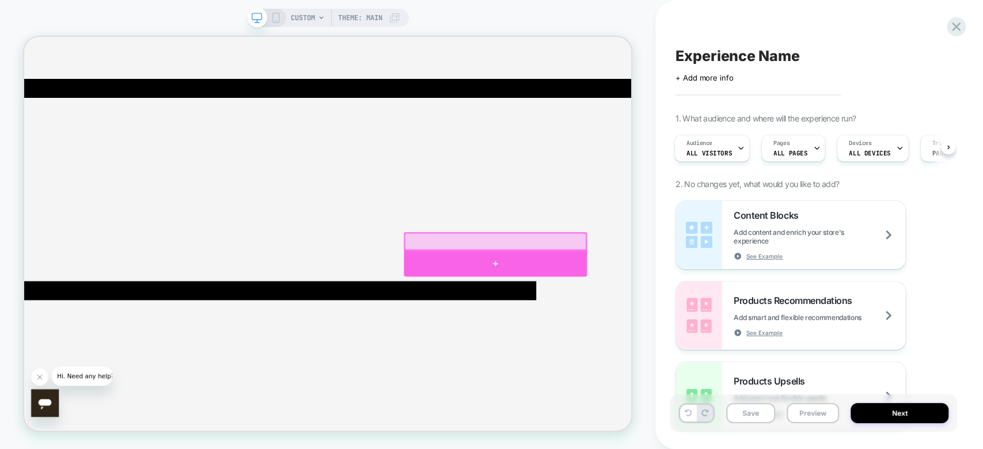
click at [653, 335] on div at bounding box center [652, 339] width 244 height 35
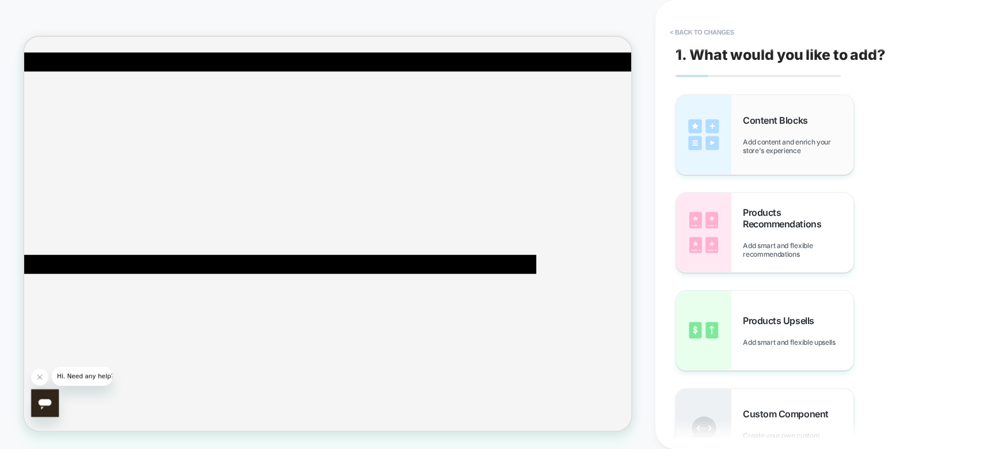
click at [761, 131] on div "Content Blocks Add content and enrich your store's experience" at bounding box center [798, 135] width 111 height 40
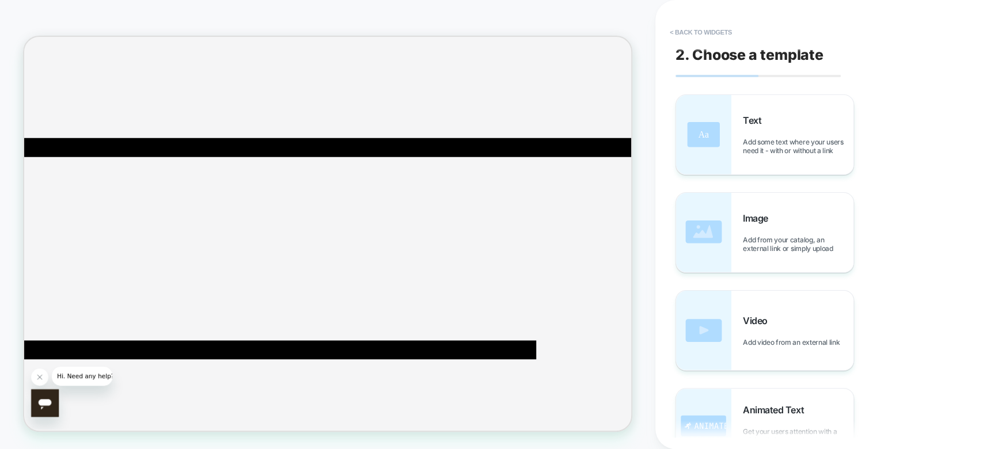
scroll to position [94, 0]
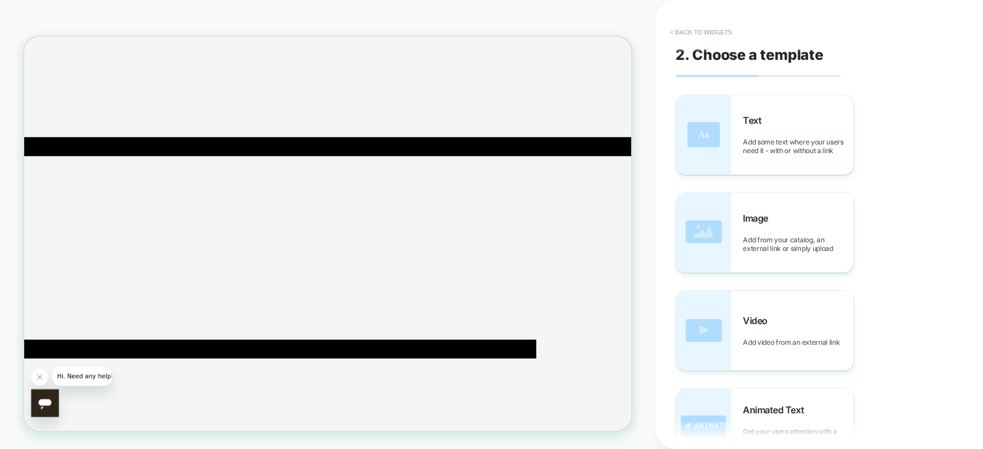
click at [694, 25] on button "< Back to widgets" at bounding box center [701, 32] width 74 height 18
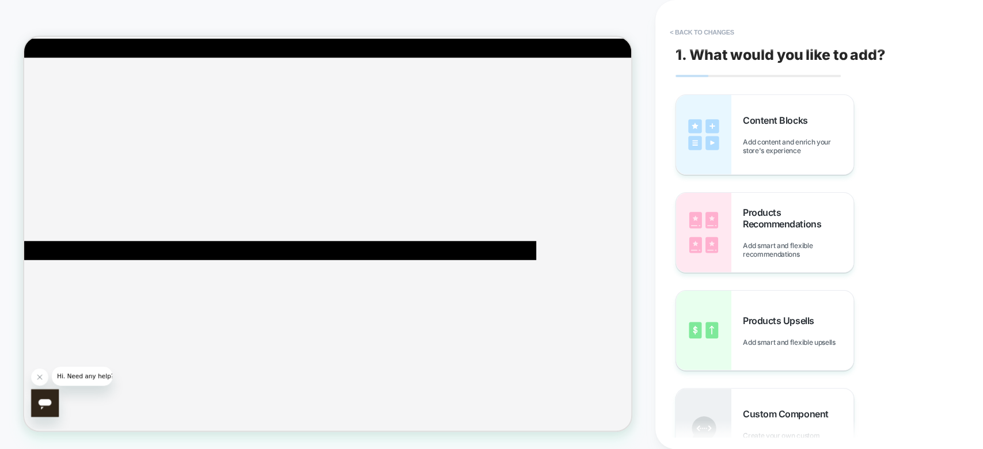
scroll to position [254, 0]
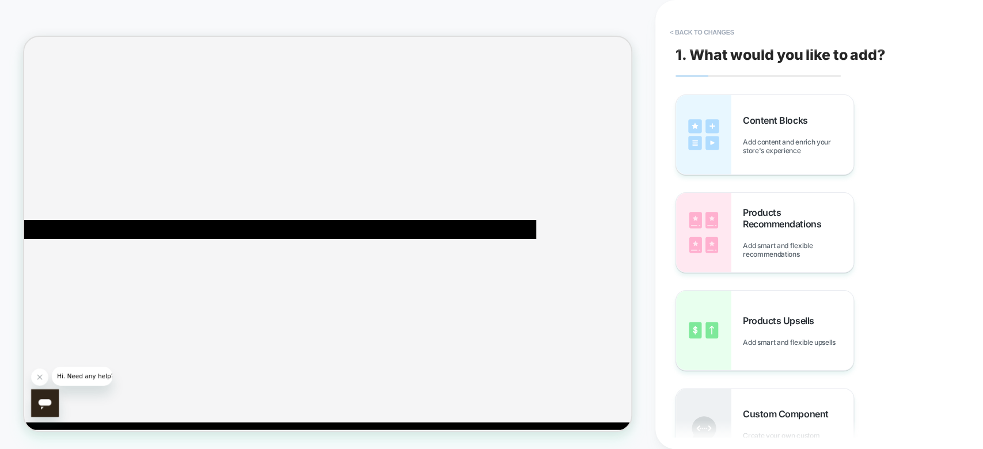
click at [694, 25] on button "< Back to changes" at bounding box center [702, 32] width 76 height 18
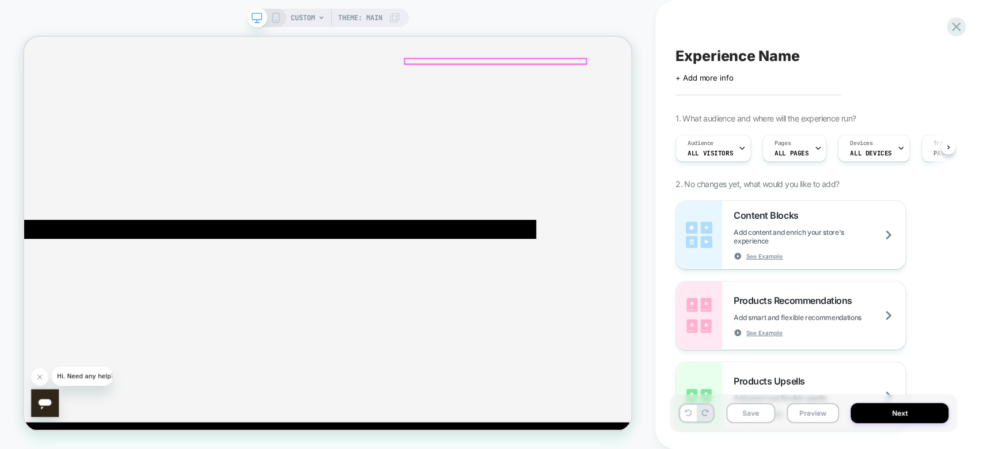
scroll to position [0, 0]
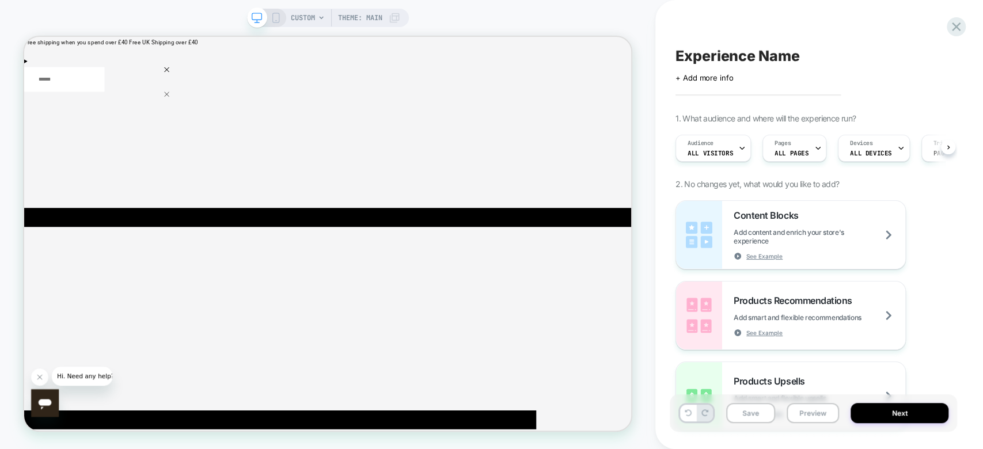
drag, startPoint x: 945, startPoint y: 33, endPoint x: 963, endPoint y: 14, distance: 26.1
click at [963, 14] on div "Experience Name Click to edit experience details + Add more info 1. What audien…" at bounding box center [819, 224] width 328 height 449
click at [957, 24] on icon at bounding box center [956, 27] width 16 height 16
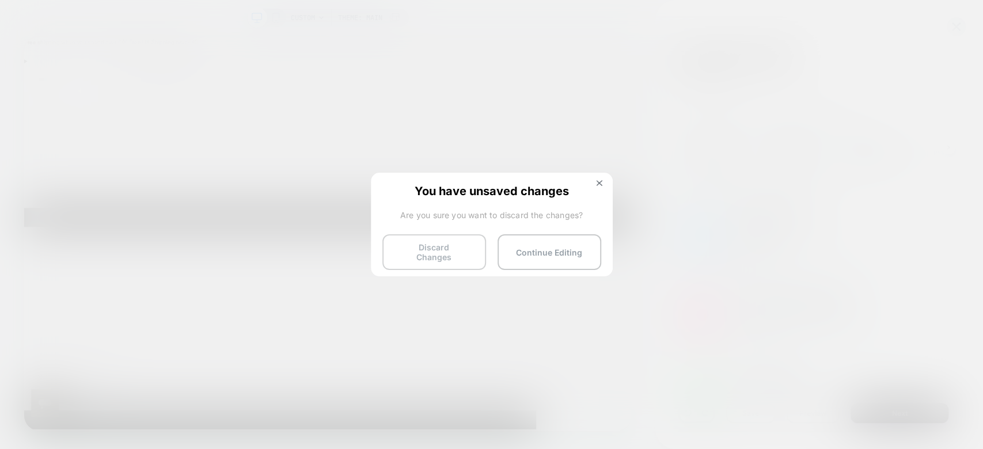
click at [438, 242] on button "Discard Changes" at bounding box center [434, 252] width 104 height 36
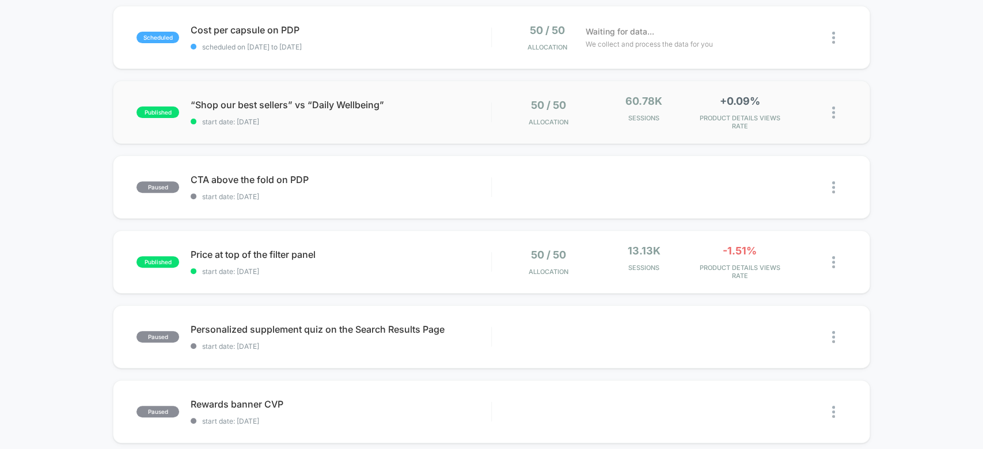
scroll to position [197, 0]
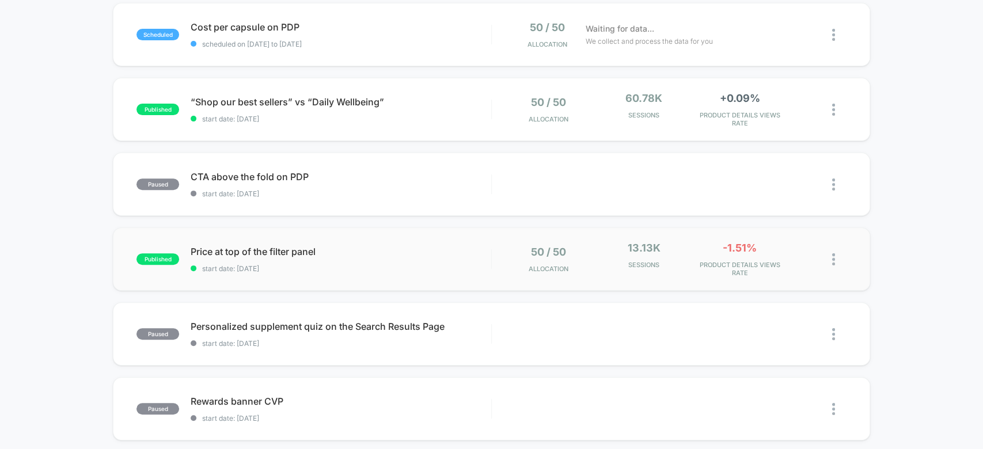
click at [708, 235] on div "published Price at top of the filter panel start date: [DATE] 50 / 50 Allocatio…" at bounding box center [491, 258] width 756 height 63
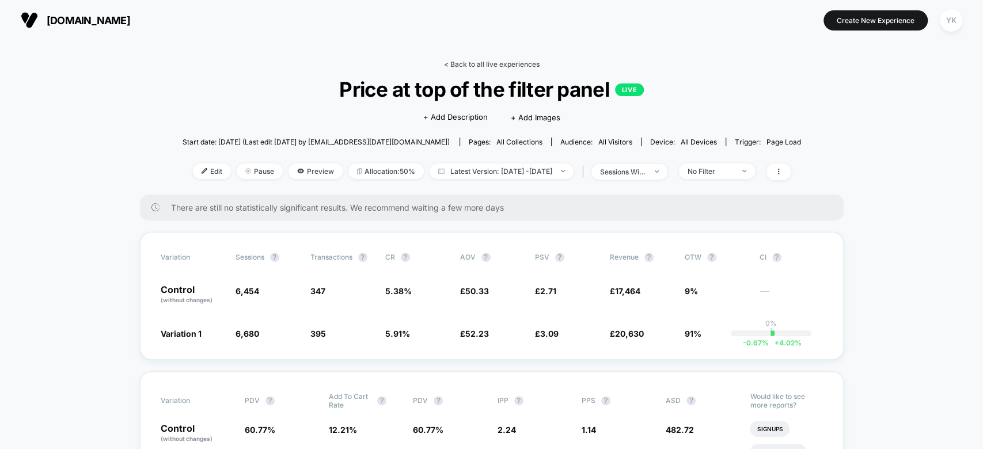
click at [450, 66] on link "< Back to all live experiences" at bounding box center [492, 64] width 96 height 9
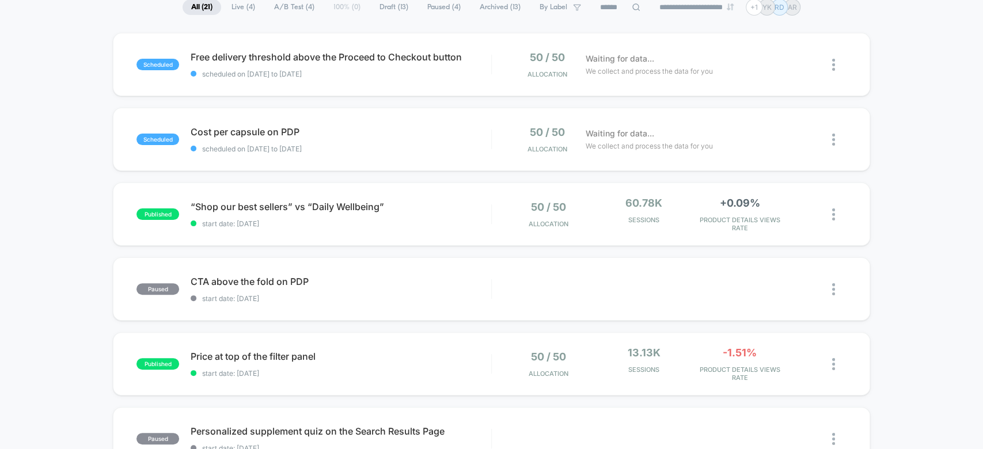
scroll to position [102, 0]
